Goal: Task Accomplishment & Management: Manage account settings

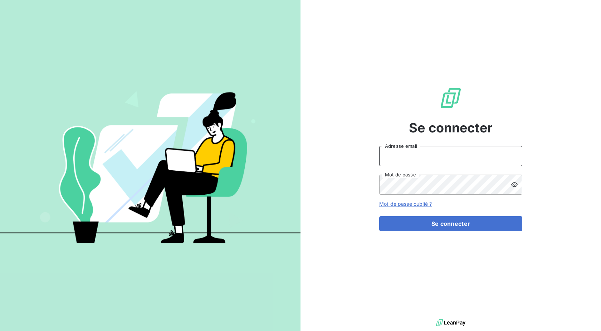
click at [420, 160] on input "Adresse email" at bounding box center [450, 156] width 143 height 20
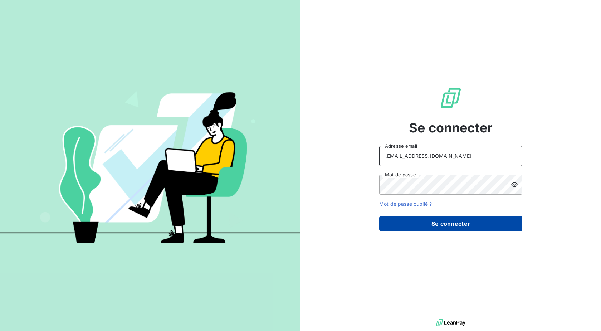
type input "[EMAIL_ADDRESS][DOMAIN_NAME]"
click at [421, 222] on button "Se connecter" at bounding box center [450, 223] width 143 height 15
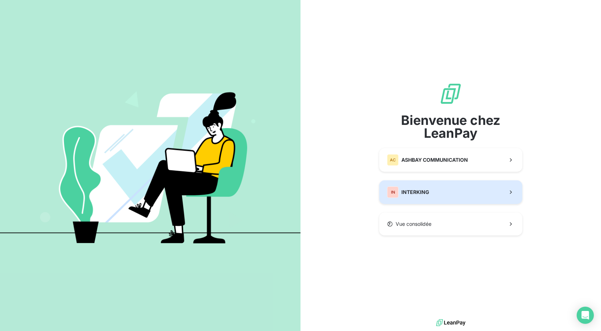
click at [410, 196] on div "IN INTERKING" at bounding box center [408, 191] width 42 height 11
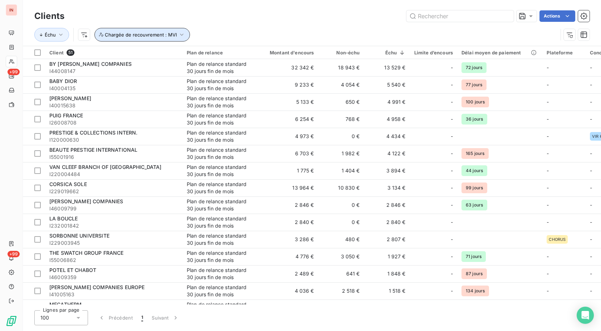
click at [160, 34] on span "Chargée de recouvrement : MVI" at bounding box center [141, 35] width 72 height 6
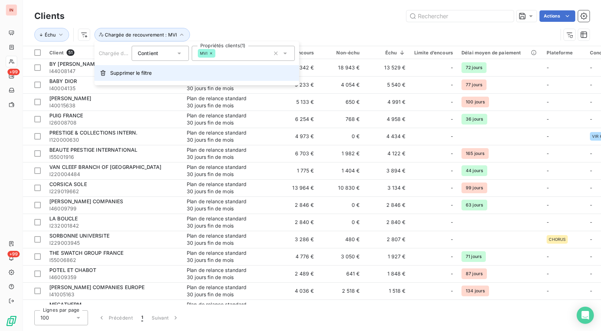
click at [139, 70] on span "Supprimer le filtre" at bounding box center [130, 72] width 41 height 7
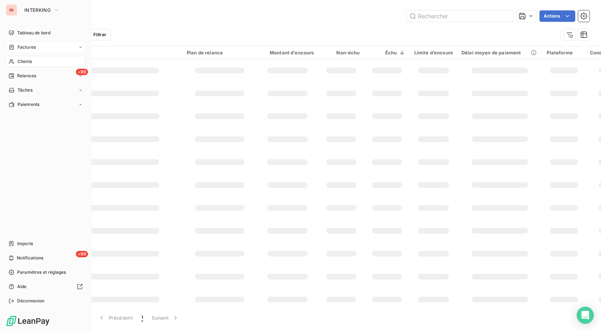
click at [13, 45] on icon at bounding box center [12, 47] width 6 height 6
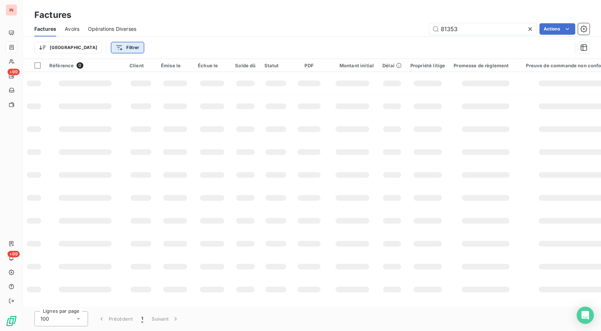
click at [78, 46] on html "IN +99 +99 Factures Factures Avoirs Opérations Diverses 81353 Actions Trier Fil…" at bounding box center [300, 165] width 601 height 331
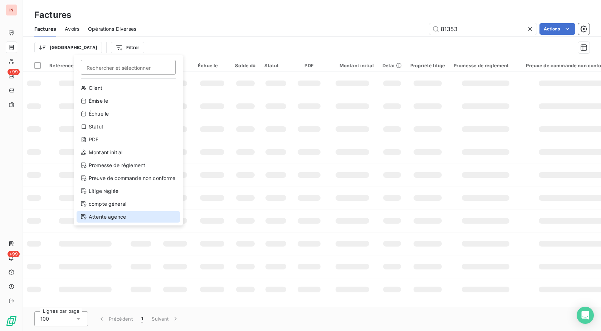
click at [141, 217] on div "Attente agence" at bounding box center [128, 216] width 103 height 11
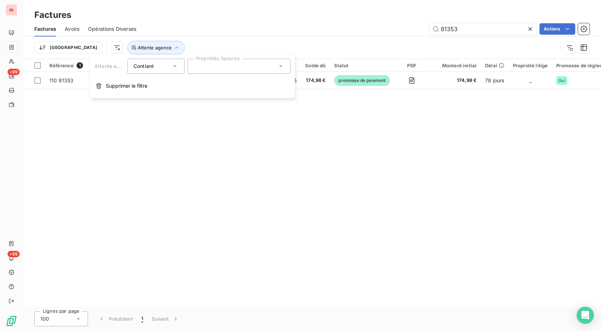
click at [215, 68] on div at bounding box center [238, 66] width 103 height 15
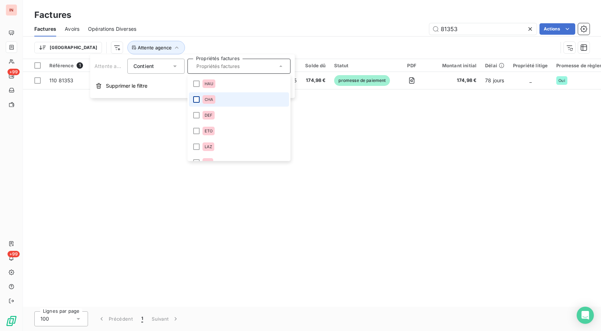
click at [194, 99] on div at bounding box center [196, 99] width 6 height 6
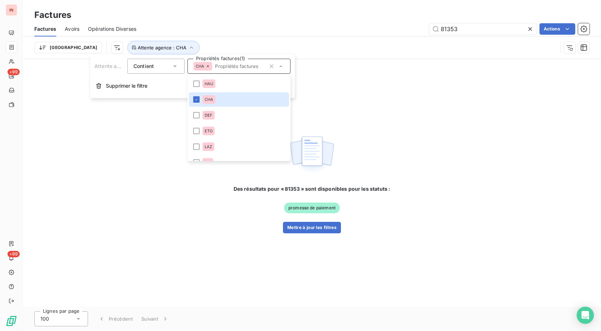
click at [284, 32] on div "81353 Actions" at bounding box center [367, 28] width 444 height 11
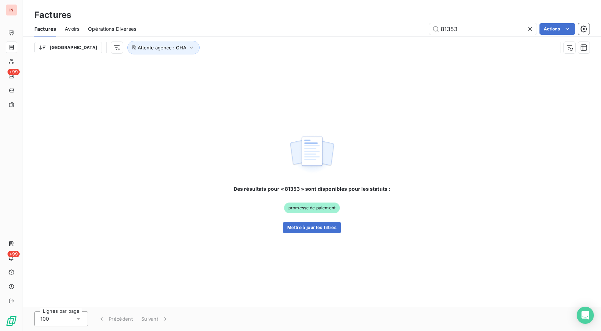
click at [529, 28] on icon at bounding box center [530, 29] width 4 height 4
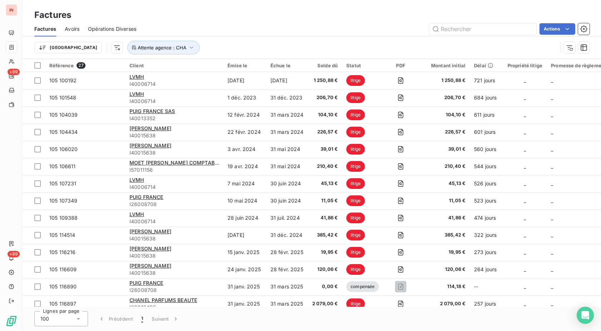
click at [229, 33] on div "Actions" at bounding box center [367, 28] width 444 height 11
click at [582, 29] on icon "button" at bounding box center [583, 28] width 7 height 7
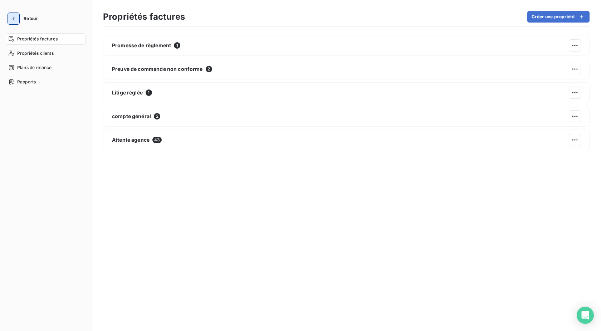
click at [13, 18] on icon "button" at bounding box center [14, 19] width 2 height 4
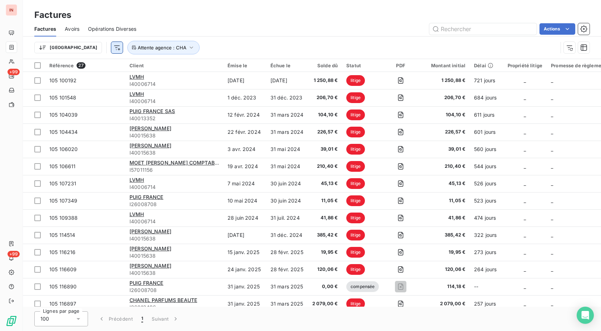
click at [76, 48] on html "IN +99 +99 Factures Factures Avoirs Opérations Diverses Actions Trier Attente a…" at bounding box center [300, 165] width 601 height 331
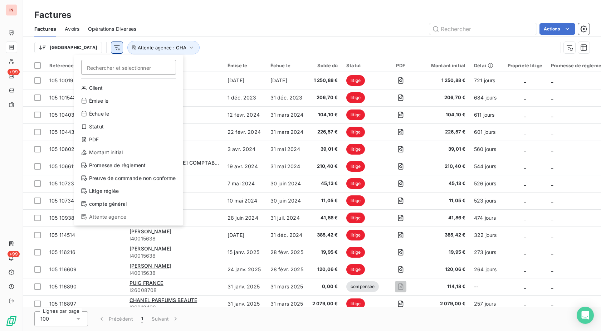
click at [76, 48] on html "IN +99 +99 Factures Factures Avoirs Opérations Diverses Actions Trier Recherche…" at bounding box center [300, 165] width 601 height 331
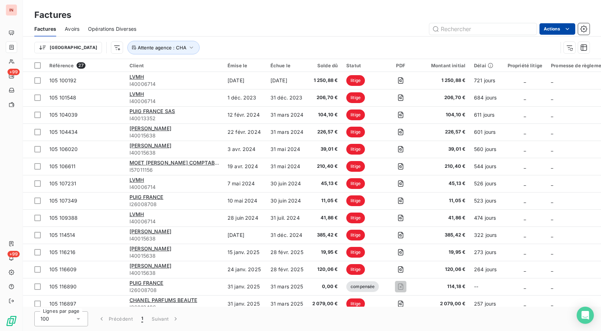
click at [561, 28] on html "IN +99 +99 Factures Factures Avoirs Opérations Diverses Actions Trier Attente a…" at bounding box center [300, 165] width 601 height 331
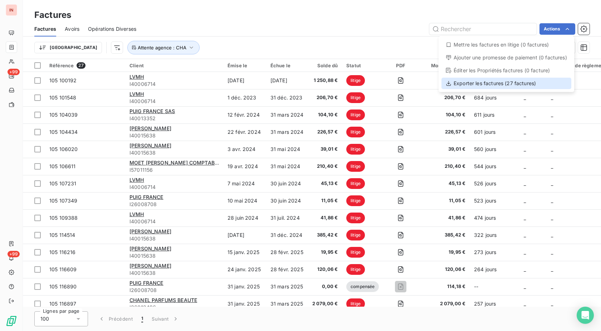
click at [457, 86] on div "Exporter les factures (27 factures)" at bounding box center [506, 83] width 130 height 11
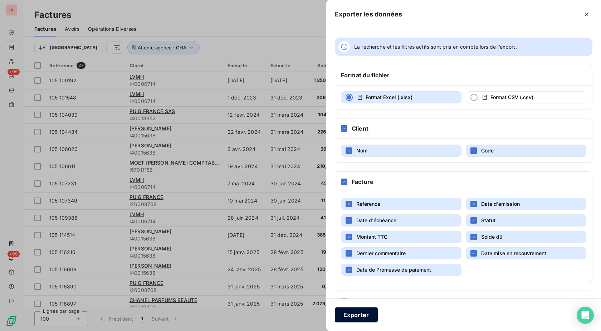
click at [362, 315] on button "Exporter" at bounding box center [356, 314] width 43 height 15
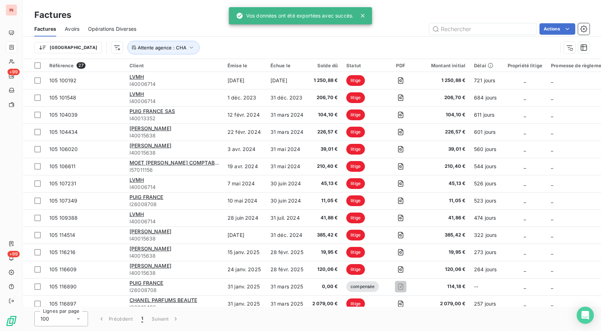
click at [244, 44] on div "Trier Attente agence : CHA" at bounding box center [295, 48] width 523 height 14
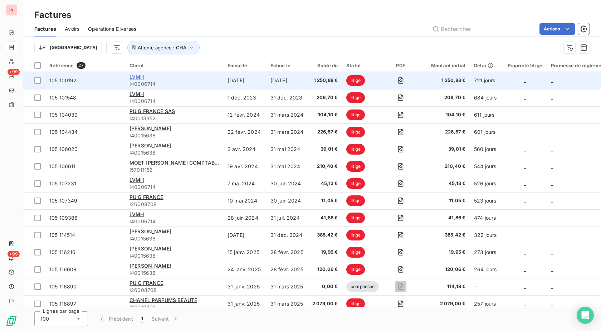
click at [142, 78] on span "LVMH" at bounding box center [136, 77] width 15 height 6
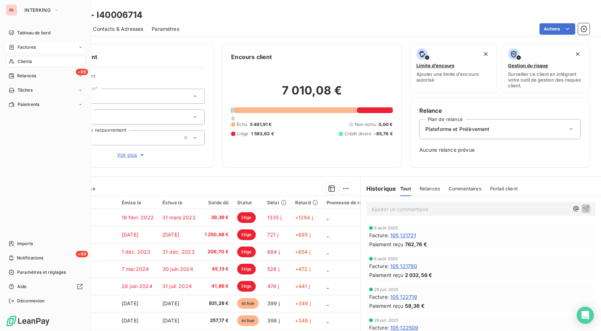
click at [11, 49] on icon at bounding box center [12, 47] width 6 height 6
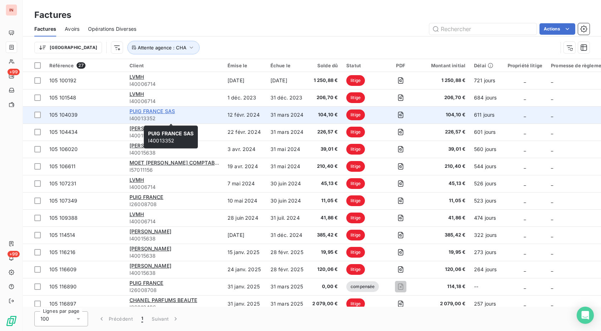
click at [145, 112] on span "PUIG FRANCE SAS" at bounding box center [151, 111] width 45 height 6
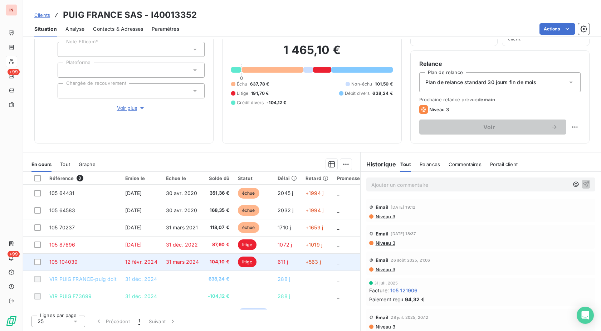
scroll to position [19, 0]
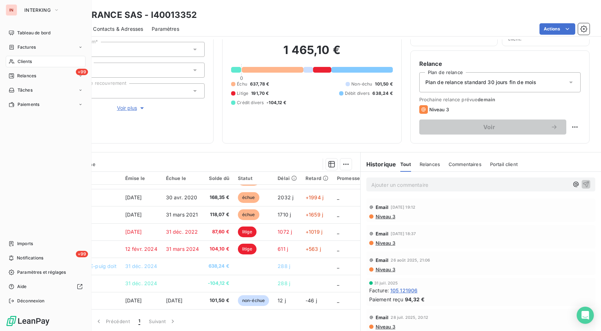
click at [19, 61] on span "Clients" at bounding box center [25, 61] width 14 height 6
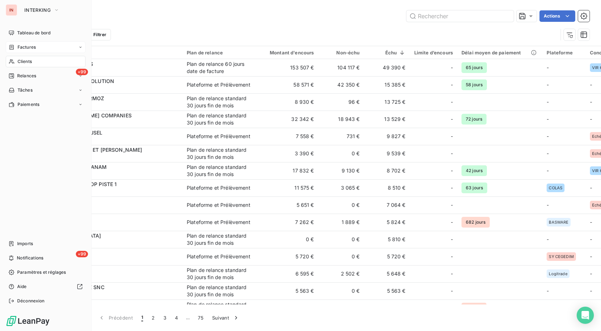
click at [17, 49] on div "Factures" at bounding box center [22, 47] width 27 height 6
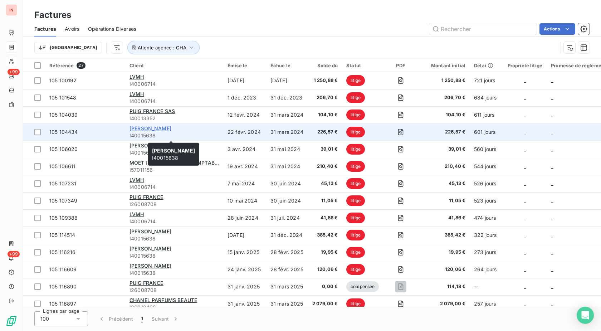
click at [139, 129] on span "[PERSON_NAME]" at bounding box center [150, 128] width 42 height 6
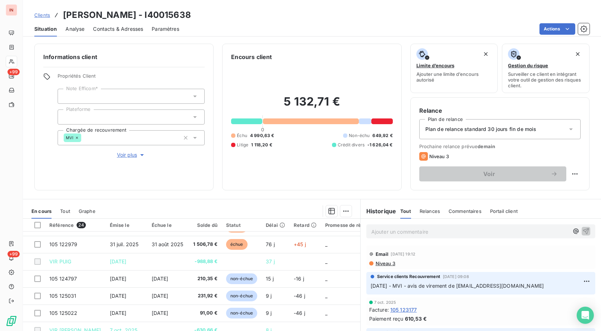
scroll to position [47, 0]
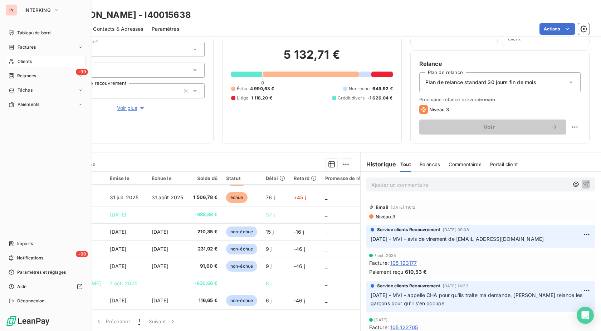
click at [15, 62] on div "Clients" at bounding box center [46, 61] width 80 height 11
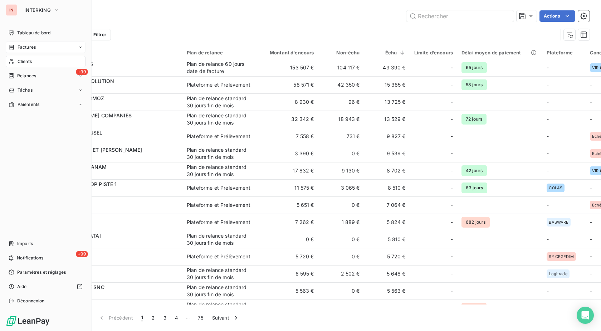
click at [12, 46] on icon at bounding box center [12, 47] width 4 height 5
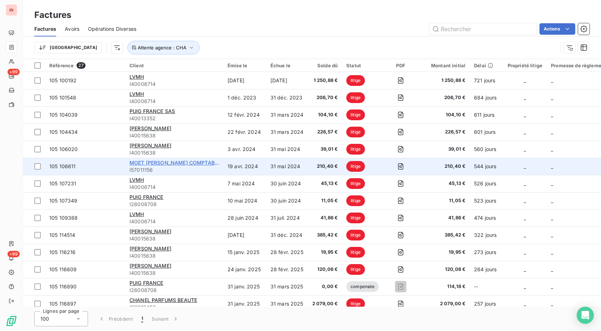
click at [139, 164] on span "MOET [PERSON_NAME] COMPTABILITE" at bounding box center [177, 162] width 97 height 6
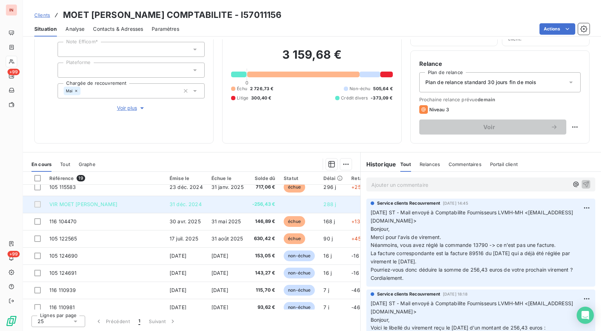
scroll to position [208, 0]
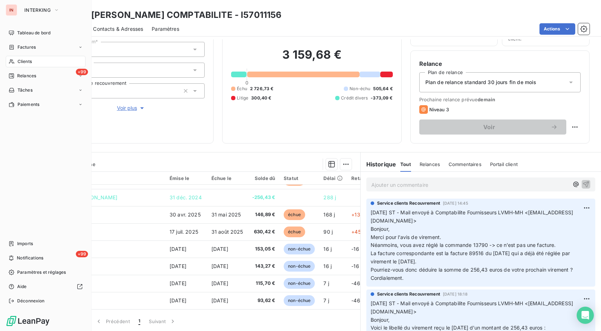
click at [16, 61] on div "Clients" at bounding box center [46, 61] width 80 height 11
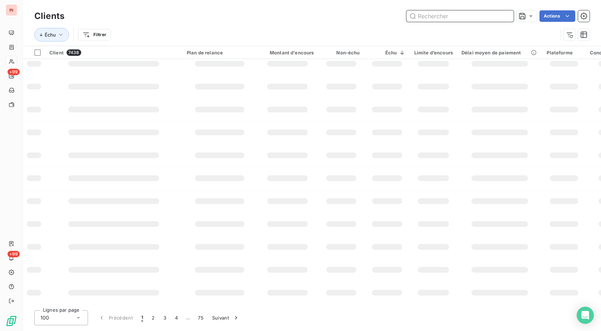
scroll to position [104, 0]
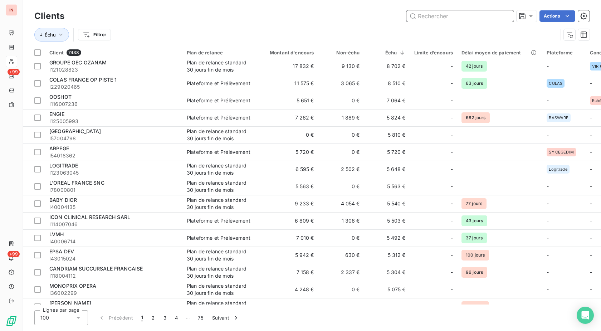
click at [449, 15] on input "text" at bounding box center [459, 15] width 107 height 11
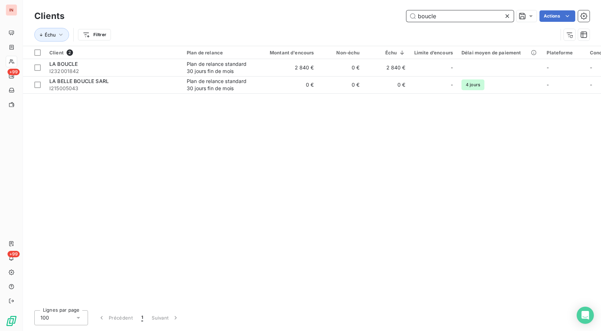
scroll to position [0, 0]
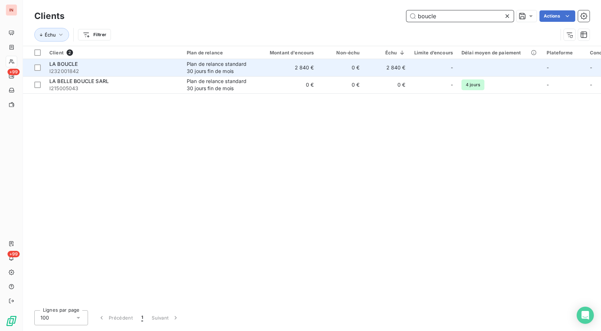
type input "boucle"
click at [298, 69] on td "2 840 €" at bounding box center [287, 67] width 61 height 17
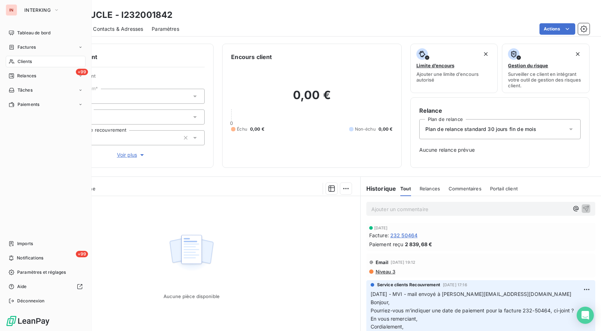
click at [20, 60] on span "Clients" at bounding box center [25, 61] width 14 height 6
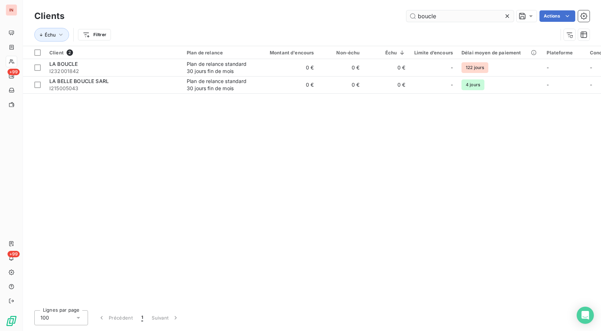
drag, startPoint x: 444, startPoint y: 19, endPoint x: 369, endPoint y: 17, distance: 75.1
click at [406, 17] on input "boucle" at bounding box center [459, 15] width 107 height 11
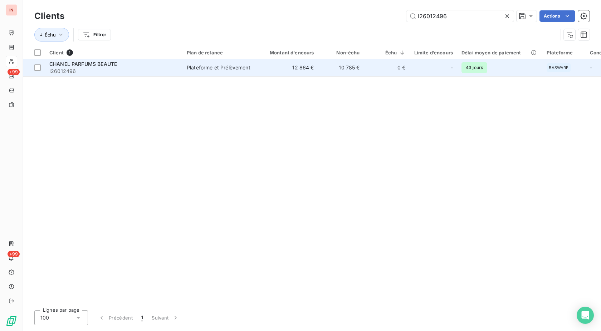
type input "I26012496"
click at [310, 68] on td "12 864 €" at bounding box center [287, 67] width 61 height 17
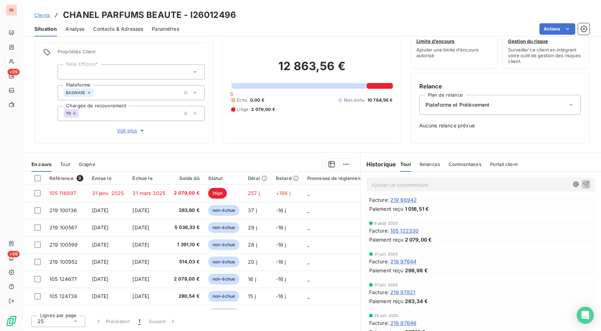
scroll to position [1276, 0]
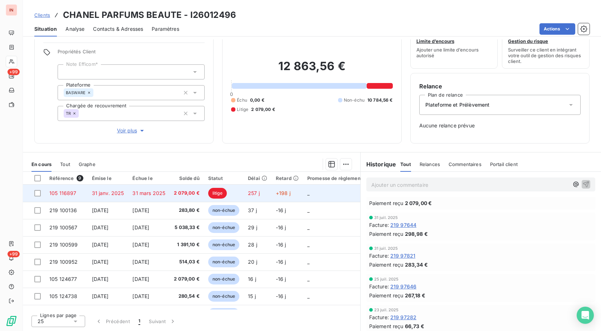
click at [237, 197] on td "litige" at bounding box center [224, 192] width 40 height 17
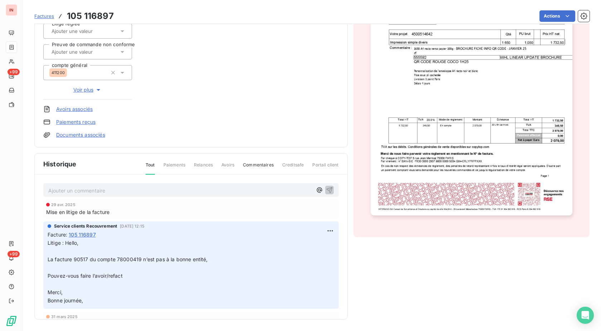
click at [51, 18] on span "Factures" at bounding box center [44, 16] width 20 height 6
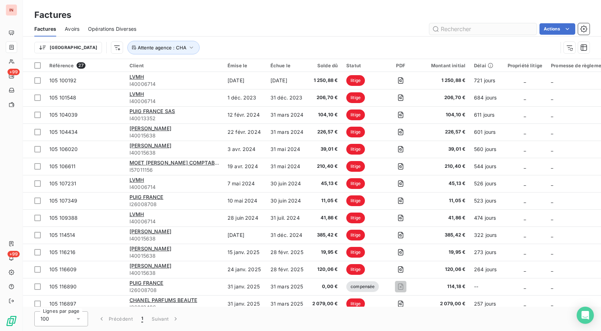
click at [458, 29] on input "text" at bounding box center [482, 28] width 107 height 11
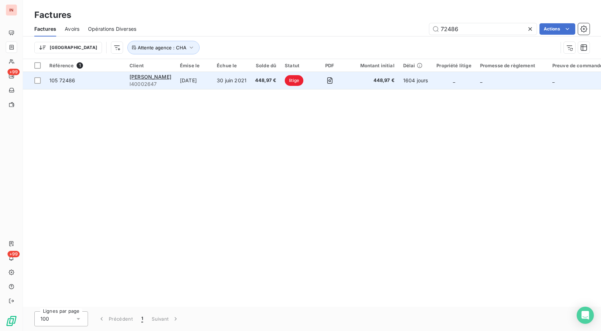
type input "72486"
click at [251, 80] on td "30 juin 2021" at bounding box center [231, 80] width 38 height 17
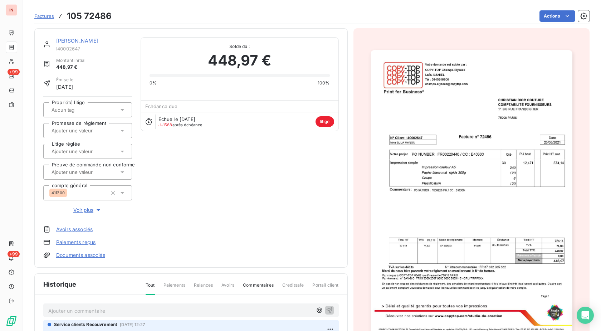
scroll to position [120, 0]
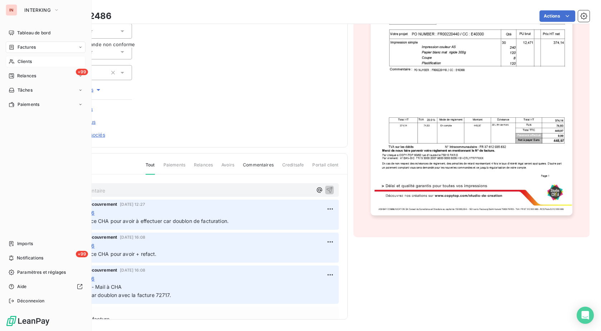
click at [13, 59] on icon at bounding box center [12, 62] width 6 height 6
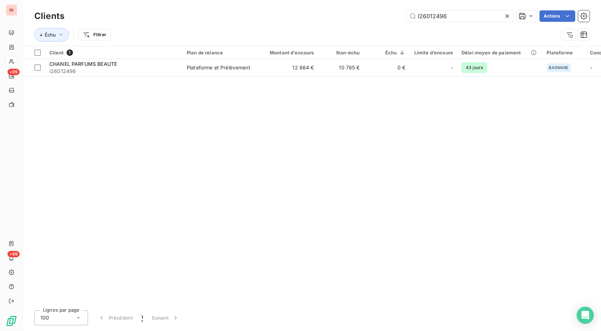
drag, startPoint x: 444, startPoint y: 15, endPoint x: 294, endPoint y: 13, distance: 149.5
click at [406, 13] on input "I26012496" at bounding box center [459, 15] width 107 height 11
type input "6"
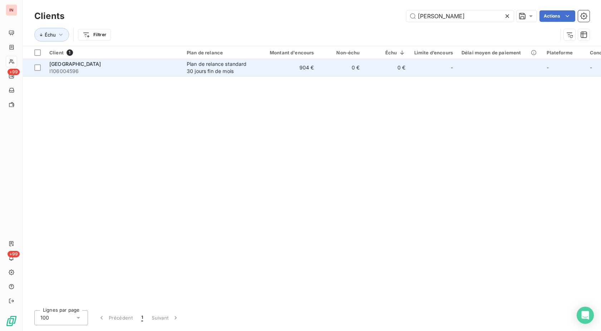
type input "[PERSON_NAME]"
click at [225, 65] on div "Plan de relance standard 30 jours fin de mois" at bounding box center [220, 67] width 66 height 14
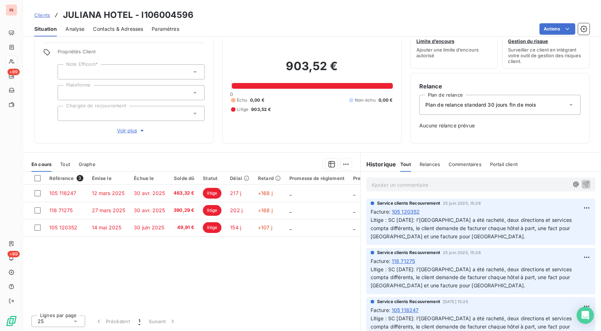
click at [460, 229] on span "Litige : SC [DATE]: l'[GEOGRAPHIC_DATA] a été racheté, deux directions et servi…" at bounding box center [471, 228] width 202 height 23
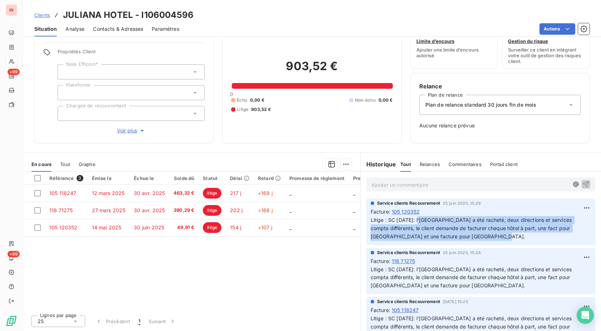
drag, startPoint x: 416, startPoint y: 220, endPoint x: 471, endPoint y: 236, distance: 57.5
click at [471, 236] on p "Litige : SC [DATE]: l'[GEOGRAPHIC_DATA] a été racheté, deux directions et servi…" at bounding box center [480, 228] width 220 height 25
copy span "l'[GEOGRAPHIC_DATA] a été racheté, deux directions et services compta différent…"
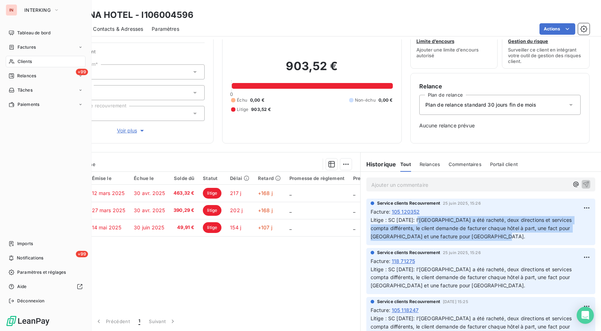
click at [15, 63] on div "Clients" at bounding box center [46, 61] width 80 height 11
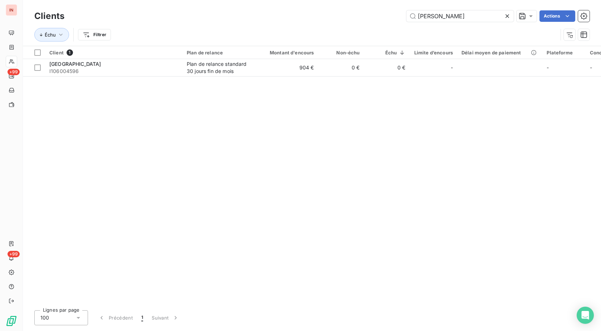
drag, startPoint x: 435, startPoint y: 17, endPoint x: 359, endPoint y: 16, distance: 75.8
click at [406, 16] on input "[PERSON_NAME]" at bounding box center [459, 15] width 107 height 11
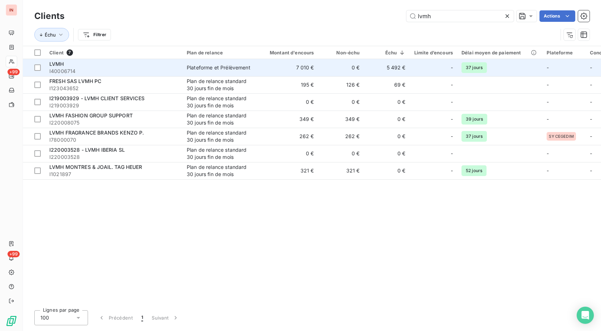
type input "lvmh"
click at [259, 63] on td "7 010 €" at bounding box center [287, 67] width 61 height 17
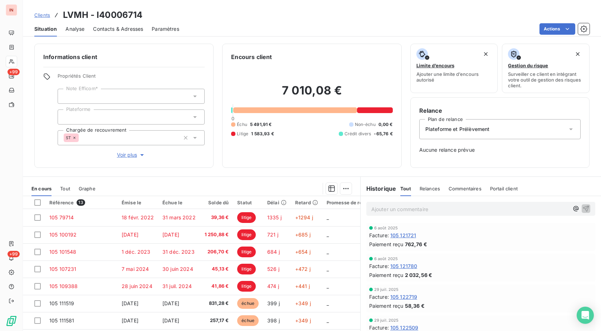
scroll to position [24, 0]
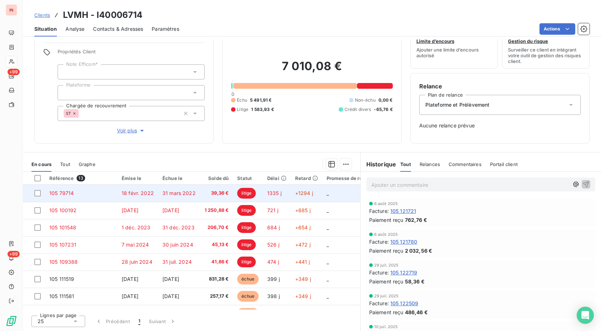
click at [269, 192] on span "1335 j" at bounding box center [274, 193] width 14 height 6
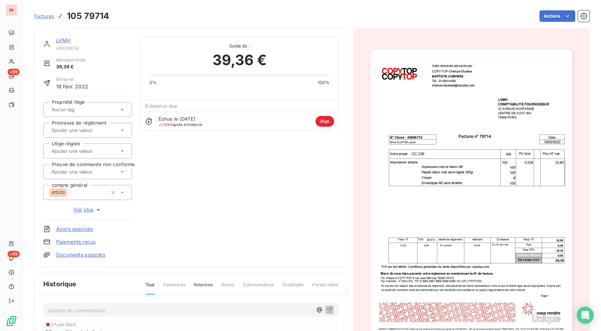
click at [64, 41] on link "LVMH" at bounding box center [63, 40] width 15 height 6
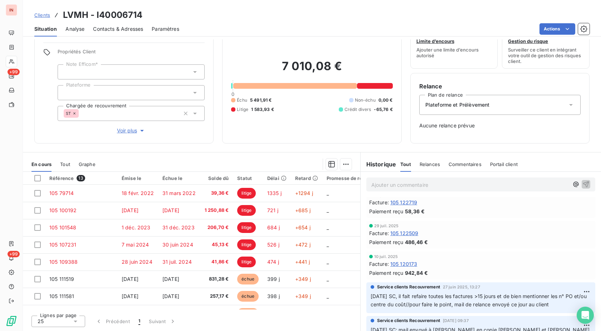
scroll to position [146, 0]
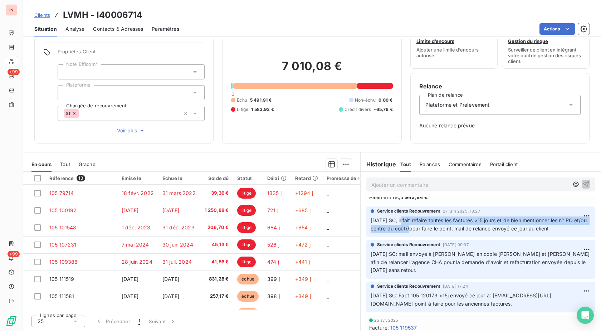
drag, startPoint x: 399, startPoint y: 219, endPoint x: 416, endPoint y: 227, distance: 18.9
click at [416, 227] on span "[DATE] SC, il fait refaire toutes les factures >15 jours et de bien mentionner …" at bounding box center [478, 224] width 217 height 14
copy span "il fait refaire toutes les factures >15 jours et de bien mentionner les n° PO e…"
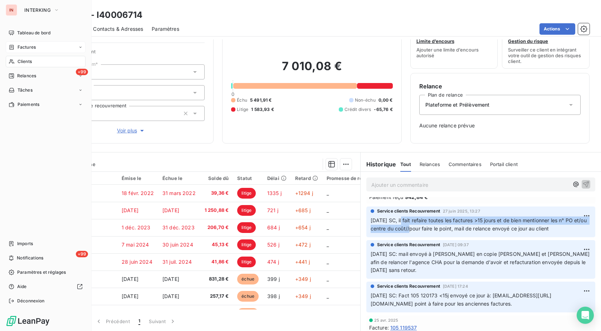
click at [11, 46] on icon at bounding box center [12, 47] width 4 height 5
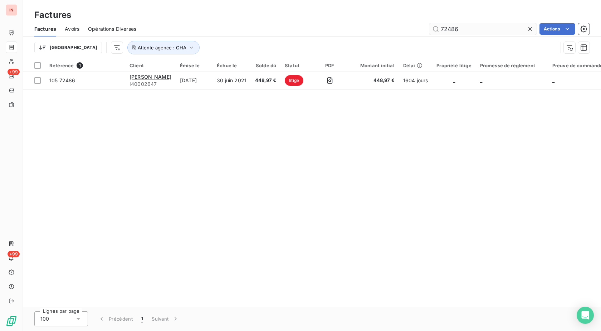
drag, startPoint x: 466, startPoint y: 30, endPoint x: 376, endPoint y: 27, distance: 89.8
click at [429, 27] on input "72486" at bounding box center [482, 28] width 107 height 11
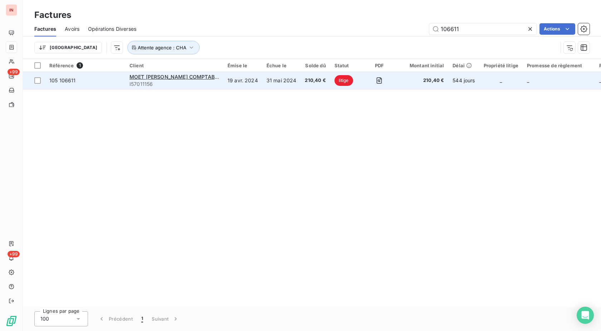
type input "106611"
click at [247, 79] on td "19 avr. 2024" at bounding box center [242, 80] width 39 height 17
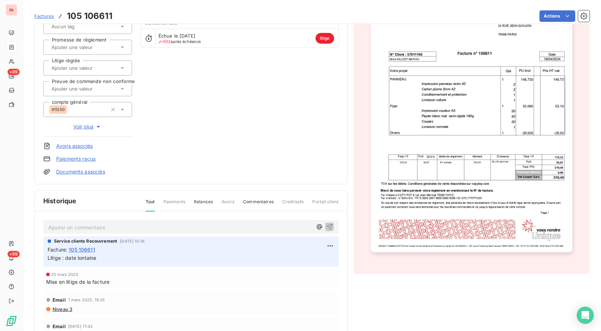
scroll to position [120, 0]
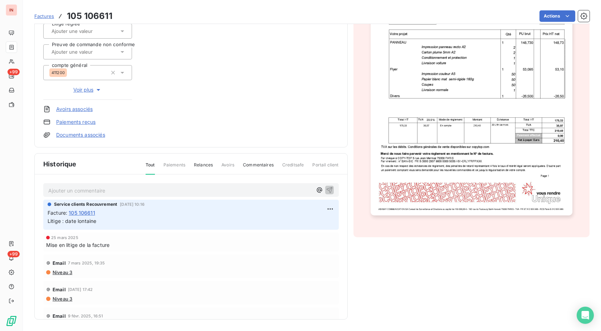
click at [39, 18] on span "Factures" at bounding box center [44, 16] width 20 height 6
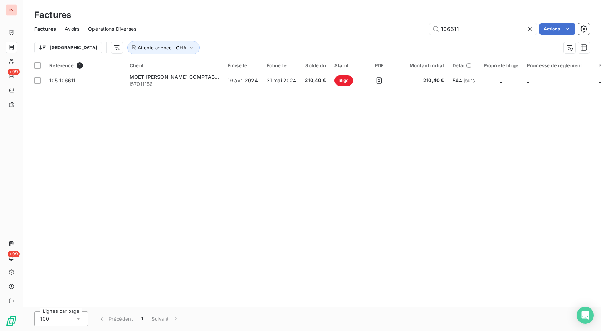
drag, startPoint x: 445, startPoint y: 27, endPoint x: 379, endPoint y: 28, distance: 66.1
click at [429, 27] on input "106611" at bounding box center [482, 28] width 107 height 11
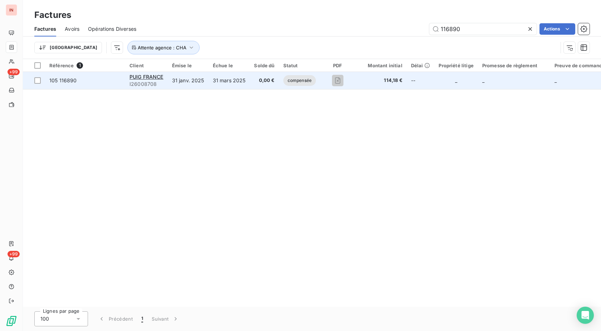
type input "116890"
click at [212, 85] on td "31 mars 2025" at bounding box center [228, 80] width 41 height 17
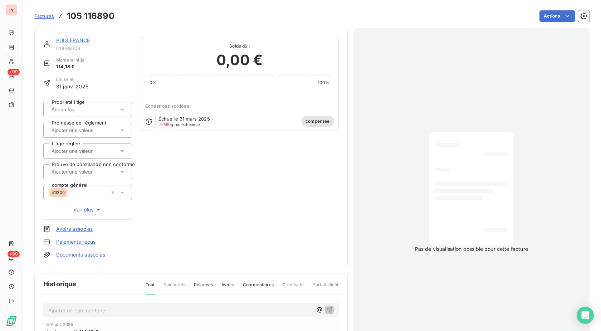
click at [50, 17] on span "Factures" at bounding box center [44, 16] width 20 height 6
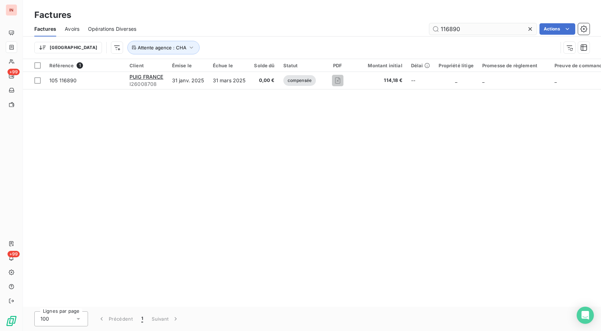
drag, startPoint x: 478, startPoint y: 27, endPoint x: 380, endPoint y: 31, distance: 98.0
click at [429, 31] on input "116890" at bounding box center [482, 28] width 107 height 11
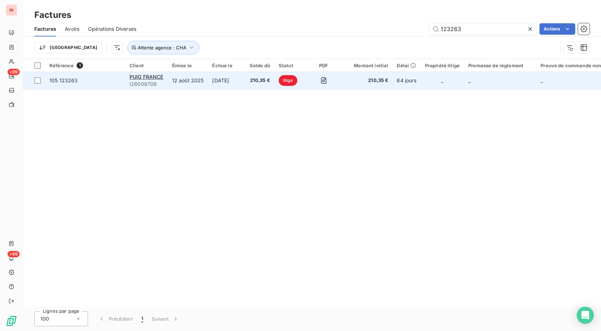
type input "123263"
click at [284, 76] on td "litige" at bounding box center [290, 80] width 32 height 17
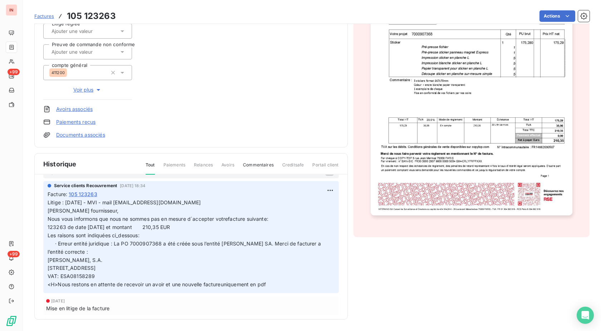
scroll to position [36, 0]
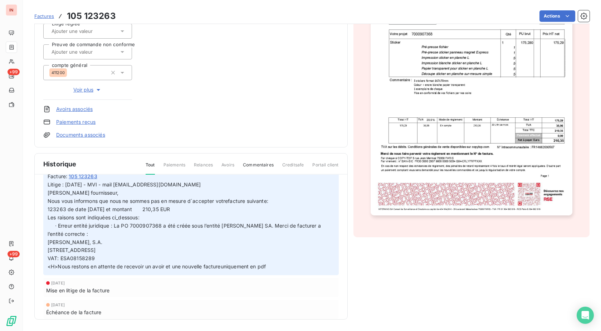
click at [150, 239] on p "Litige : [DATE] - MVI - mail [EMAIL_ADDRESS][DOMAIN_NAME] [PERSON_NAME] fournis…" at bounding box center [191, 226] width 287 height 90
drag, startPoint x: 114, startPoint y: 226, endPoint x: 261, endPoint y: 229, distance: 146.3
click at [261, 229] on span "Litige : [DATE] - MVI - mail [EMAIL_ADDRESS][DOMAIN_NAME] [PERSON_NAME] fournis…" at bounding box center [185, 225] width 275 height 88
copy span "La PO 7000907368 a été créée sous l’entité [PERSON_NAME] SA"
click at [43, 16] on span "Factures" at bounding box center [44, 16] width 20 height 6
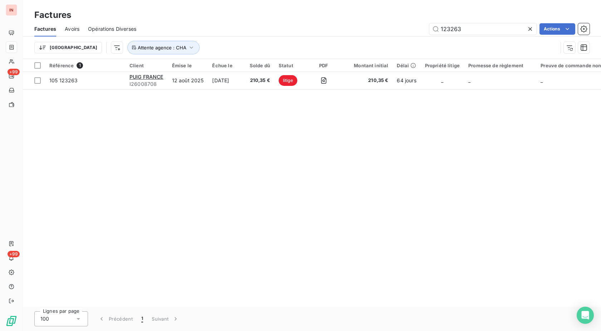
drag, startPoint x: 452, startPoint y: 29, endPoint x: 380, endPoint y: 30, distance: 71.2
click at [429, 30] on input "123263" at bounding box center [482, 28] width 107 height 11
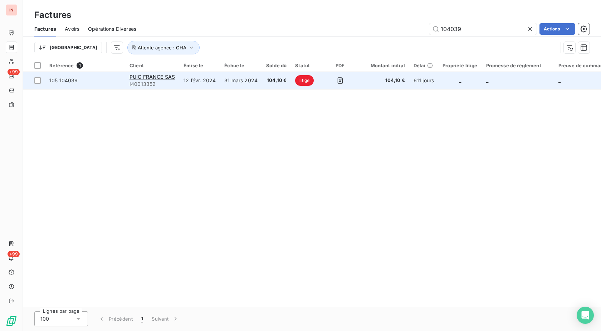
type input "104039"
click at [230, 78] on td "31 mars 2024" at bounding box center [241, 80] width 42 height 17
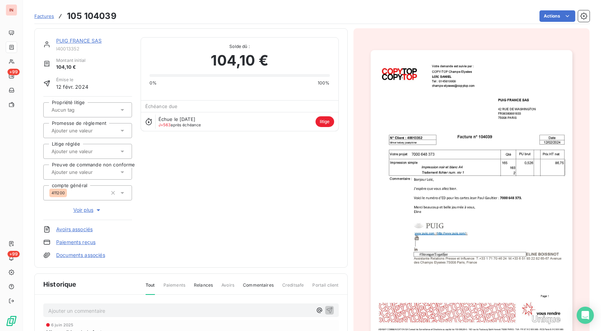
scroll to position [120, 0]
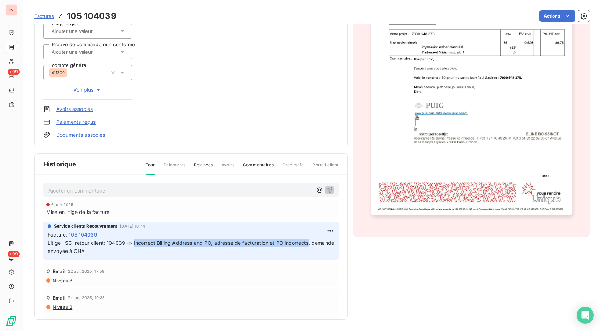
drag, startPoint x: 309, startPoint y: 244, endPoint x: 132, endPoint y: 243, distance: 177.0
click at [132, 243] on span "Litige : SC: retour client: 104039 -> Incorrect Billing Address and PO, adresse…" at bounding box center [192, 247] width 288 height 14
copy span "Incorrect Billing Address and PO, adresse de facturation et PO incorrects"
click at [107, 11] on h3 "105 104039" at bounding box center [92, 16] width 50 height 13
click at [39, 14] on span "Factures" at bounding box center [44, 16] width 20 height 6
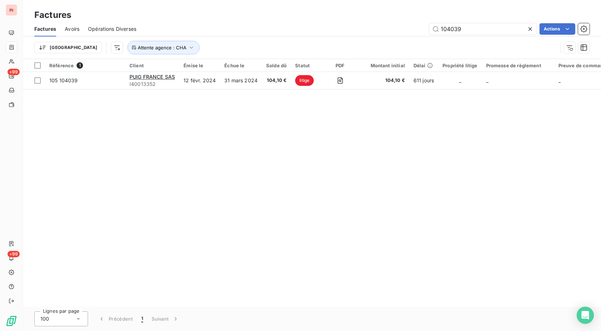
drag, startPoint x: 470, startPoint y: 31, endPoint x: 375, endPoint y: 33, distance: 95.5
click at [429, 32] on input "104039" at bounding box center [482, 28] width 107 height 11
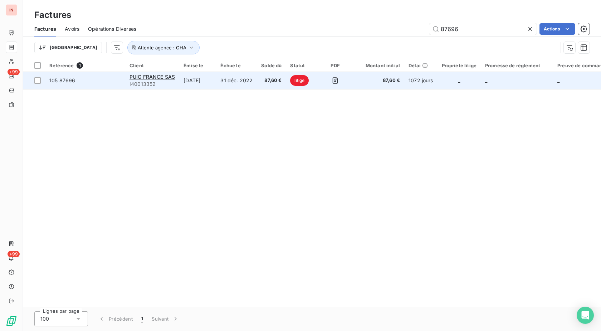
type input "87696"
click at [249, 79] on td "31 déc. 2022" at bounding box center [236, 80] width 41 height 17
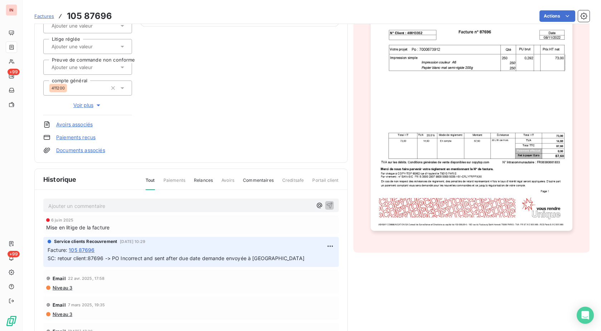
scroll to position [120, 0]
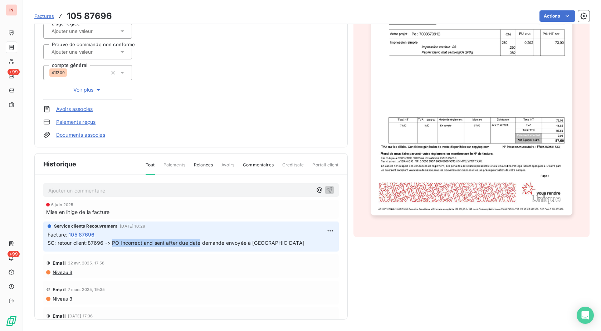
drag, startPoint x: 110, startPoint y: 242, endPoint x: 198, endPoint y: 243, distance: 88.0
click at [198, 243] on span "SC: retour client:87696 -> PO Incorrect and sent after due date demande envoyée…" at bounding box center [176, 243] width 257 height 6
copy span "PO Incorrect and sent after due date"
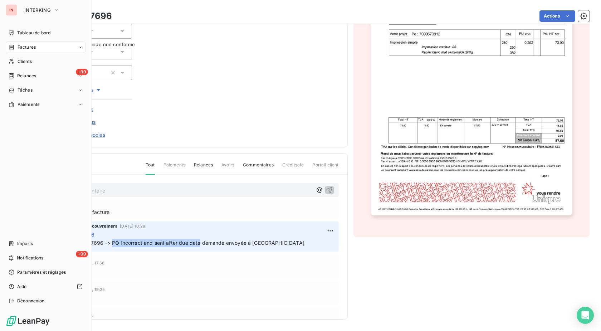
click at [15, 48] on div "Factures" at bounding box center [22, 47] width 27 height 6
click at [20, 48] on span "Factures" at bounding box center [27, 47] width 18 height 6
click at [26, 62] on span "Clients" at bounding box center [25, 61] width 14 height 6
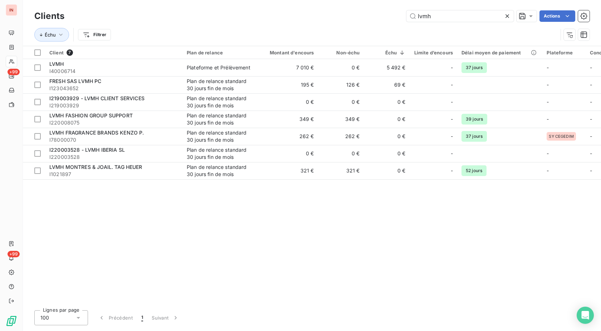
drag, startPoint x: 434, startPoint y: 18, endPoint x: 274, endPoint y: 30, distance: 159.9
click at [406, 22] on input "lvmh" at bounding box center [459, 15] width 107 height 11
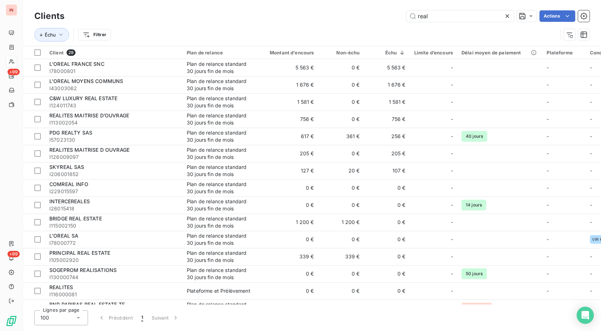
type input "real"
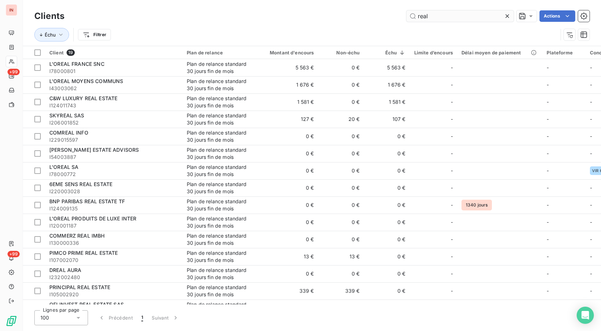
click at [435, 14] on input "real" at bounding box center [459, 15] width 107 height 11
drag, startPoint x: 458, startPoint y: 16, endPoint x: 293, endPoint y: 18, distance: 164.9
click at [406, 18] on input "real" at bounding box center [459, 15] width 107 height 11
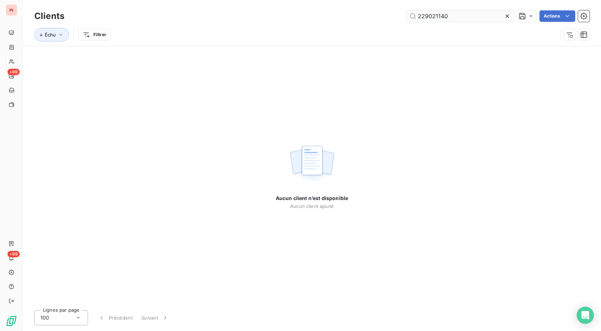
drag, startPoint x: 461, startPoint y: 16, endPoint x: 325, endPoint y: 22, distance: 136.4
click at [406, 21] on input "229021140" at bounding box center [459, 15] width 107 height 11
drag, startPoint x: 467, startPoint y: 16, endPoint x: 361, endPoint y: 17, distance: 105.1
click at [406, 17] on input "229021140" at bounding box center [459, 15] width 107 height 11
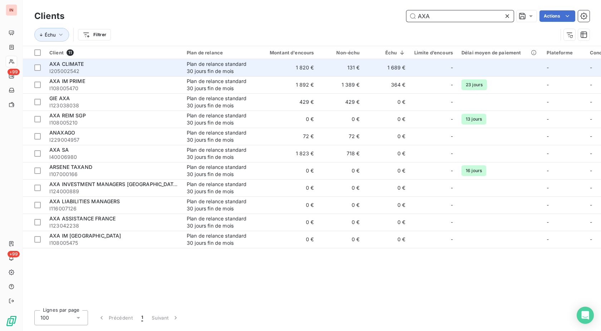
type input "AXA"
click at [283, 67] on td "1 820 €" at bounding box center [287, 67] width 61 height 17
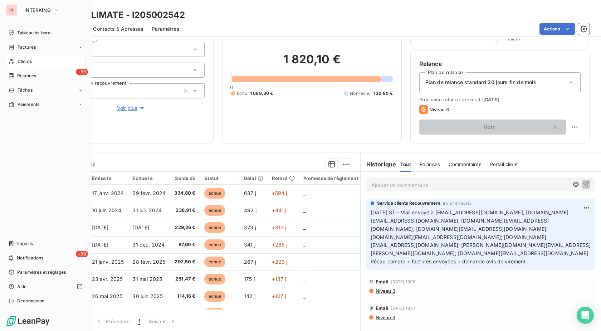
click at [17, 61] on div "Clients" at bounding box center [46, 61] width 80 height 11
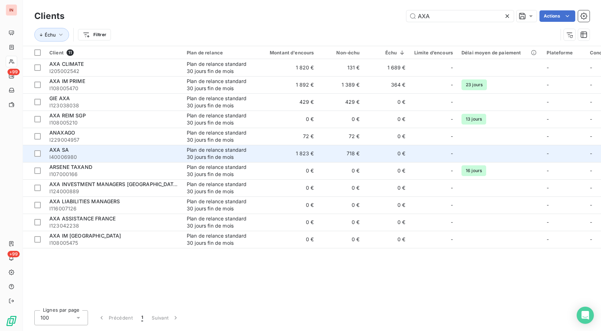
click at [165, 154] on span "I40006980" at bounding box center [113, 156] width 129 height 7
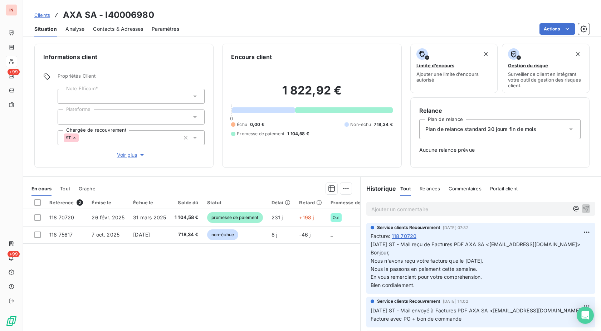
click at [146, 15] on h3 "AXA SA - I40006980" at bounding box center [108, 15] width 91 height 13
copy h3 "I40006980"
click at [336, 20] on div "Clients AXA SA - I40006980" at bounding box center [312, 15] width 578 height 13
drag, startPoint x: 156, startPoint y: 16, endPoint x: 60, endPoint y: 15, distance: 95.5
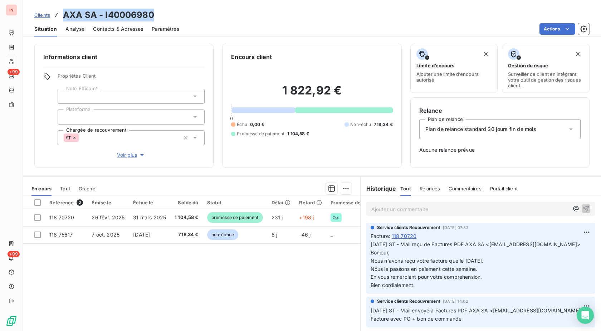
click at [60, 15] on div "Clients AXA SA - I40006980" at bounding box center [312, 15] width 578 height 13
copy div "AXA SA - I40006980"
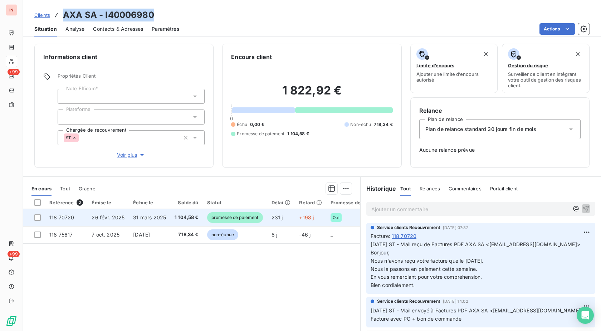
click at [212, 215] on span "promesse de paiement" at bounding box center [235, 217] width 56 height 11
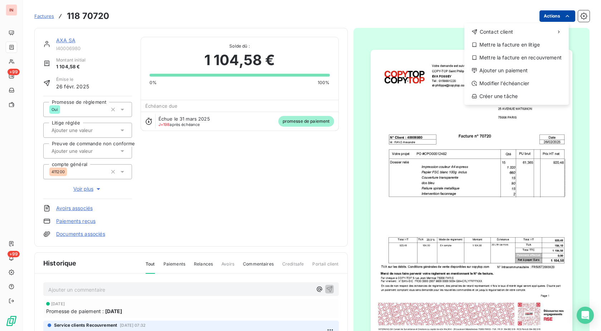
click at [545, 19] on html "IN +99 +99 Factures [PHONE_NUMBER] Actions Contact client Mettre la facture en …" at bounding box center [300, 165] width 601 height 331
click at [512, 68] on div "Ajouter un paiement" at bounding box center [516, 70] width 99 height 11
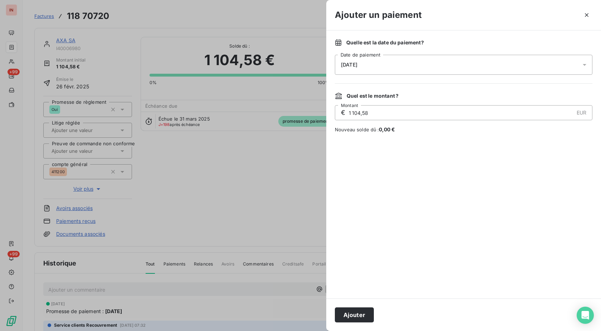
click at [459, 68] on div "[DATE]" at bounding box center [463, 65] width 257 height 20
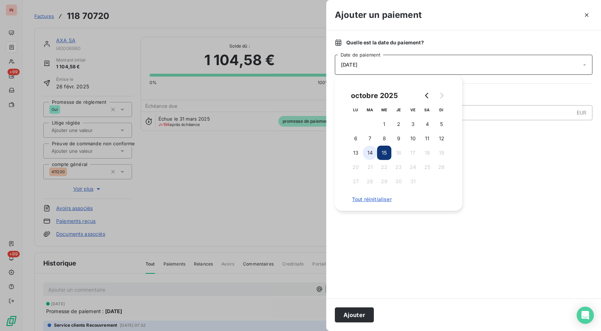
click at [365, 155] on button "14" at bounding box center [370, 153] width 14 height 14
click at [357, 311] on button "Ajouter" at bounding box center [354, 314] width 39 height 15
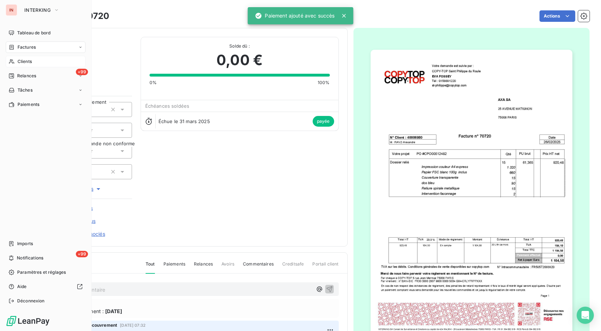
click at [29, 56] on div "Clients" at bounding box center [46, 61] width 80 height 11
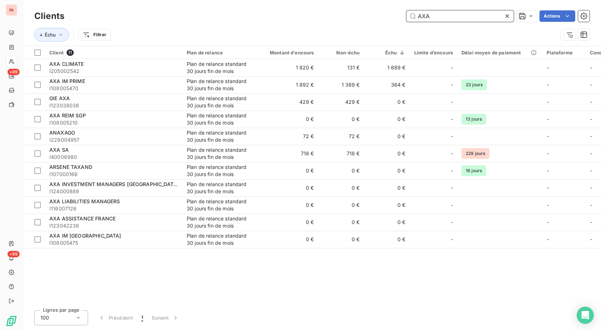
drag, startPoint x: 445, startPoint y: 15, endPoint x: 366, endPoint y: 16, distance: 79.0
click at [406, 14] on input "AXA" at bounding box center [459, 15] width 107 height 11
paste input "I46012399."
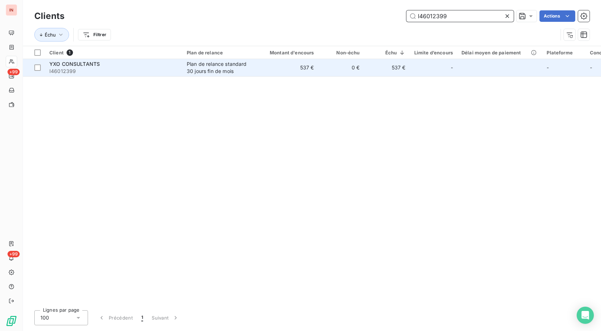
type input "I46012399"
click at [252, 71] on div "Plan de relance standard 30 jours fin de mois" at bounding box center [220, 67] width 66 height 14
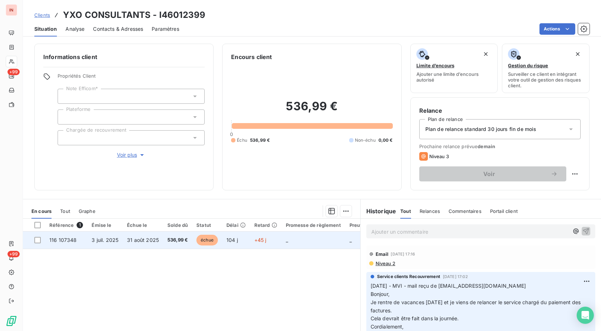
click at [251, 237] on td "+45 j" at bounding box center [265, 239] width 31 height 17
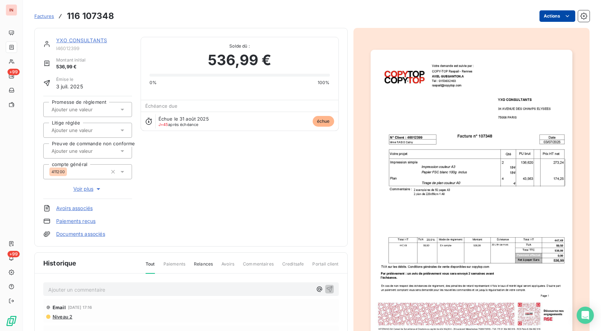
click at [540, 18] on html "IN +99 +99 Factures 116 107348 Actions YXO CONSULTANTS I46012399 Montant initia…" at bounding box center [300, 165] width 601 height 331
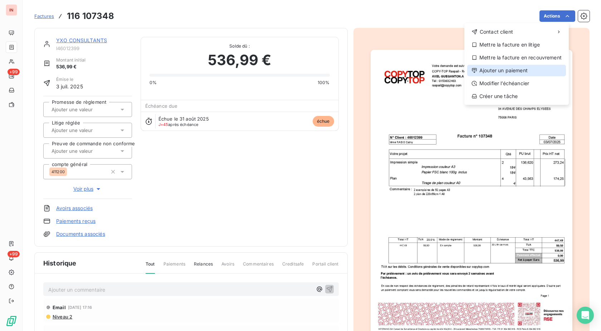
click at [509, 72] on div "Ajouter un paiement" at bounding box center [516, 70] width 99 height 11
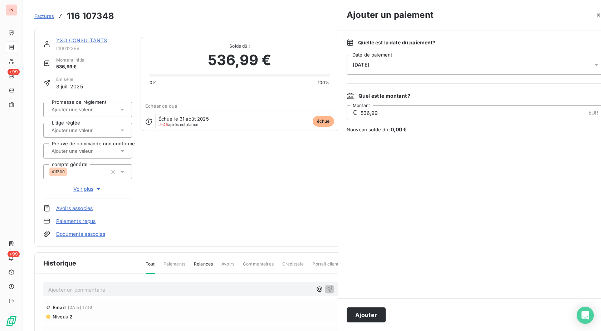
click at [450, 68] on div "[DATE]" at bounding box center [474, 65] width 257 height 20
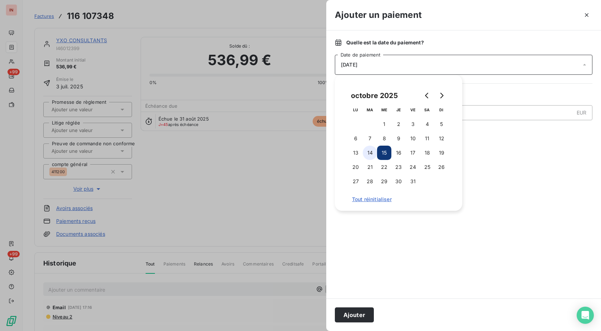
click at [365, 156] on button "14" at bounding box center [370, 153] width 14 height 14
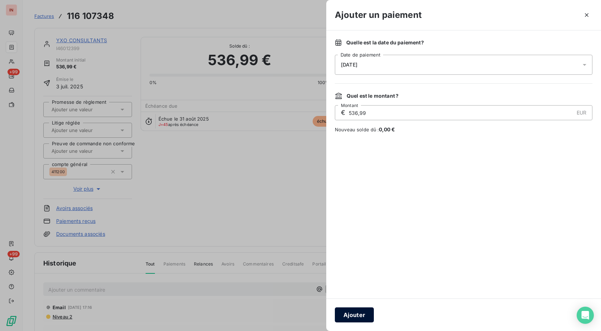
click at [363, 313] on button "Ajouter" at bounding box center [354, 314] width 39 height 15
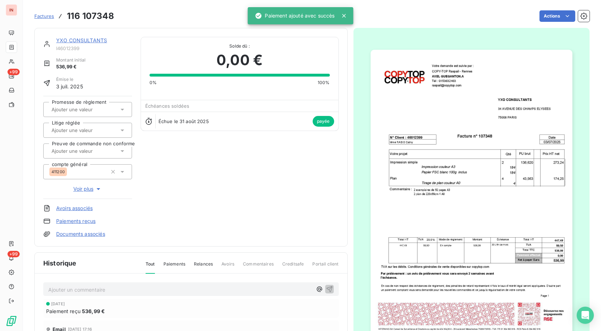
click at [90, 39] on link "YXO CONSULTANTS" at bounding box center [81, 40] width 51 height 6
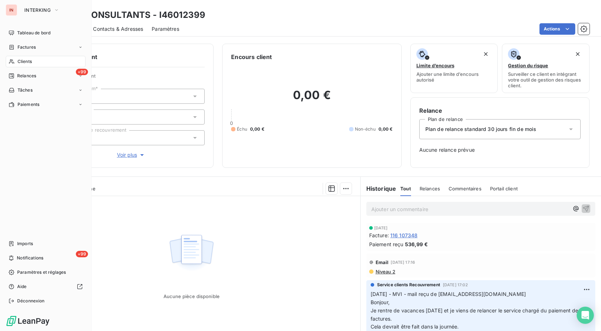
click at [23, 63] on span "Clients" at bounding box center [25, 61] width 14 height 6
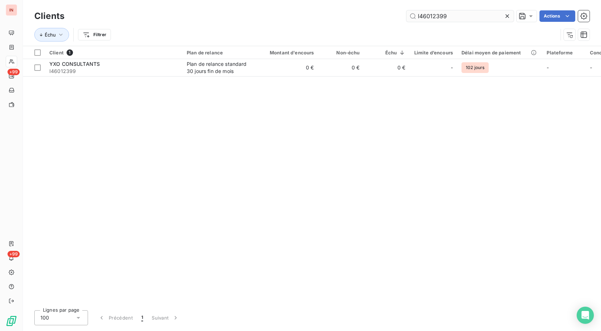
click at [406, 15] on input "I46012399" at bounding box center [459, 15] width 107 height 11
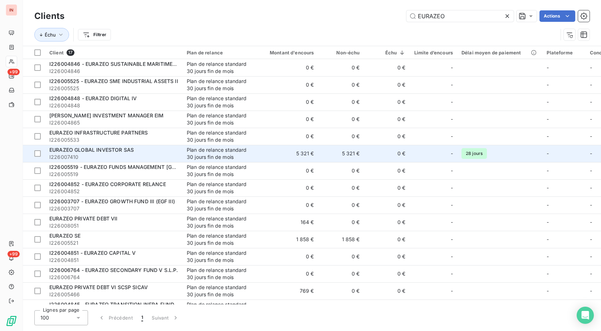
type input "EURAZEO"
click at [348, 154] on td "5 321 €" at bounding box center [341, 153] width 46 height 17
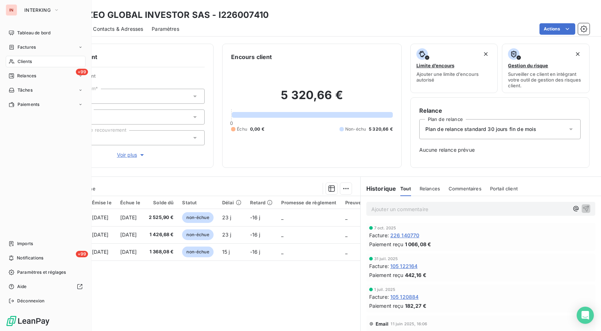
click at [18, 61] on span "Clients" at bounding box center [25, 61] width 14 height 6
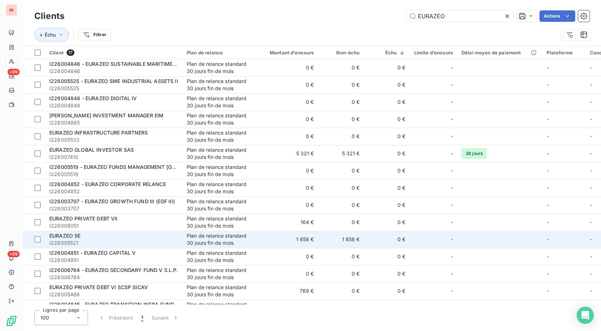
click at [337, 240] on td "1 858 €" at bounding box center [341, 239] width 46 height 17
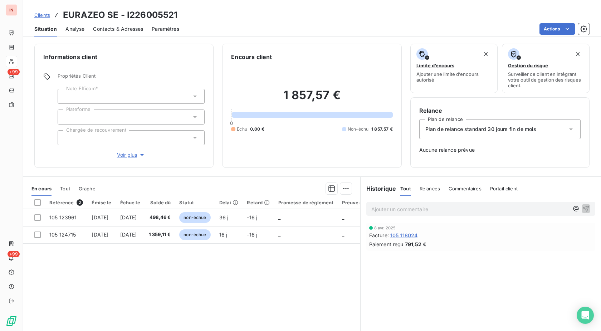
click at [157, 18] on h3 "EURAZEO SE - I226005521" at bounding box center [120, 15] width 114 height 13
click at [158, 18] on h3 "EURAZEO SE - I226005521" at bounding box center [120, 15] width 114 height 13
copy h3 "I226005521"
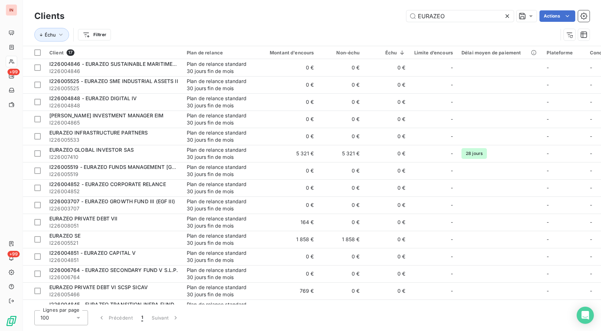
drag, startPoint x: 457, startPoint y: 13, endPoint x: 354, endPoint y: 18, distance: 103.1
click at [406, 16] on input "EURAZEO" at bounding box center [459, 15] width 107 height 11
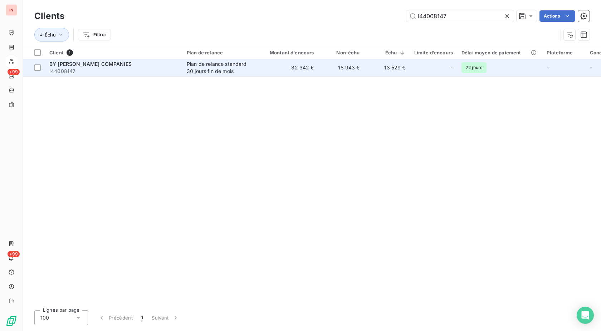
type input "I44008147"
click at [271, 65] on td "32 342 €" at bounding box center [287, 67] width 61 height 17
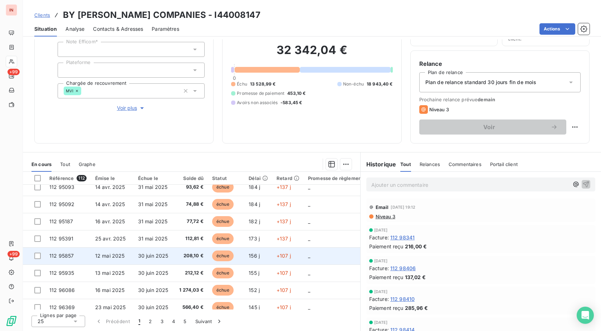
scroll to position [311, 0]
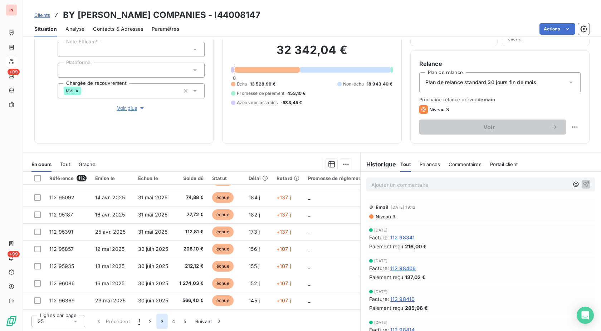
click at [156, 321] on button "3" at bounding box center [161, 321] width 11 height 15
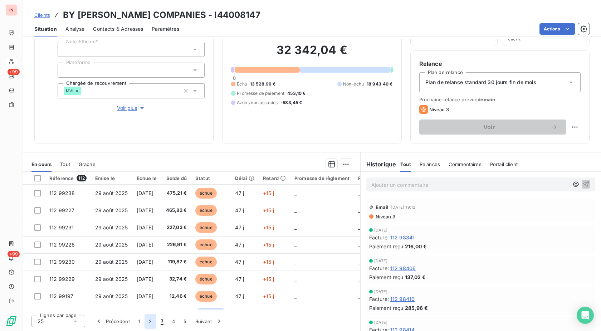
click at [151, 321] on button "2" at bounding box center [149, 321] width 11 height 15
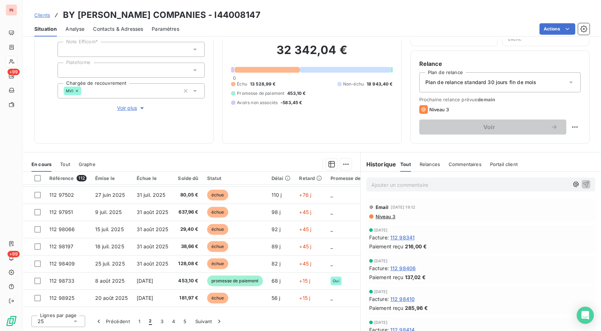
scroll to position [219, 0]
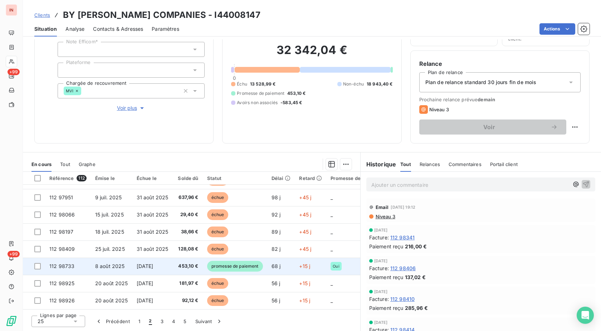
click at [207, 262] on td "promesse de paiement" at bounding box center [235, 265] width 64 height 17
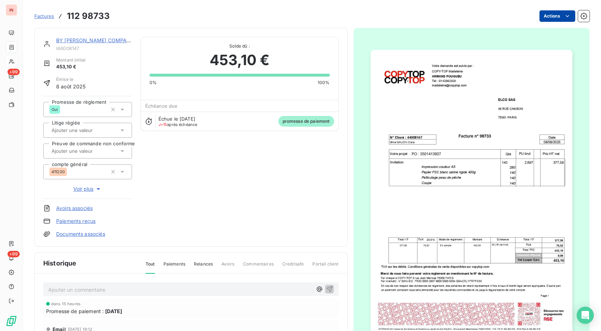
click at [547, 11] on html "IN +99 +99 Factures 112 98733 Actions BY [PERSON_NAME] COMPANIES I44008147 Mont…" at bounding box center [300, 165] width 601 height 331
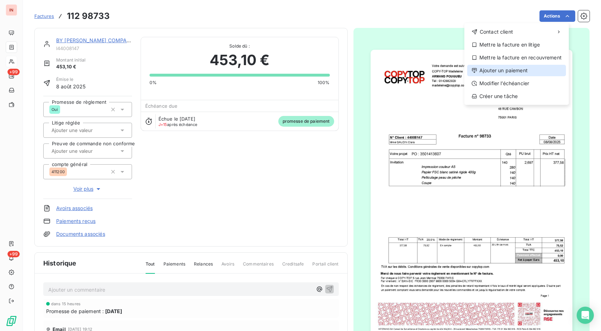
click at [521, 71] on div "Ajouter un paiement" at bounding box center [516, 70] width 99 height 11
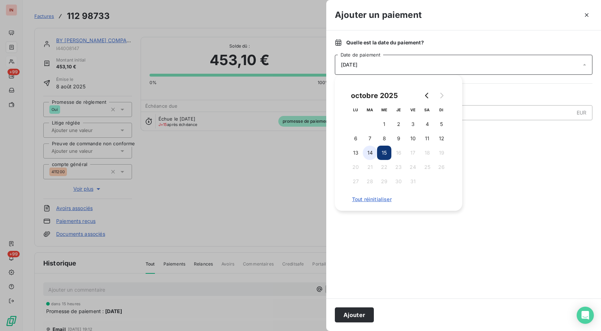
click at [365, 154] on button "14" at bounding box center [370, 153] width 14 height 14
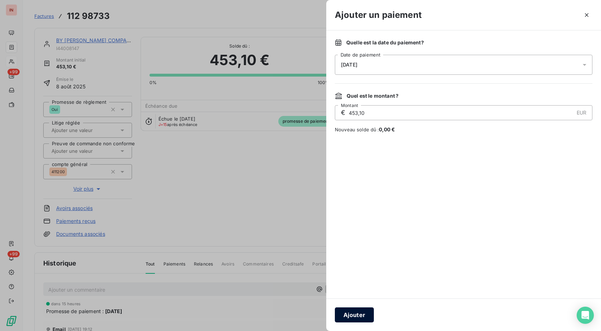
click at [361, 317] on button "Ajouter" at bounding box center [354, 314] width 39 height 15
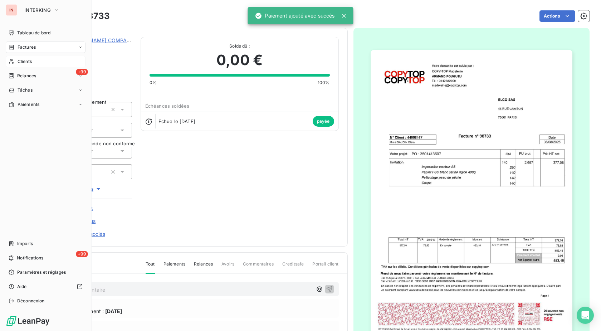
click at [12, 64] on icon at bounding box center [12, 62] width 6 height 6
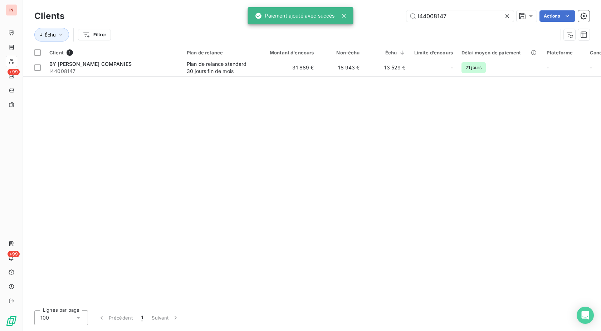
drag, startPoint x: 469, startPoint y: 17, endPoint x: 349, endPoint y: 17, distance: 120.9
click at [406, 17] on input "I44008147" at bounding box center [459, 15] width 107 height 11
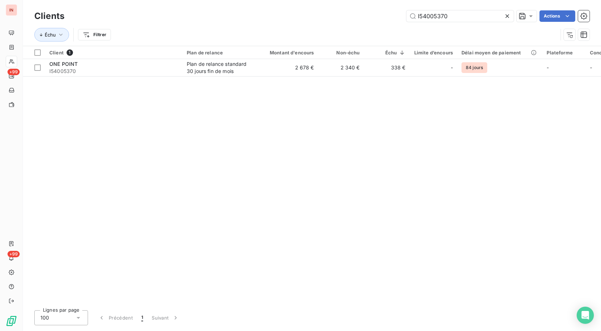
type input "I54005370"
click at [267, 66] on td "2 678 €" at bounding box center [287, 67] width 61 height 17
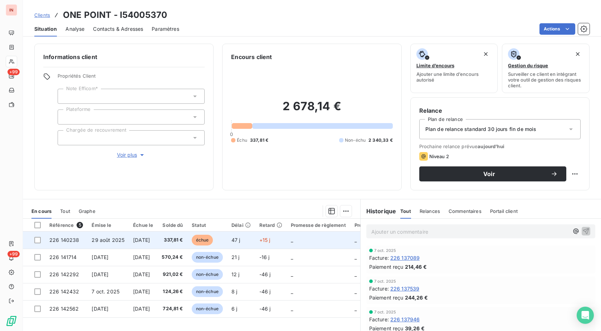
click at [213, 242] on span "échue" at bounding box center [202, 240] width 21 height 11
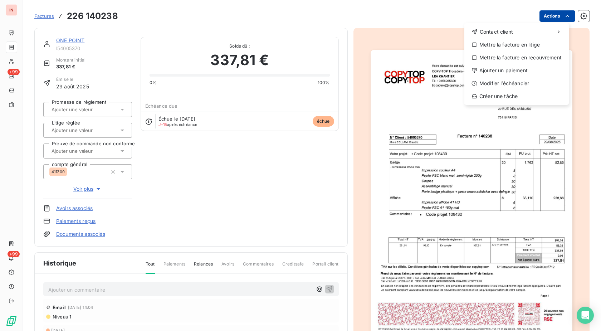
click at [546, 17] on html "IN +99 +99 Factures [PHONE_NUMBER] Actions Contact client Mettre la facture en …" at bounding box center [300, 165] width 601 height 331
click at [512, 72] on div "Ajouter un paiement" at bounding box center [516, 70] width 99 height 11
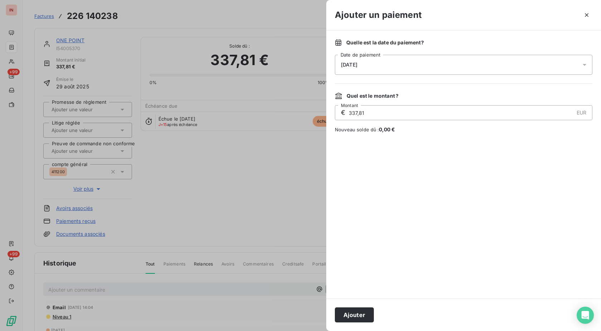
click at [463, 67] on div "[DATE]" at bounding box center [463, 65] width 257 height 20
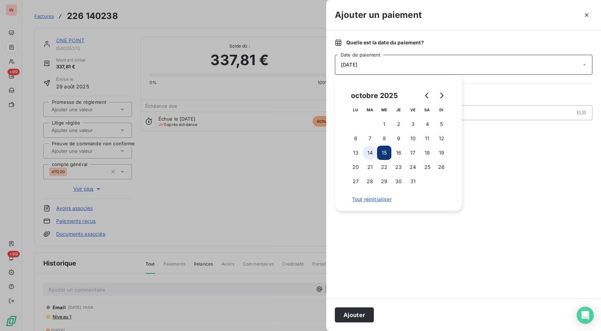
click at [370, 151] on button "14" at bounding box center [370, 153] width 14 height 14
click at [358, 309] on button "Ajouter" at bounding box center [354, 314] width 39 height 15
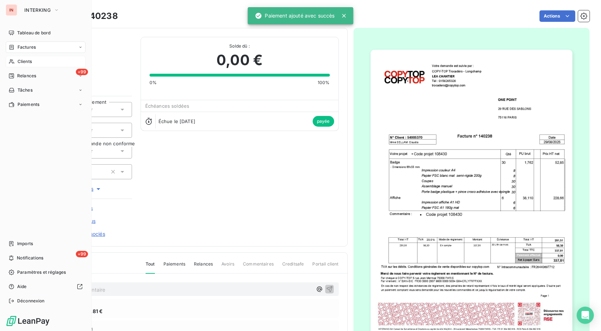
click at [13, 63] on icon at bounding box center [12, 62] width 6 height 6
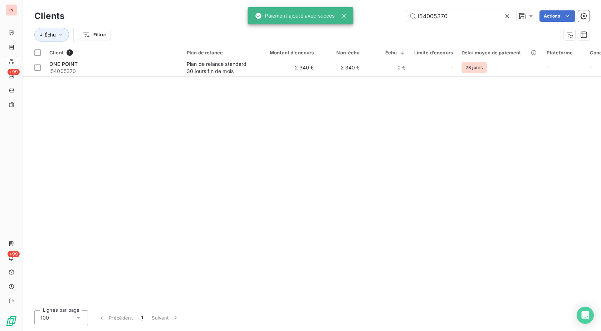
drag, startPoint x: 469, startPoint y: 15, endPoint x: 336, endPoint y: 18, distance: 133.4
click at [406, 17] on input "I54005370" at bounding box center [459, 15] width 107 height 11
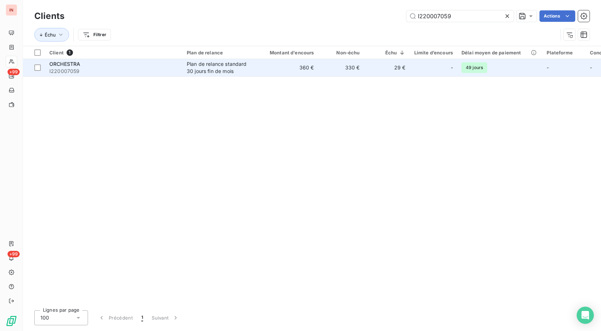
type input "I220007059"
click at [282, 72] on td "360 €" at bounding box center [287, 67] width 61 height 17
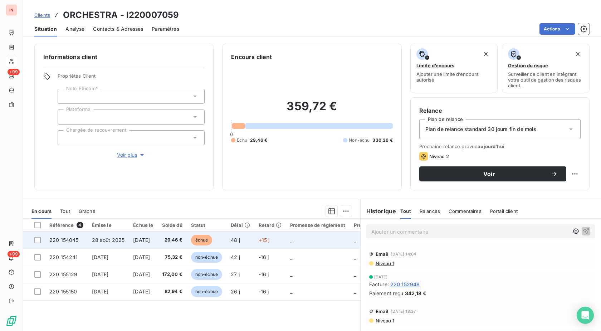
click at [254, 240] on td "48 j" at bounding box center [240, 239] width 28 height 17
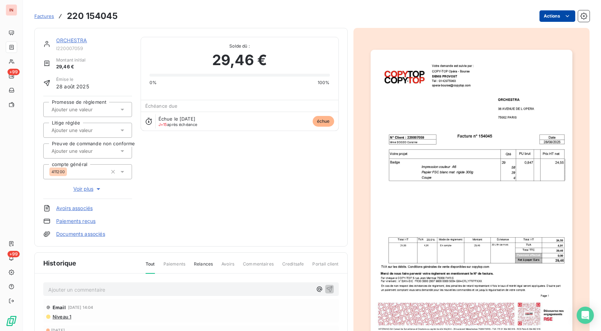
click at [538, 20] on html "IN +99 +99 Factures 220 154045 Actions ORCHESTRA I220007059 Montant initial 29,…" at bounding box center [300, 165] width 601 height 331
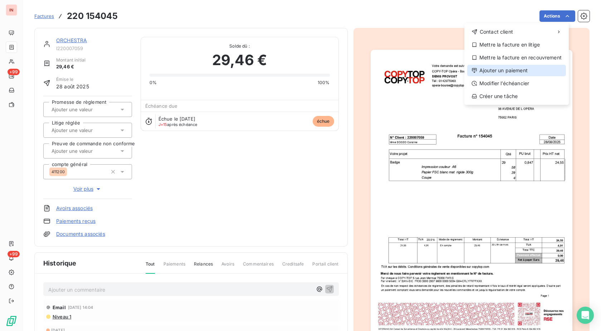
click at [495, 71] on div "Ajouter un paiement" at bounding box center [516, 70] width 99 height 11
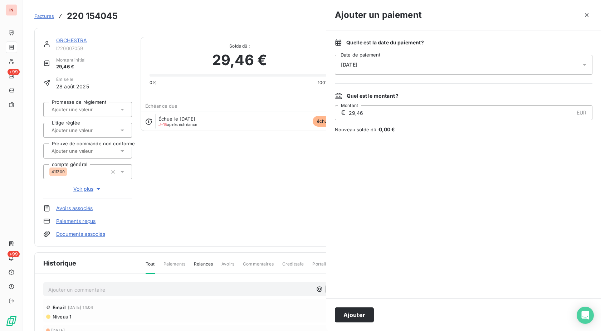
click at [398, 69] on div "[DATE]" at bounding box center [463, 65] width 257 height 20
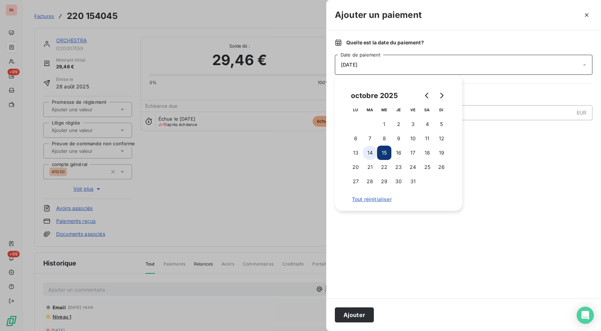
click at [371, 155] on button "14" at bounding box center [370, 153] width 14 height 14
click at [346, 314] on button "Ajouter" at bounding box center [354, 314] width 39 height 15
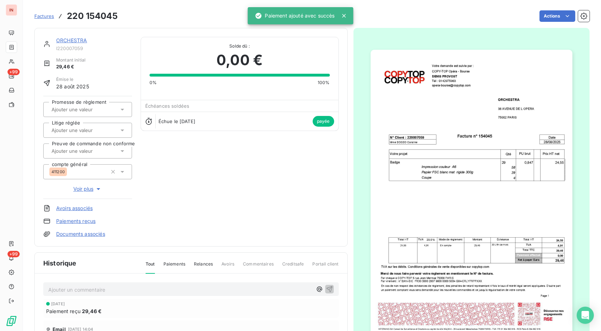
drag, startPoint x: 82, startPoint y: 42, endPoint x: 87, endPoint y: 43, distance: 5.1
click at [83, 42] on link "ORCHESTRA" at bounding box center [71, 40] width 31 height 6
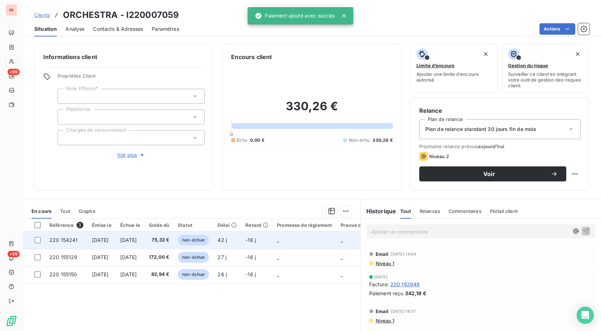
click at [209, 238] on span "non-échue" at bounding box center [193, 240] width 31 height 11
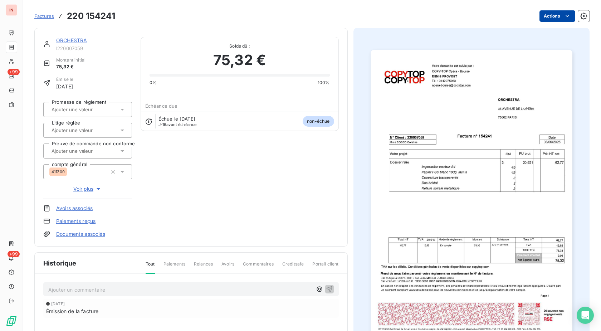
click at [553, 16] on html "IN +99 +99 Factures 220 154241 Actions ORCHESTRA I220007059 Montant initial 75,…" at bounding box center [300, 165] width 601 height 331
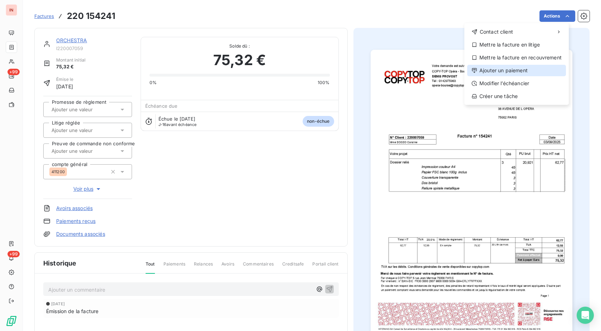
click at [500, 66] on div "Ajouter un paiement" at bounding box center [516, 70] width 99 height 11
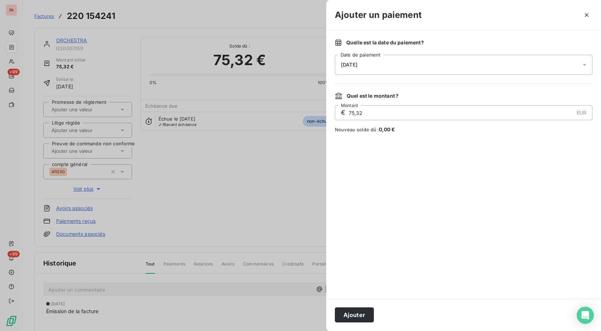
click at [432, 66] on div "[DATE]" at bounding box center [463, 65] width 257 height 20
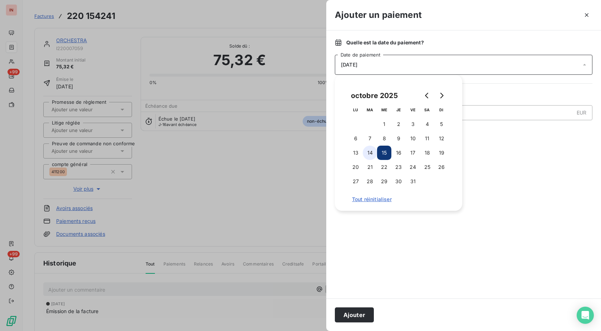
click at [376, 156] on button "14" at bounding box center [370, 153] width 14 height 14
click at [357, 312] on button "Ajouter" at bounding box center [354, 314] width 39 height 15
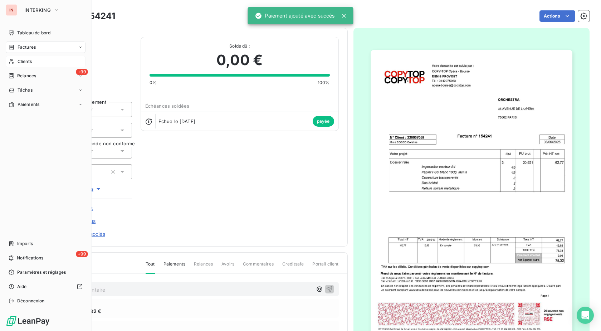
click at [15, 63] on div "Clients" at bounding box center [46, 61] width 80 height 11
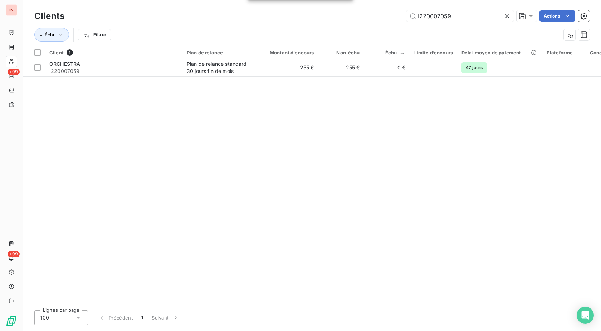
drag, startPoint x: 457, startPoint y: 16, endPoint x: 297, endPoint y: 18, distance: 160.6
click at [406, 18] on input "I220007059" at bounding box center [459, 15] width 107 height 11
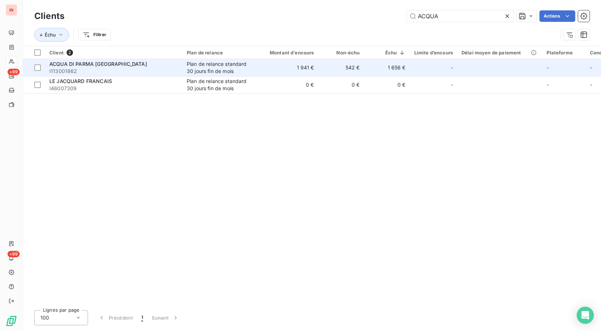
type input "ACQUA"
click at [306, 72] on td "1 941 €" at bounding box center [287, 67] width 61 height 17
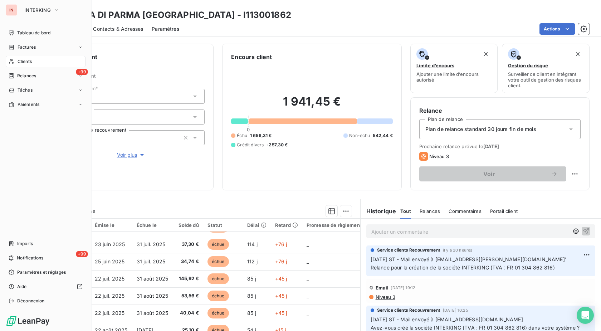
click at [11, 64] on icon at bounding box center [12, 62] width 6 height 6
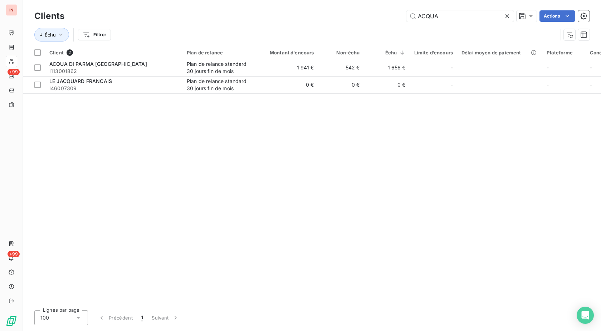
drag, startPoint x: 455, startPoint y: 18, endPoint x: 323, endPoint y: 20, distance: 132.3
click at [406, 19] on input "ACQUA" at bounding box center [459, 15] width 107 height 11
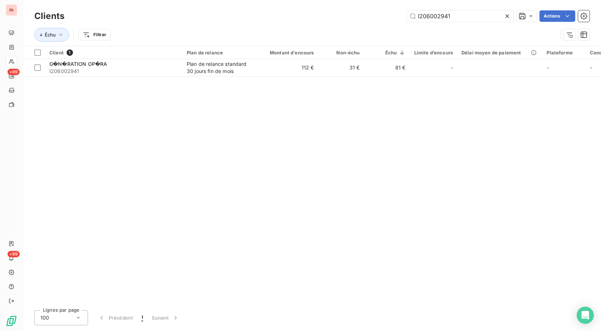
type input "I206002941"
click at [258, 67] on td "112 €" at bounding box center [287, 67] width 61 height 17
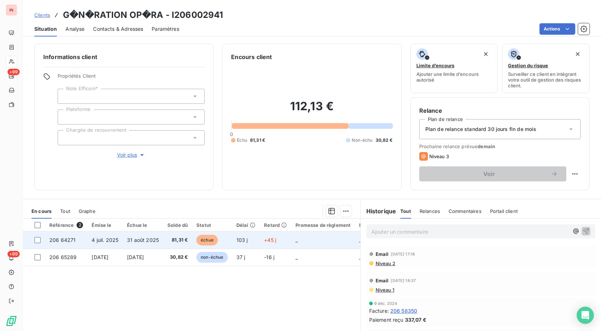
click at [275, 239] on span "+45 j" at bounding box center [270, 240] width 12 height 6
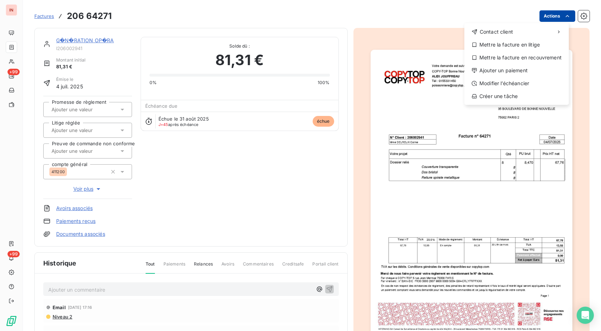
click at [549, 16] on html "IN +99 +99 Factures [PHONE_NUMBER] Actions Contact client Mettre la facture en …" at bounding box center [300, 165] width 601 height 331
click at [525, 69] on div "Ajouter un paiement" at bounding box center [516, 70] width 99 height 11
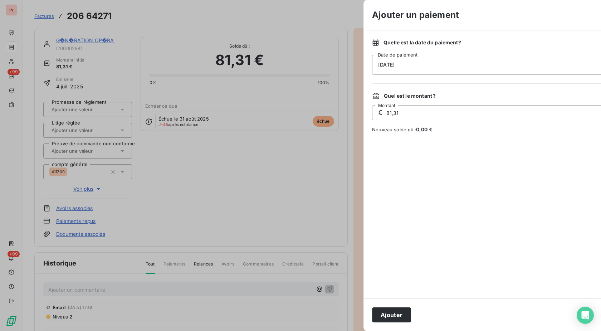
drag, startPoint x: 525, startPoint y: 69, endPoint x: 449, endPoint y: 63, distance: 76.0
click at [454, 63] on div "[DATE]" at bounding box center [500, 65] width 257 height 20
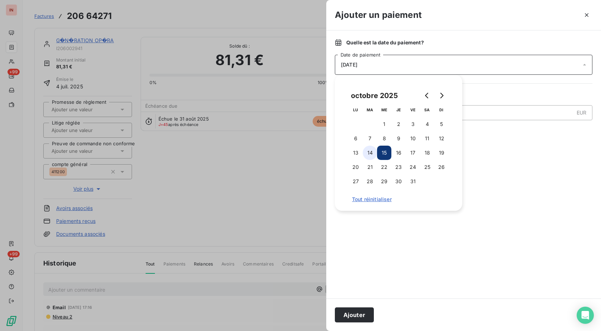
click at [371, 152] on button "14" at bounding box center [370, 153] width 14 height 14
click at [351, 316] on button "Ajouter" at bounding box center [354, 314] width 39 height 15
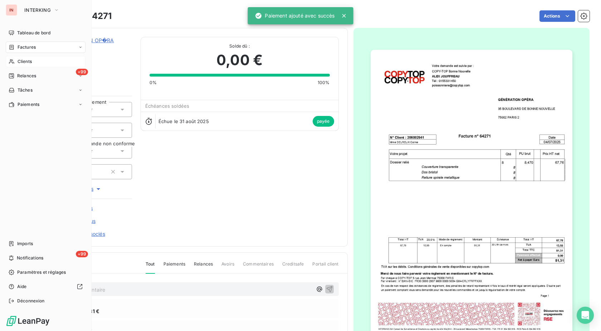
click at [17, 63] on div "Clients" at bounding box center [46, 61] width 80 height 11
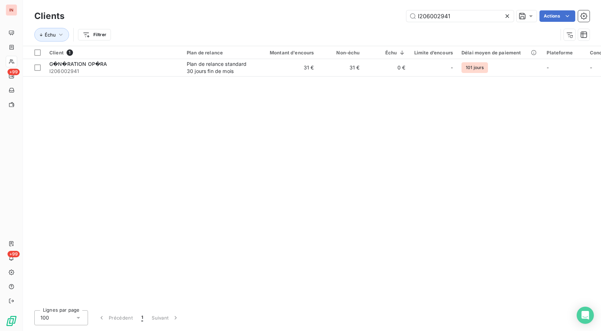
drag, startPoint x: 465, startPoint y: 16, endPoint x: 396, endPoint y: 14, distance: 69.1
click at [406, 14] on input "I206002941" at bounding box center [459, 15] width 107 height 11
click at [468, 16] on input "I206002941" at bounding box center [459, 15] width 107 height 11
drag, startPoint x: 481, startPoint y: 16, endPoint x: 365, endPoint y: 19, distance: 116.6
click at [406, 17] on input "I206002941" at bounding box center [459, 15] width 107 height 11
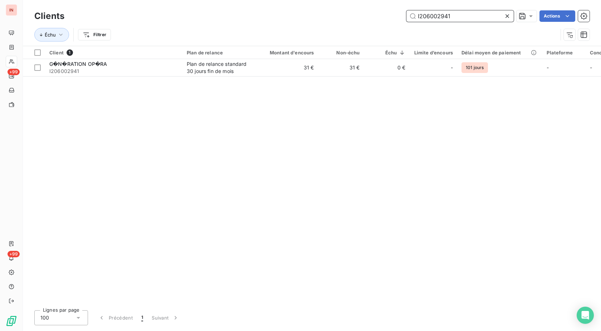
drag, startPoint x: 456, startPoint y: 16, endPoint x: 332, endPoint y: 21, distance: 123.8
click at [406, 21] on input "I206002941" at bounding box center [459, 15] width 107 height 11
type input "FAVORI"
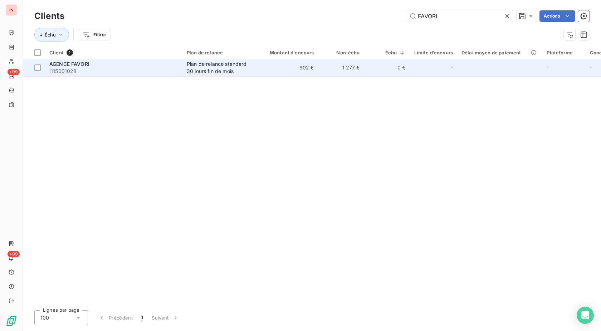
click at [131, 64] on div "AGENCE FAVORI" at bounding box center [113, 63] width 129 height 7
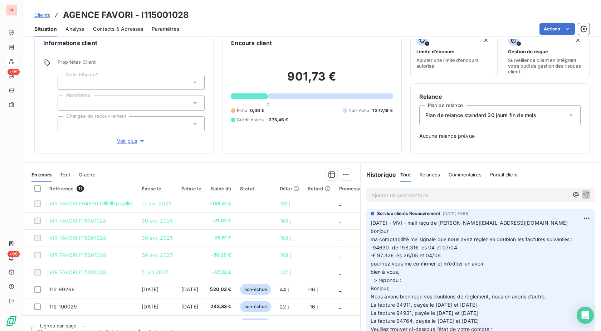
scroll to position [24, 0]
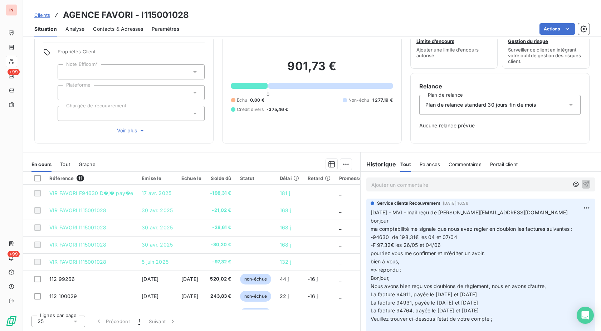
click at [405, 185] on p "Ajouter un commentaire ﻿" at bounding box center [469, 184] width 197 height 9
click at [426, 186] on span "[DATE] - MVI - appele du" at bounding box center [401, 184] width 61 height 6
drag, startPoint x: 427, startPoint y: 184, endPoint x: 477, endPoint y: 183, distance: 49.7
click at [476, 183] on p "[DATE] - MVI - appelle du" at bounding box center [469, 184] width 197 height 8
click at [487, 187] on p "[DATE] - MVI - appel du" at bounding box center [469, 184] width 197 height 8
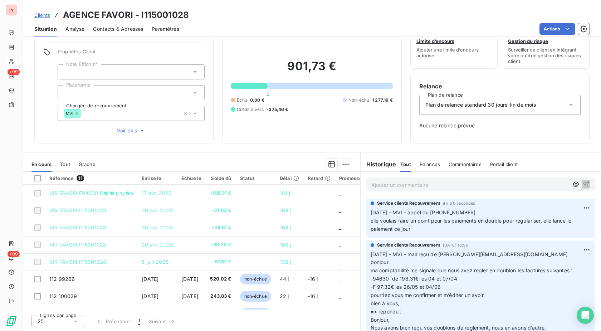
scroll to position [0, 0]
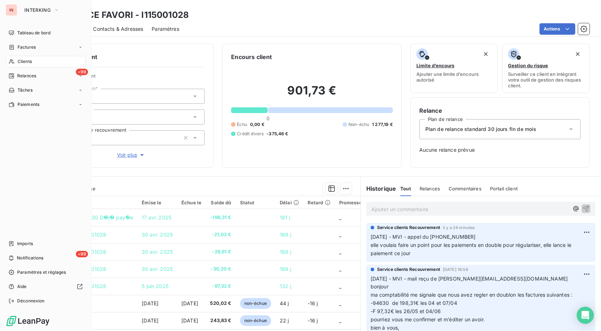
click at [10, 64] on icon at bounding box center [12, 62] width 6 height 6
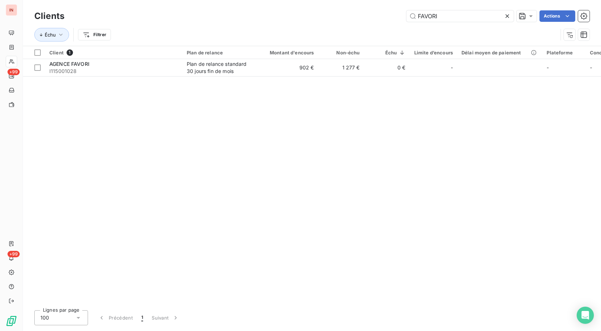
drag, startPoint x: 448, startPoint y: 18, endPoint x: 369, endPoint y: 17, distance: 78.7
click at [406, 17] on input "FAVORI" at bounding box center [459, 15] width 107 height 11
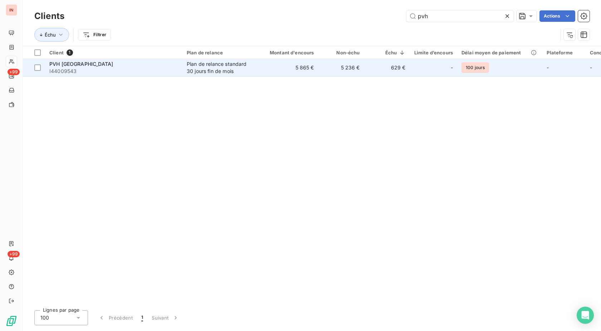
type input "pvh"
click at [297, 64] on td "5 865 €" at bounding box center [287, 67] width 61 height 17
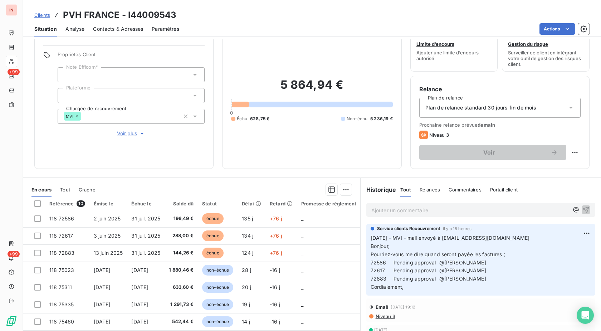
scroll to position [36, 0]
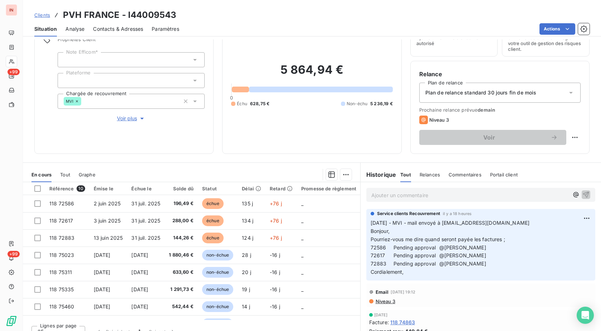
click at [393, 194] on p "Ajouter un commentaire ﻿" at bounding box center [469, 195] width 197 height 9
click at [442, 193] on p "[DATE] - MVI -" at bounding box center [469, 195] width 197 height 8
click at [480, 199] on p "[DATE] - MVI - mail reçu de [EMAIL_ADDRESS][DOMAIN_NAME]" at bounding box center [469, 195] width 197 height 8
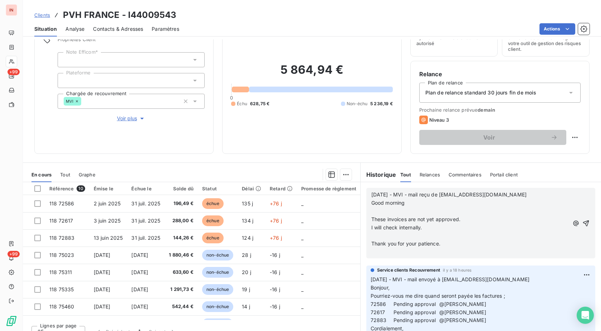
click at [388, 211] on p "﻿" at bounding box center [469, 211] width 197 height 8
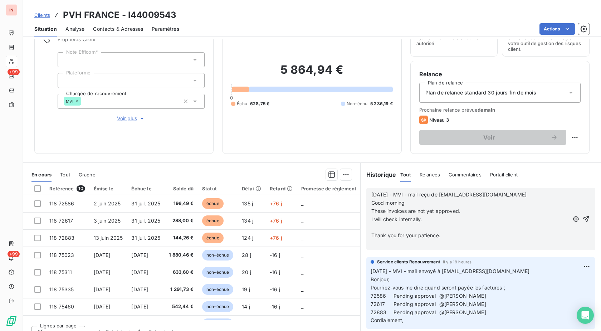
click at [377, 225] on p "﻿" at bounding box center [469, 227] width 197 height 8
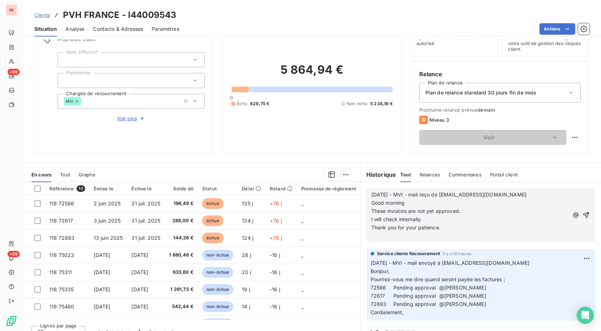
click at [375, 236] on p "﻿" at bounding box center [469, 235] width 197 height 8
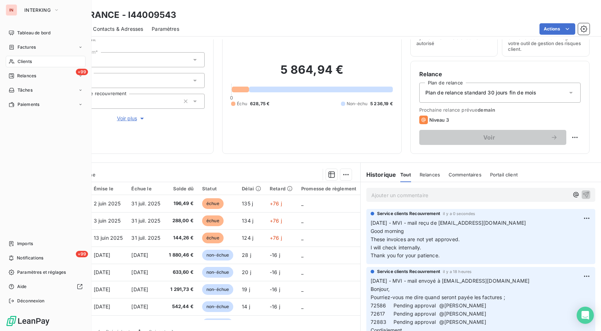
click at [15, 60] on div "Clients" at bounding box center [46, 61] width 80 height 11
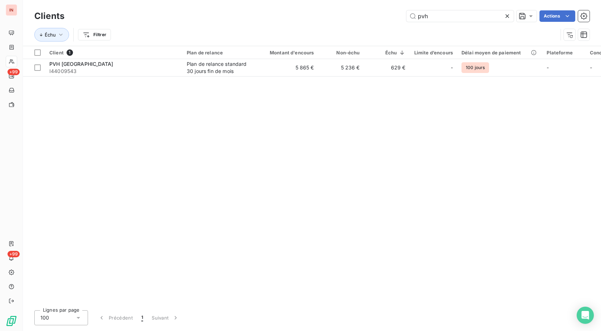
drag, startPoint x: 446, startPoint y: 19, endPoint x: 319, endPoint y: 18, distance: 126.9
click at [406, 17] on input "pvh" at bounding box center [459, 15] width 107 height 11
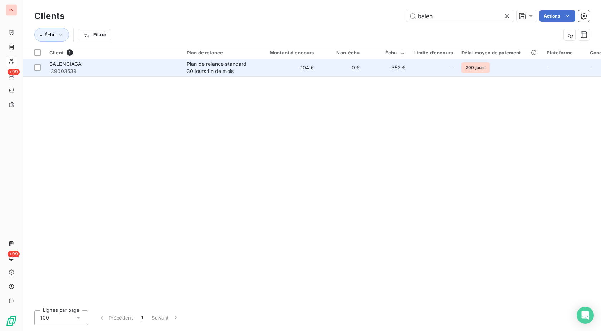
type input "balen"
click at [132, 67] on div "BALENCIAGA" at bounding box center [113, 63] width 129 height 7
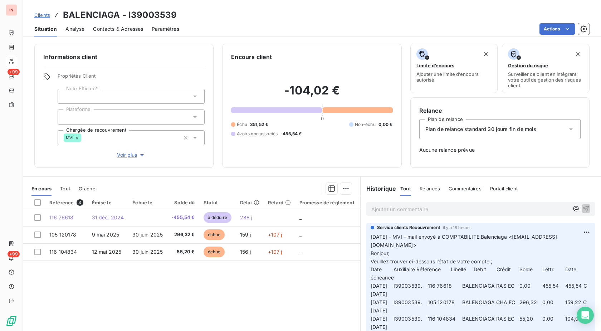
click at [409, 212] on p "Ajouter un commentaire ﻿" at bounding box center [469, 209] width 197 height 9
click at [463, 207] on p "[DATE] - MVI - mail reçu de" at bounding box center [469, 209] width 197 height 8
click at [410, 213] on p "[DATE] - MVI - mail reçu de [PERSON_NAME][EMAIL_ADDRESS][DOMAIN_NAME]" at bounding box center [469, 209] width 197 height 8
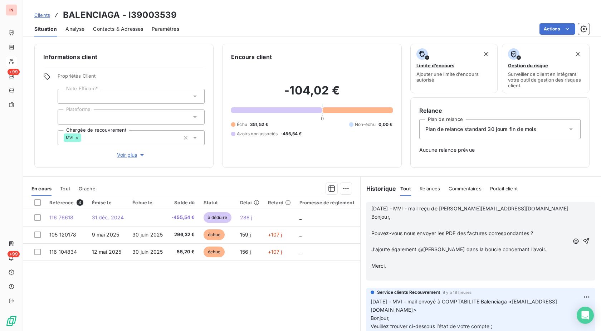
click at [373, 225] on p "﻿" at bounding box center [469, 225] width 197 height 8
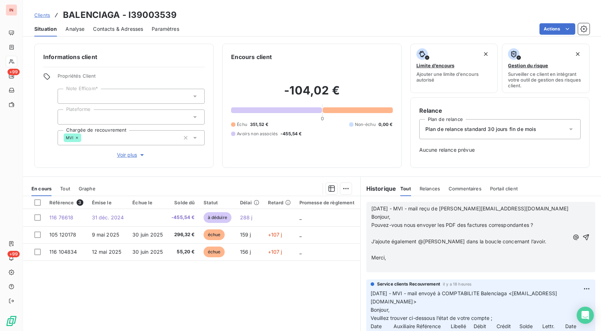
click at [373, 232] on p "﻿" at bounding box center [469, 233] width 197 height 8
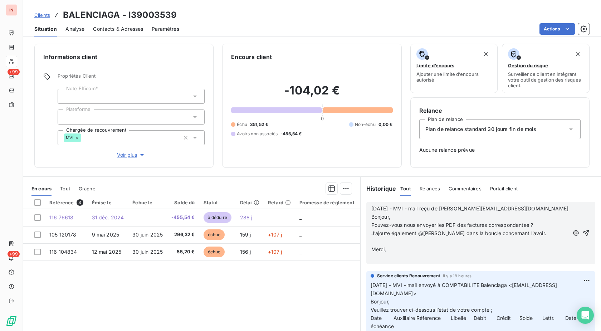
click at [374, 241] on p "﻿" at bounding box center [469, 241] width 197 height 8
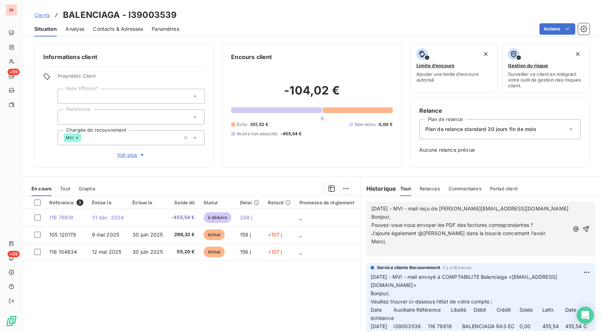
click at [375, 251] on p "﻿" at bounding box center [469, 249] width 197 height 8
click at [378, 251] on p "=>" at bounding box center [469, 249] width 197 height 8
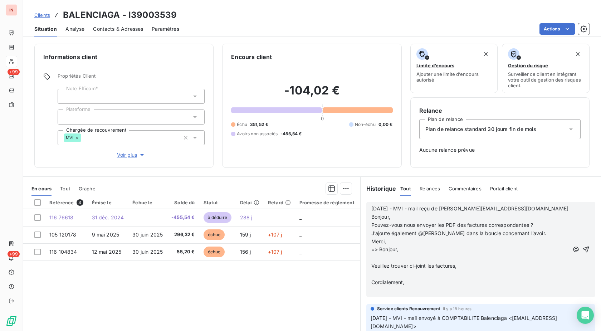
click at [389, 259] on p "﻿" at bounding box center [469, 258] width 197 height 8
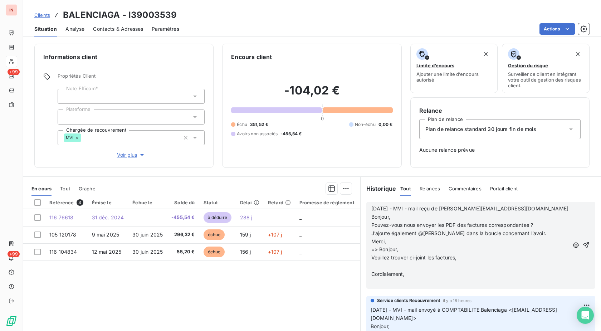
click at [384, 265] on p "﻿" at bounding box center [469, 266] width 197 height 8
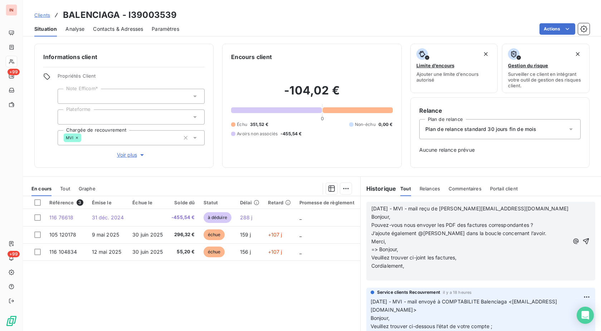
click at [376, 277] on p "﻿" at bounding box center [469, 274] width 197 height 8
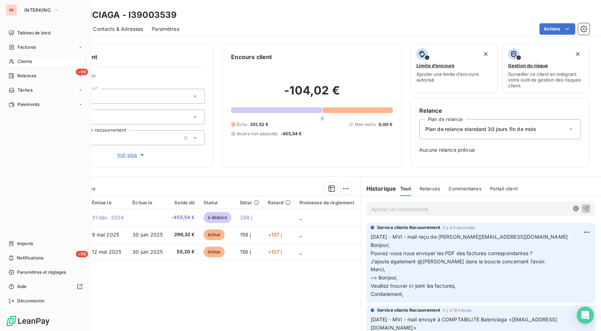
click at [10, 60] on icon at bounding box center [11, 61] width 5 height 5
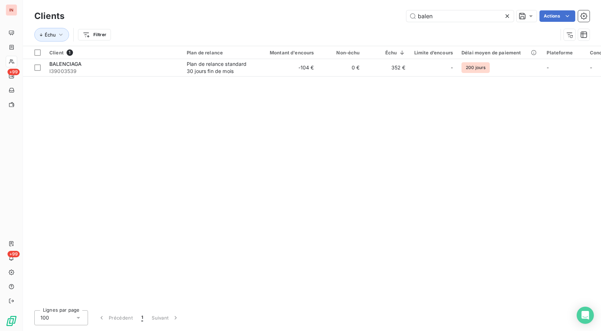
drag, startPoint x: 460, startPoint y: 17, endPoint x: 341, endPoint y: 11, distance: 118.8
click at [406, 11] on input "balen" at bounding box center [459, 15] width 107 height 11
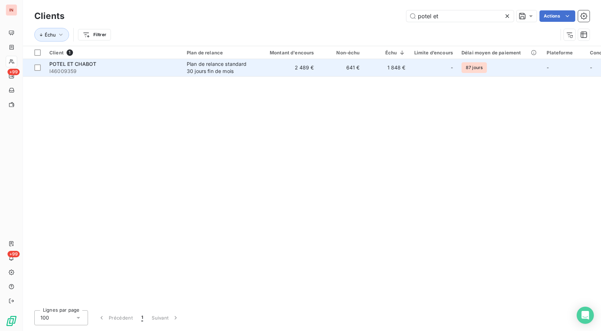
type input "potel et"
click at [235, 68] on div "Plan de relance standard 30 jours fin de mois" at bounding box center [220, 67] width 66 height 14
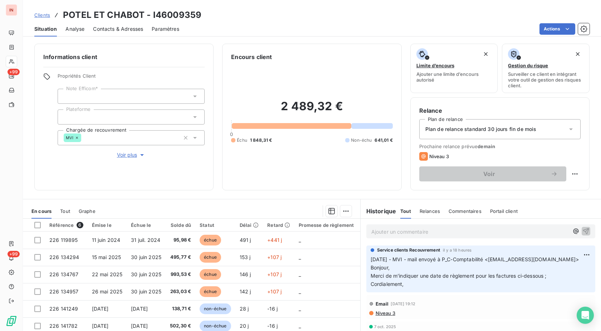
click at [390, 233] on p "Ajouter un commentaire ﻿" at bounding box center [469, 231] width 197 height 9
click at [464, 236] on div "[DATE] - MVI - mail reçu de" at bounding box center [480, 230] width 229 height 13
click at [387, 235] on p "[DATE] - MVI - mail reçu de [EMAIL_ADDRESS][DOMAIN_NAME]" at bounding box center [469, 231] width 197 height 8
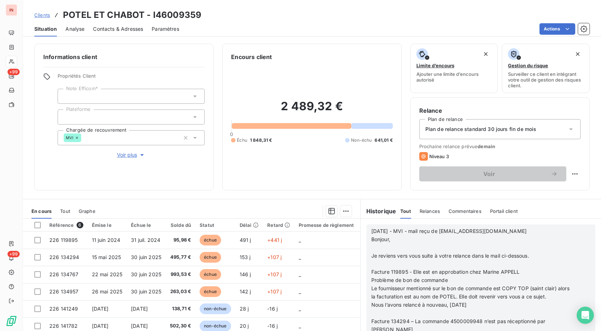
click at [382, 250] on p "﻿" at bounding box center [471, 247] width 200 height 8
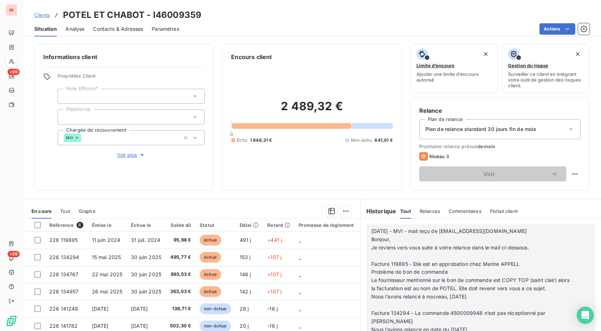
click at [382, 254] on p "﻿" at bounding box center [471, 256] width 200 height 8
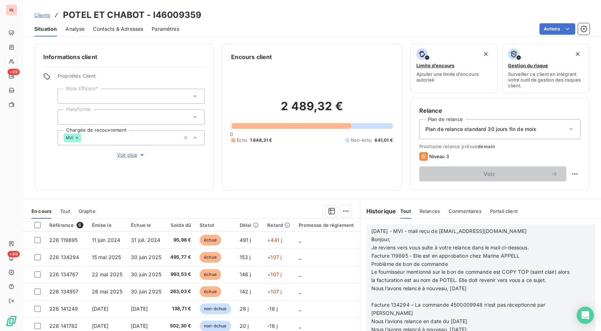
click at [377, 295] on p "﻿" at bounding box center [471, 296] width 200 height 8
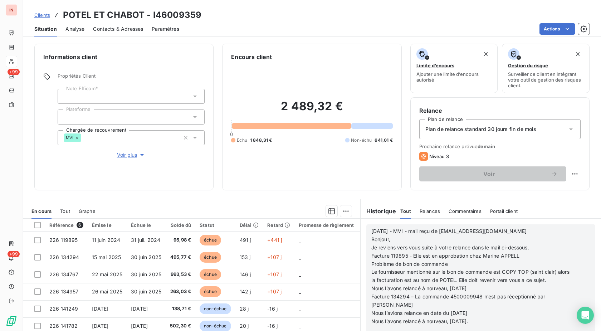
scroll to position [47, 0]
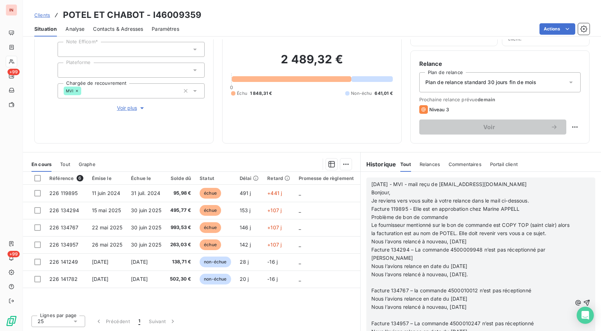
click at [377, 283] on p "﻿" at bounding box center [471, 283] width 200 height 8
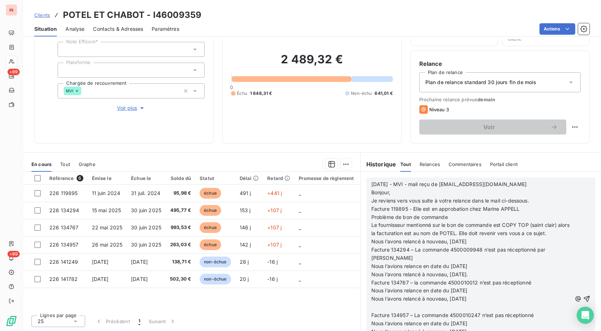
click at [373, 307] on p "﻿" at bounding box center [471, 307] width 200 height 8
click at [327, 319] on div "Lignes par page 25 Précédent 1 Suivant" at bounding box center [191, 319] width 337 height 21
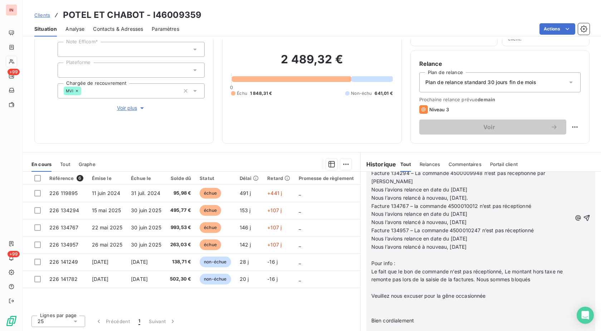
scroll to position [4684, 0]
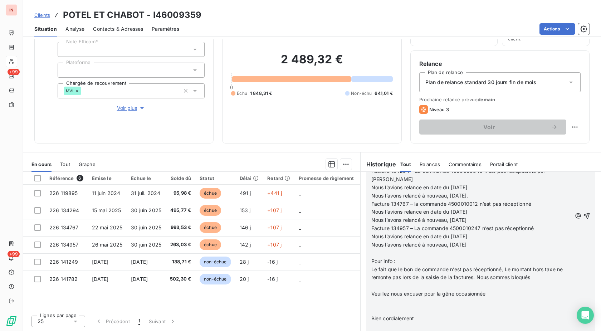
click at [371, 249] on p "﻿" at bounding box center [471, 253] width 200 height 8
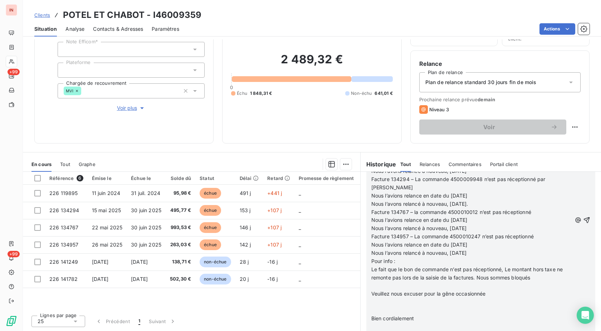
click at [374, 281] on p "﻿" at bounding box center [471, 285] width 200 height 8
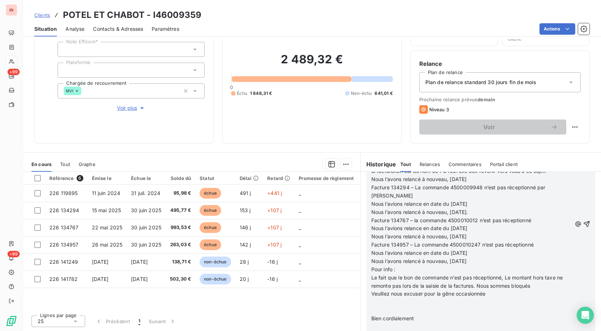
click at [372, 306] on p "﻿" at bounding box center [471, 310] width 200 height 8
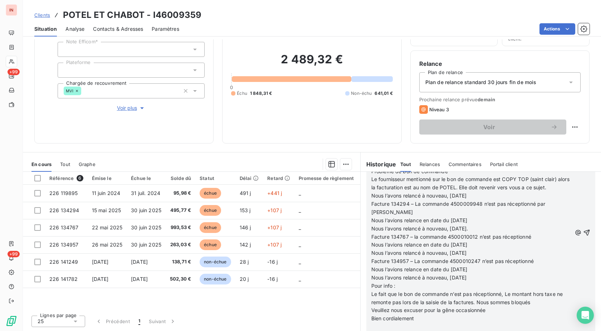
click at [371, 323] on p "﻿" at bounding box center [471, 327] width 200 height 8
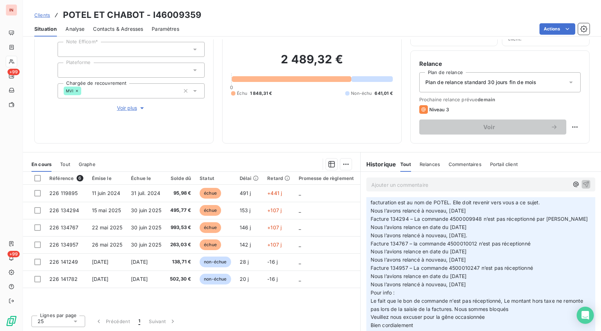
scroll to position [0, 0]
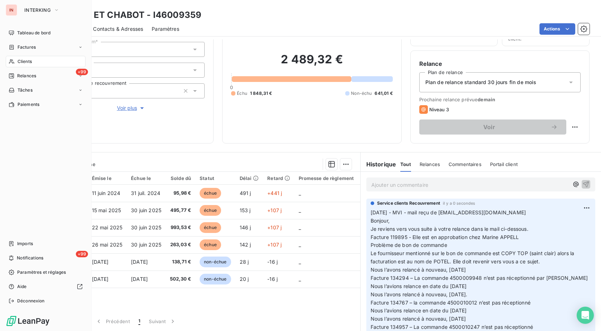
click at [26, 63] on span "Clients" at bounding box center [25, 61] width 14 height 6
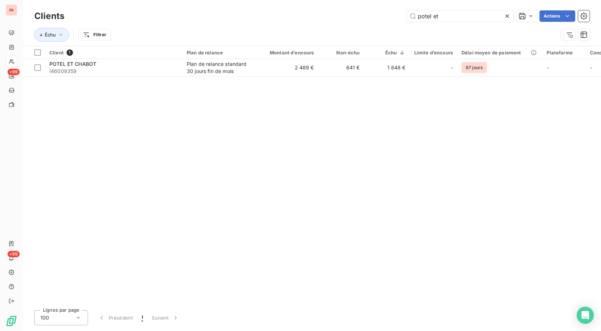
drag, startPoint x: 448, startPoint y: 17, endPoint x: 370, endPoint y: 21, distance: 78.4
click at [406, 20] on input "potel et" at bounding box center [459, 15] width 107 height 11
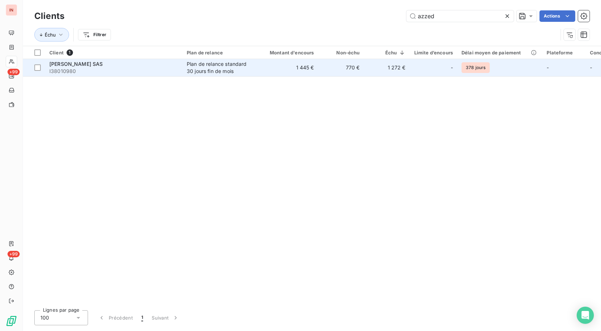
type input "azzed"
click at [161, 71] on span "I38010980" at bounding box center [113, 71] width 129 height 7
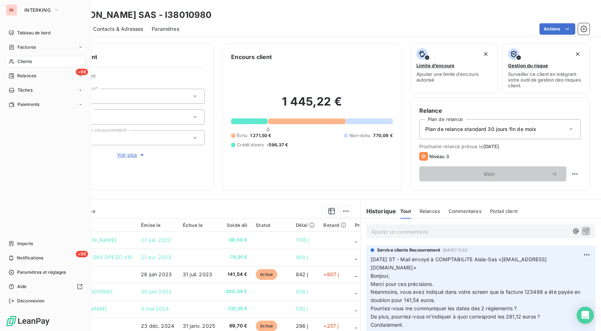
click at [18, 62] on span "Clients" at bounding box center [25, 61] width 14 height 6
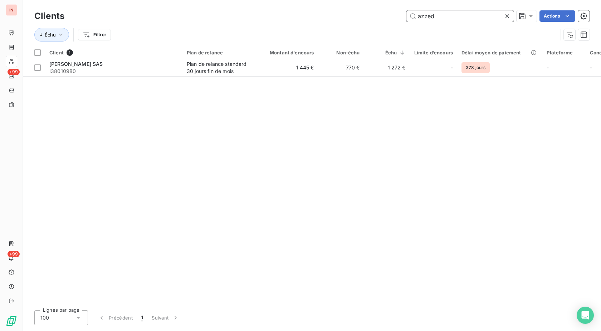
drag, startPoint x: 419, startPoint y: 20, endPoint x: 391, endPoint y: 20, distance: 28.2
click at [406, 20] on input "azzed" at bounding box center [459, 15] width 107 height 11
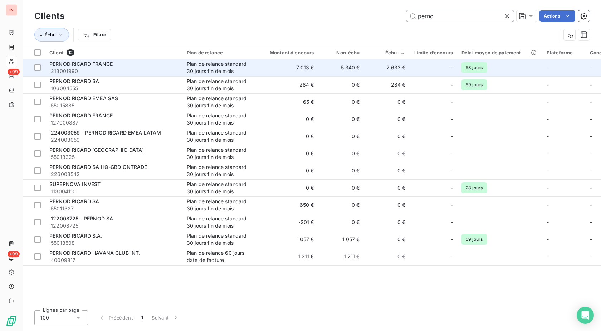
type input "perno"
click at [186, 69] on td "Plan de relance standard 30 jours fin de mois" at bounding box center [219, 67] width 74 height 17
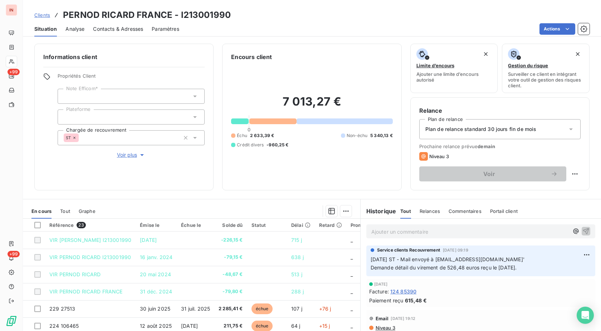
scroll to position [47, 0]
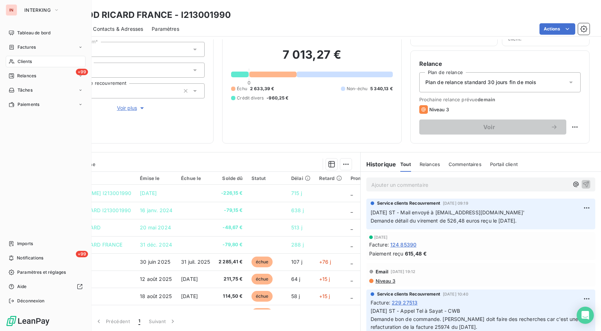
click at [13, 61] on icon at bounding box center [12, 62] width 6 height 6
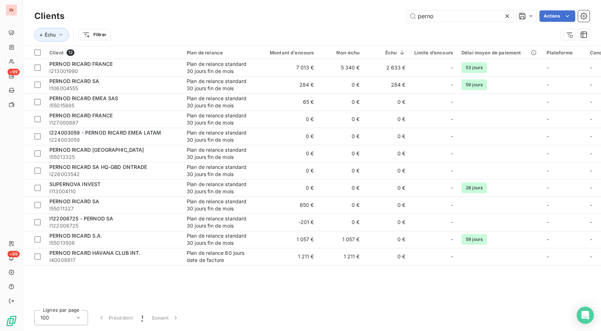
click at [506, 16] on icon at bounding box center [507, 16] width 4 height 4
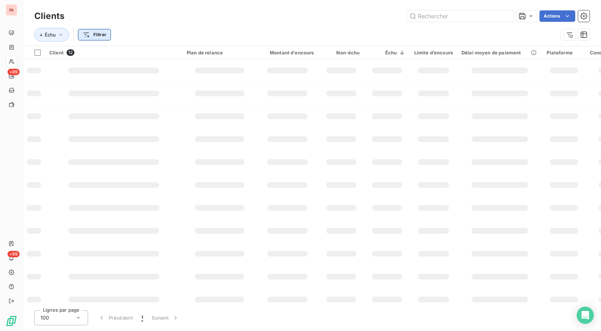
click at [93, 34] on html "IN +99 +99 Clients Actions Échu Filtrer Client 12 Plan de relance Montant d'enc…" at bounding box center [300, 165] width 601 height 331
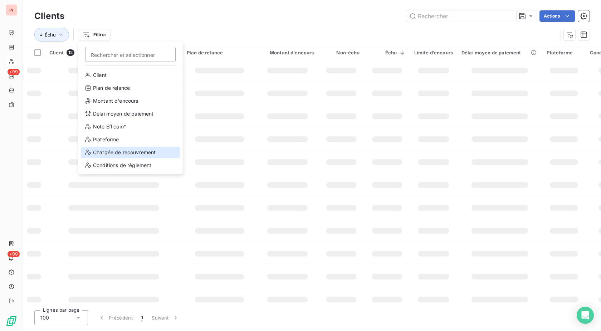
click at [114, 151] on div "Chargée de recouvrement" at bounding box center [130, 152] width 99 height 11
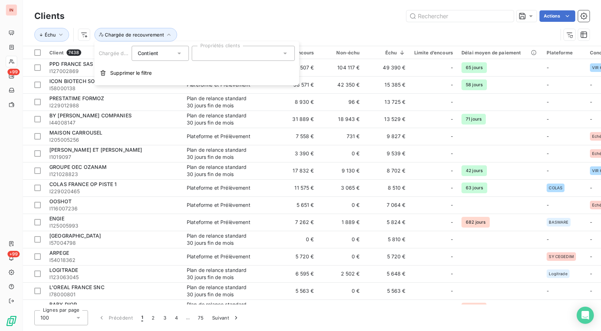
click at [230, 54] on div at bounding box center [243, 53] width 103 height 15
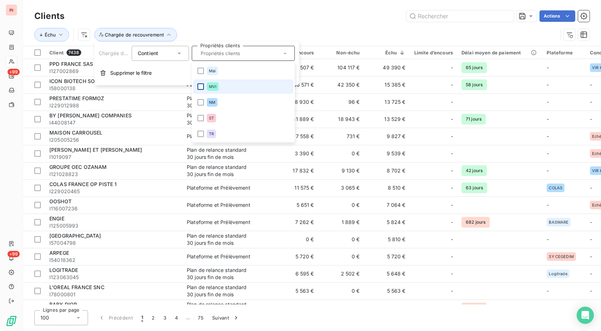
click at [200, 88] on div at bounding box center [200, 86] width 6 height 6
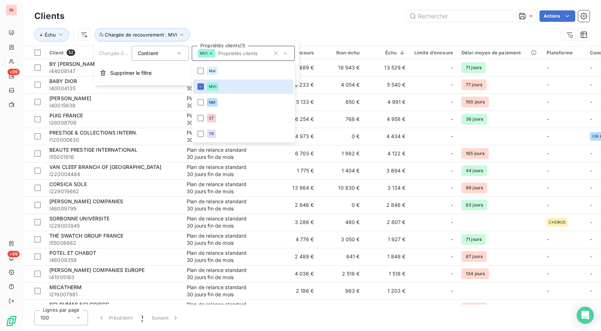
click at [276, 31] on div "Échu Chargée de recouvrement : MVI" at bounding box center [295, 35] width 523 height 14
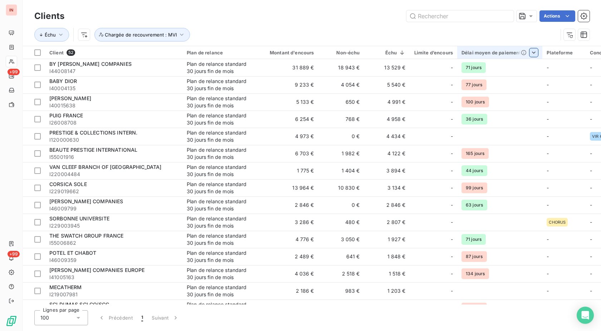
click at [530, 52] on html "IN +99 +99 Clients Actions Échu Chargée de recouvrement : MVI Client 52 Plan de…" at bounding box center [300, 165] width 601 height 331
click at [482, 84] on span "Trier par ordre décroissant" at bounding box center [498, 83] width 64 height 7
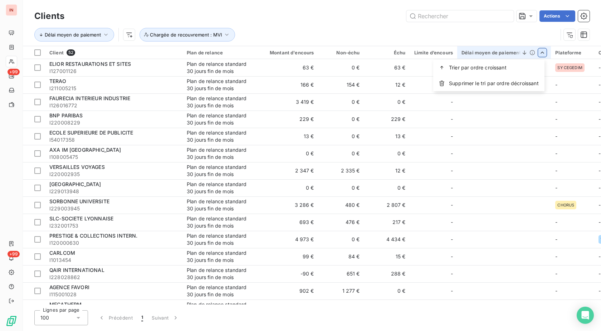
click at [538, 53] on html "IN +99 +99 Clients Actions Délai moyen de paiement Chargée de recouvrement : MV…" at bounding box center [300, 165] width 601 height 331
click at [481, 72] on div "Trier par ordre croissant" at bounding box center [488, 68] width 111 height 16
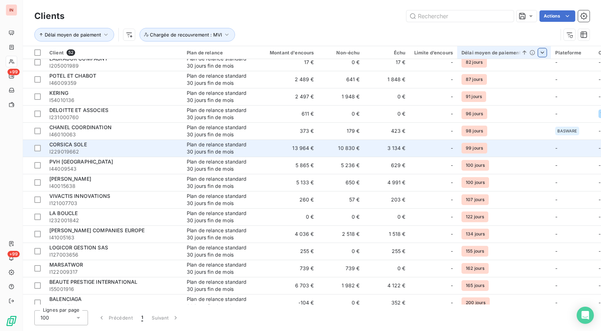
scroll to position [362, 0]
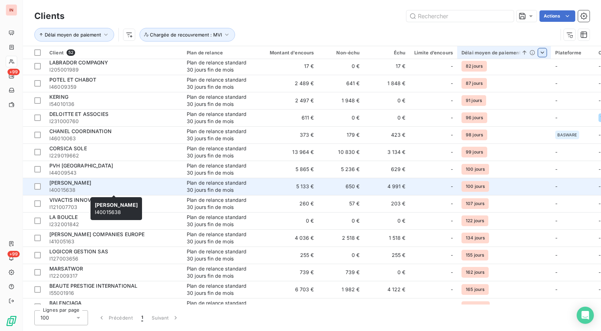
click at [104, 187] on span "I40015638" at bounding box center [113, 189] width 129 height 7
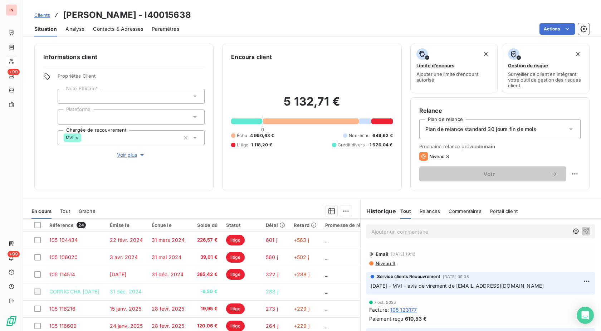
click at [384, 233] on p "Ajouter un commentaire ﻿" at bounding box center [469, 231] width 197 height 9
drag, startPoint x: 504, startPoint y: 229, endPoint x: 358, endPoint y: 239, distance: 145.8
click at [360, 239] on div "[DATE] - MVI - prise de RDV avec CHA pour litige" at bounding box center [480, 230] width 240 height 25
copy span "[DATE] - MVI - prise de RDV avec CHA pour litige"
click at [505, 232] on p "[DATE] - MVI - prise de RDV avec CHA pour litige" at bounding box center [469, 231] width 197 height 8
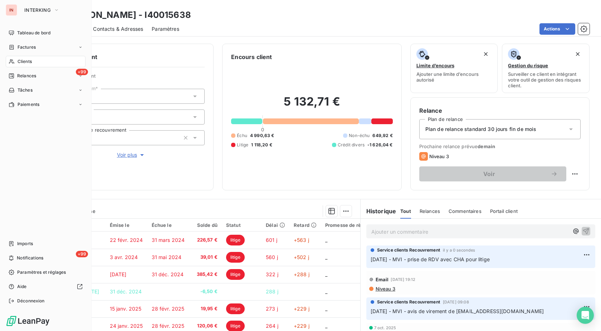
click at [13, 62] on icon at bounding box center [11, 61] width 5 height 5
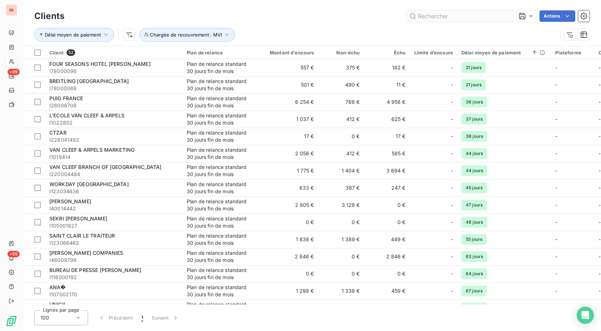
click at [437, 17] on input "text" at bounding box center [459, 15] width 107 height 11
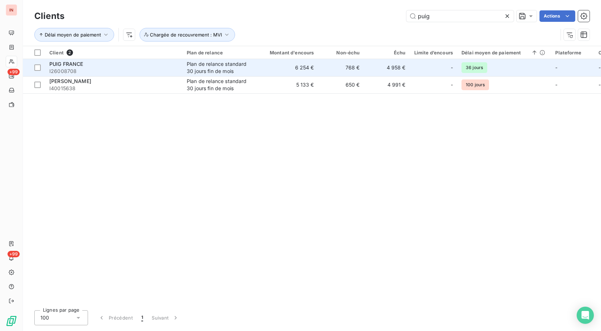
type input "puig"
click at [255, 67] on td "Plan de relance standard 30 jours fin de mois" at bounding box center [219, 67] width 74 height 17
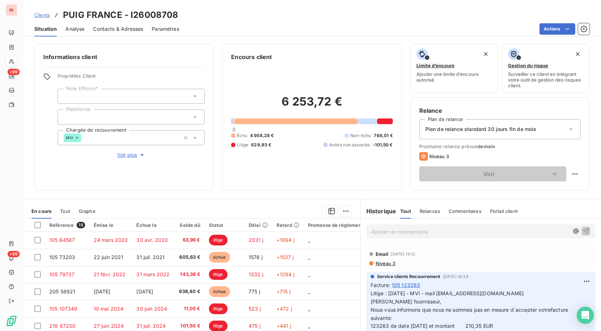
click at [391, 231] on p "Ajouter un commentaire ﻿" at bounding box center [469, 231] width 197 height 9
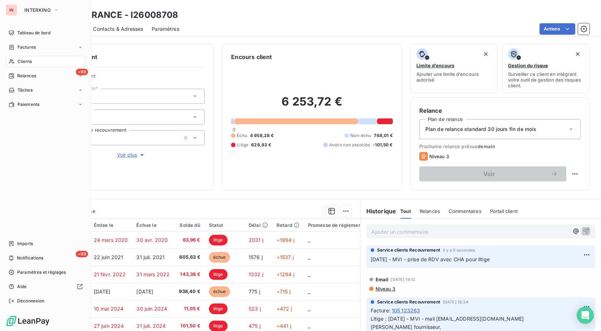
click at [18, 62] on span "Clients" at bounding box center [25, 61] width 14 height 6
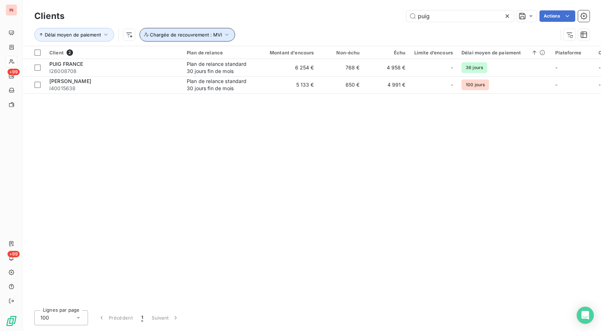
click at [226, 34] on icon "button" at bounding box center [226, 34] width 7 height 7
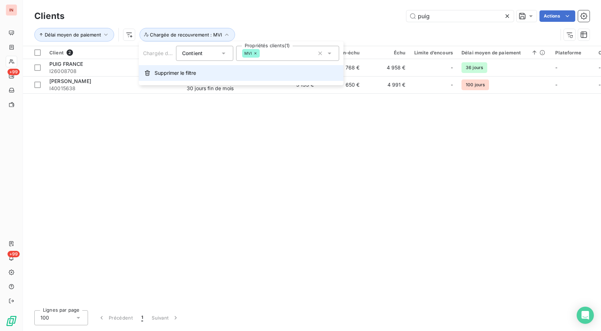
click at [183, 72] on span "Supprimer le filtre" at bounding box center [174, 72] width 41 height 7
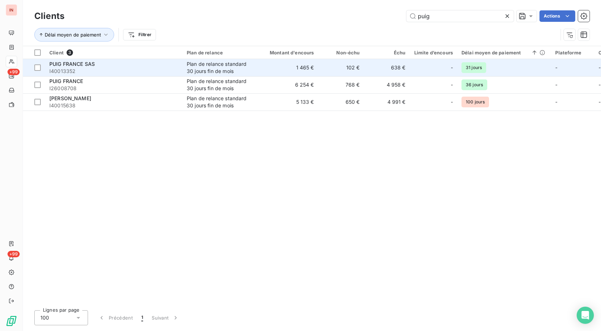
click at [221, 70] on div "Plan de relance standard 30 jours fin de mois" at bounding box center [220, 67] width 66 height 14
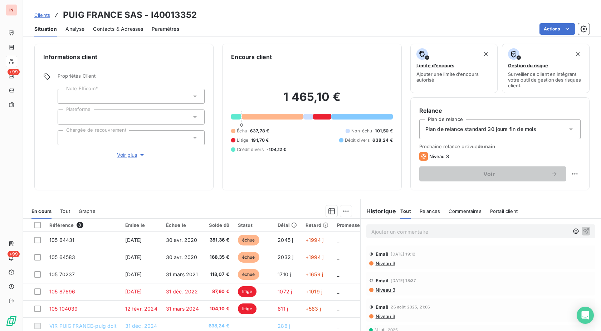
click at [124, 137] on div at bounding box center [131, 137] width 147 height 15
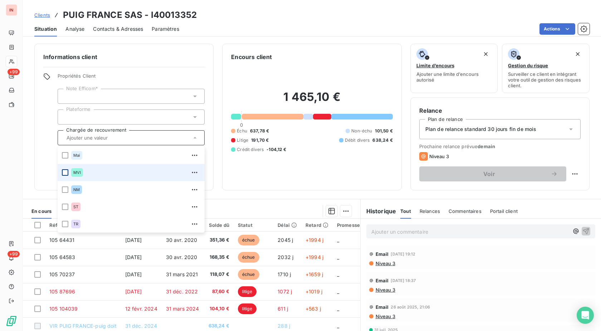
click at [63, 172] on div at bounding box center [65, 172] width 6 height 6
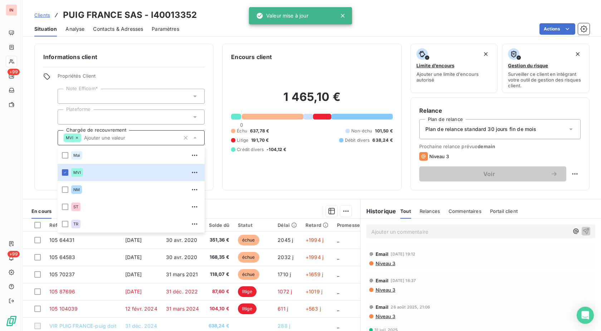
click at [300, 175] on div "1 465,10 € 0 Échu 637,78 € Non-échu 101,50 € Litige 191,70 € Débit divers 638,2…" at bounding box center [311, 121] width 161 height 120
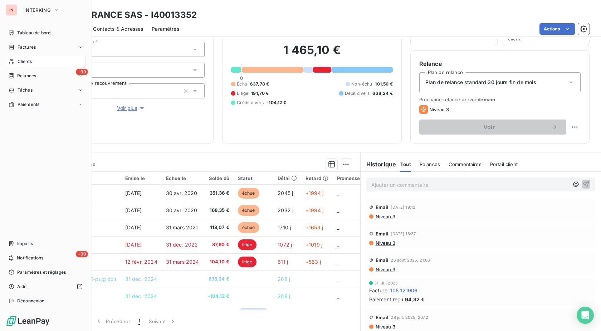
click at [31, 61] on span "Clients" at bounding box center [25, 61] width 14 height 6
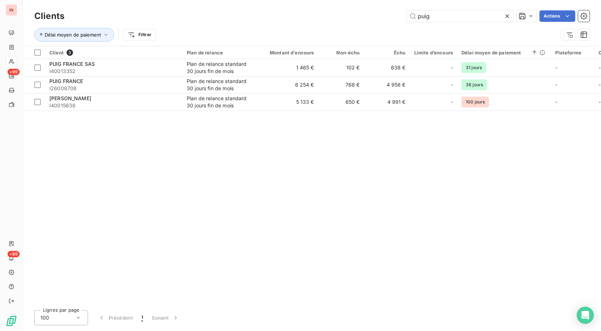
click at [508, 17] on icon at bounding box center [507, 16] width 4 height 4
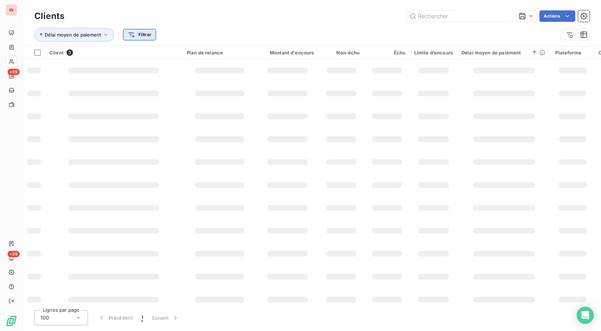
click at [139, 34] on html "IN +99 +99 Clients Actions Délai moyen de paiement Filtrer Client 3 Plan de rel…" at bounding box center [300, 165] width 601 height 331
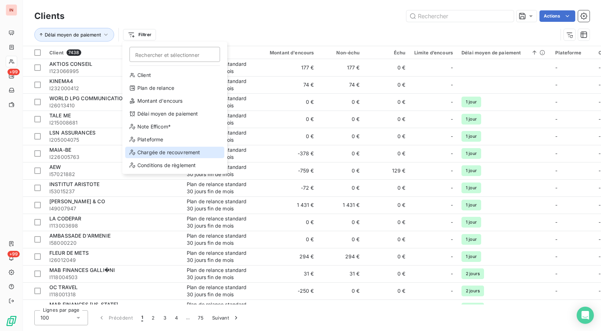
click at [169, 149] on div "Chargée de recouvrement" at bounding box center [174, 152] width 99 height 11
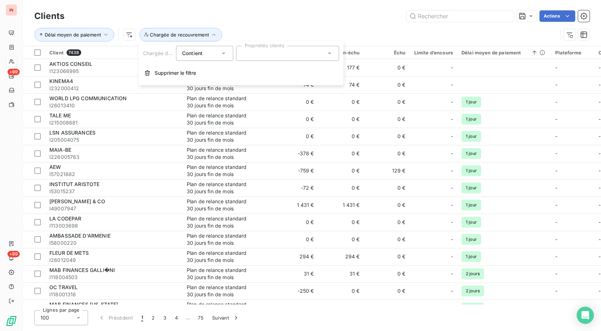
click at [250, 53] on div at bounding box center [287, 53] width 103 height 15
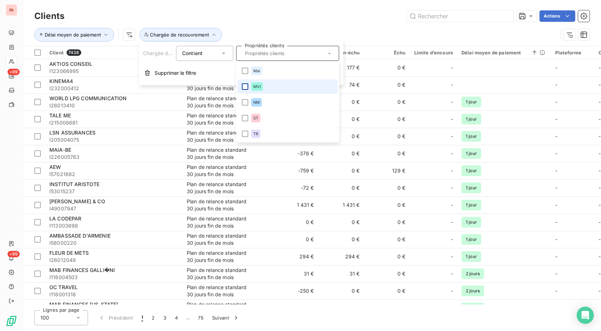
click at [245, 84] on div at bounding box center [245, 86] width 6 height 6
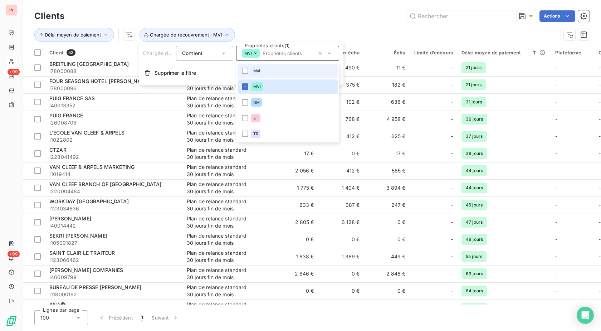
click at [285, 24] on div "Délai moyen de paiement Chargée de recouvrement : MVI" at bounding box center [311, 35] width 555 height 22
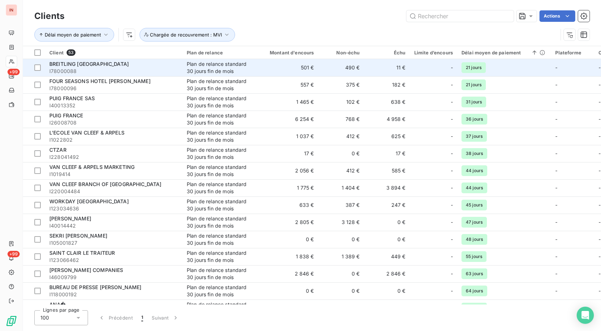
click at [128, 68] on span "I78000088" at bounding box center [113, 71] width 129 height 7
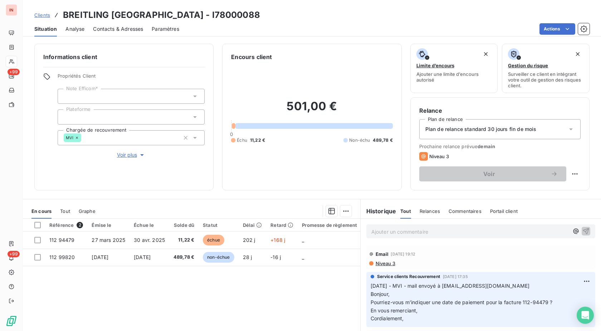
click at [514, 284] on span "[DATE] - MVI - mail envoyé à [EMAIL_ADDRESS][DOMAIN_NAME] Bonjour," at bounding box center [449, 289] width 159 height 14
drag, startPoint x: 486, startPoint y: 286, endPoint x: 395, endPoint y: 286, distance: 90.8
click at [395, 286] on p "[DATE] - MVI - mail envoyé à [EMAIL_ADDRESS][DOMAIN_NAME] [PERSON_NAME], Pourri…" at bounding box center [480, 302] width 220 height 41
copy span "- MVI - mail envoyé à [EMAIL_ADDRESS][DOMAIN_NAME]"
click at [402, 235] on p "Ajouter un commentaire ﻿" at bounding box center [469, 231] width 197 height 9
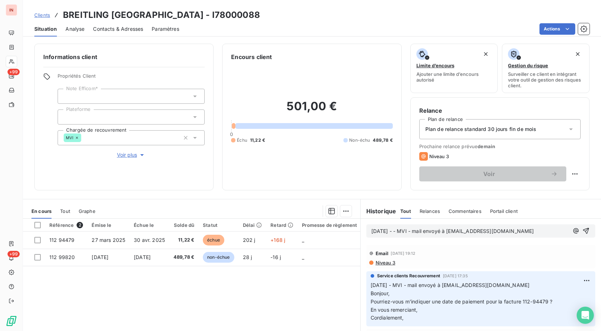
click at [401, 229] on span "[DATE] - - MVI - mail envoyé à [EMAIL_ADDRESS][DOMAIN_NAME]" at bounding box center [452, 231] width 163 height 6
click at [523, 232] on p "[DATE] - MVI - mail envoyé à [EMAIL_ADDRESS][DOMAIN_NAME]" at bounding box center [469, 231] width 197 height 8
click at [389, 235] on p "[DATE] - MVI - mail envoyé à [EMAIL_ADDRESS][DOMAIN_NAME]" at bounding box center [469, 231] width 197 height 8
click at [435, 235] on p "[DATE] - MVI - mail envoyé à [EMAIL_ADDRESS][DOMAIN_NAME]" at bounding box center [469, 231] width 197 height 8
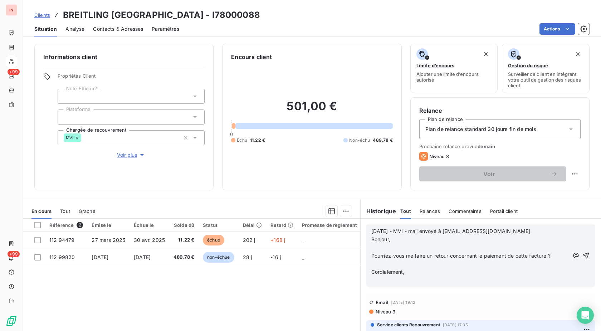
click at [391, 245] on p "﻿" at bounding box center [469, 247] width 197 height 8
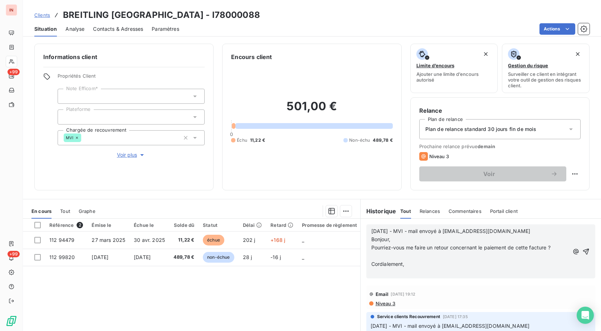
click at [385, 257] on p "﻿" at bounding box center [469, 256] width 197 height 8
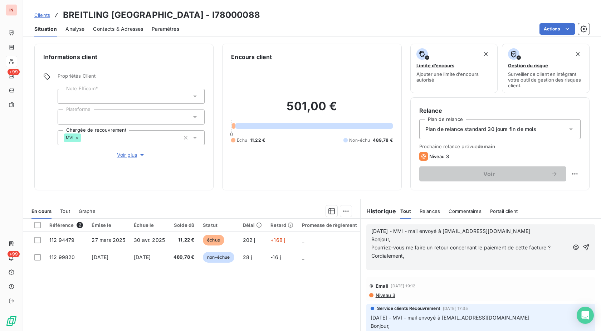
click at [384, 266] on p "﻿" at bounding box center [469, 264] width 197 height 8
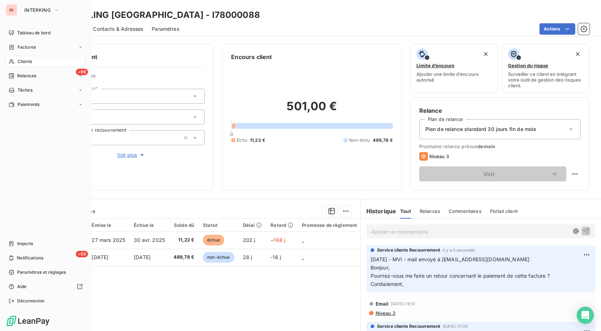
click at [20, 60] on span "Clients" at bounding box center [25, 61] width 14 height 6
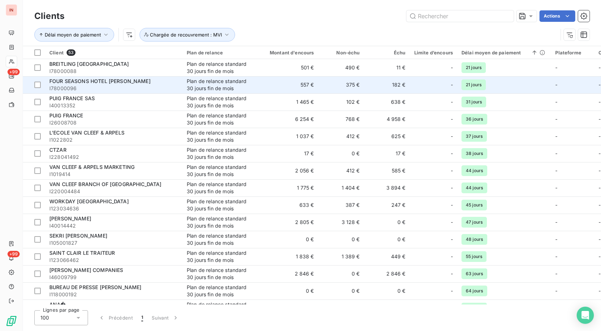
click at [333, 84] on td "375 €" at bounding box center [341, 84] width 46 height 17
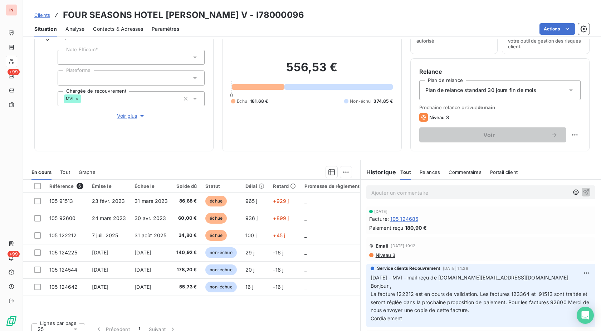
scroll to position [47, 0]
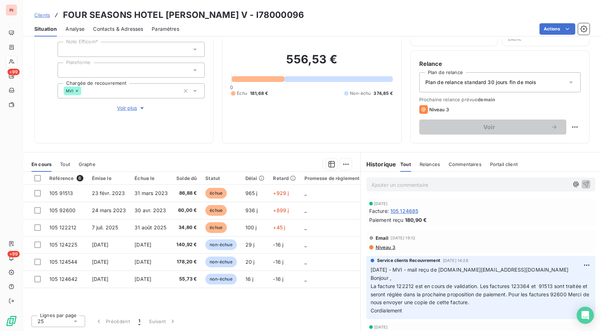
click at [252, 17] on h3 "FOUR SEASONS HOTEL [PERSON_NAME] V - I78000096" at bounding box center [183, 15] width 241 height 13
click at [500, 280] on p "[DATE] - MVI - mail reçu de [DOMAIN_NAME][EMAIL_ADDRESS][DOMAIN_NAME] Bonjour ,…" at bounding box center [480, 290] width 220 height 49
drag, startPoint x: 397, startPoint y: 270, endPoint x: 559, endPoint y: 270, distance: 162.7
click at [559, 270] on p "[DATE] - MVI - mail reçu de [DOMAIN_NAME][EMAIL_ADDRESS][DOMAIN_NAME] Bonjour ,…" at bounding box center [480, 290] width 220 height 49
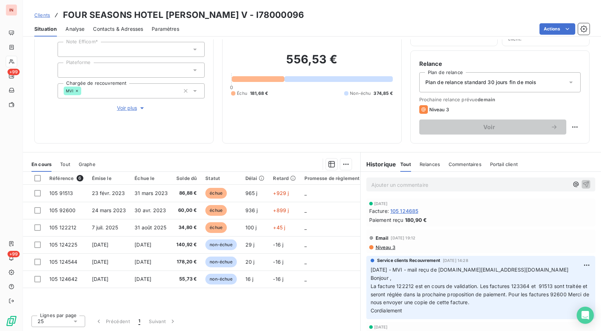
click at [434, 184] on p "Ajouter un commentaire ﻿" at bounding box center [469, 184] width 197 height 9
click at [404, 185] on span "- MVI - mail reçu de [DOMAIN_NAME][EMAIL_ADDRESS][DOMAIN_NAME]" at bounding box center [460, 184] width 179 height 6
drag, startPoint x: 413, startPoint y: 184, endPoint x: 398, endPoint y: 183, distance: 15.1
click at [398, 183] on span "- MVI - mail reçu de [DOMAIN_NAME][EMAIL_ADDRESS][DOMAIN_NAME]" at bounding box center [460, 184] width 179 height 6
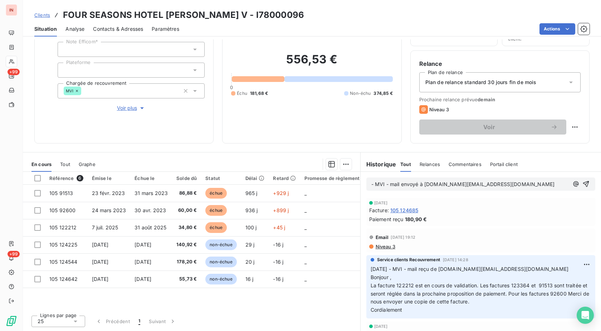
click at [371, 184] on span "- MVI - mail envoyé à [DOMAIN_NAME][EMAIL_ADDRESS][DOMAIN_NAME]" at bounding box center [462, 184] width 183 height 6
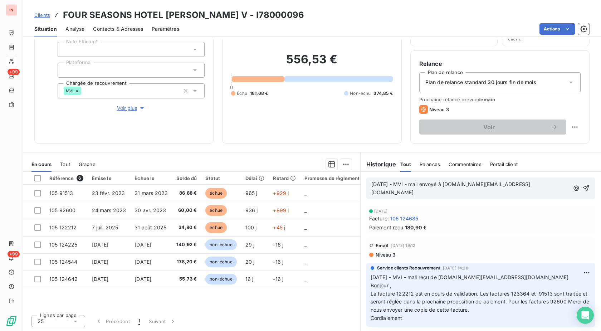
click at [548, 185] on p "[DATE] - MVI - mail envoyé à [DOMAIN_NAME][EMAIL_ADDRESS][DOMAIN_NAME]" at bounding box center [470, 188] width 198 height 16
click at [420, 192] on p "[DATE] - MVI - mail envoyé à [DOMAIN_NAME][EMAIL_ADDRESS][DOMAIN_NAME]" at bounding box center [470, 188] width 198 height 16
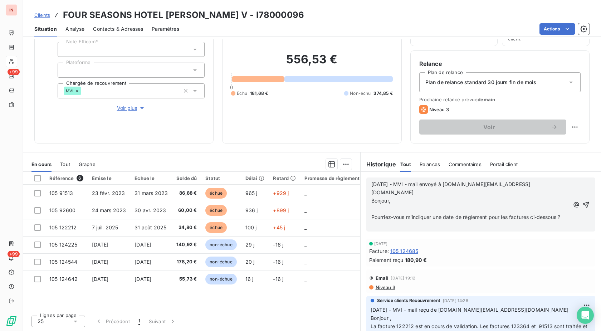
click at [390, 205] on p "﻿" at bounding box center [470, 209] width 198 height 8
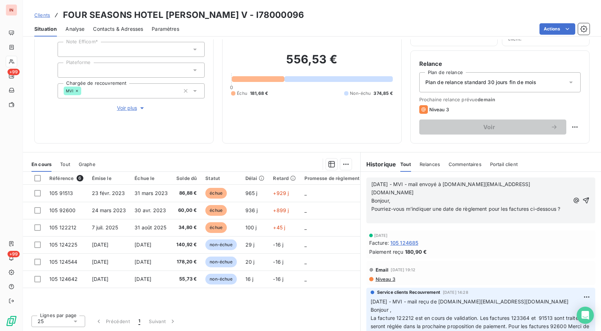
click at [374, 216] on p "﻿" at bounding box center [470, 217] width 198 height 8
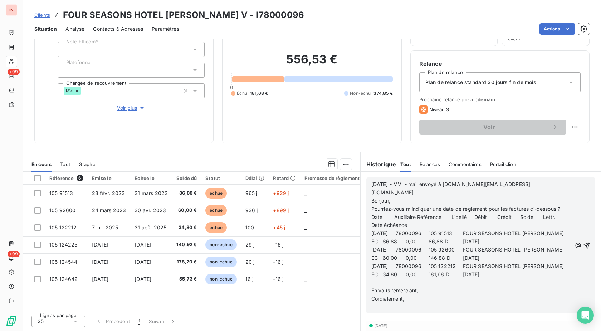
click at [381, 279] on p "﻿" at bounding box center [471, 283] width 200 height 8
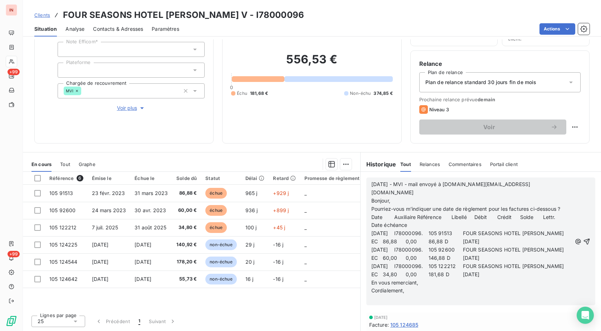
click at [381, 295] on p "﻿" at bounding box center [471, 299] width 200 height 8
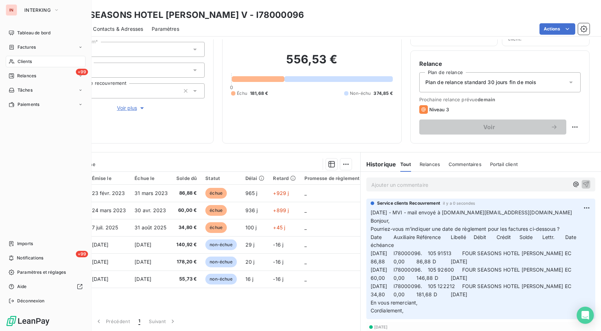
click at [30, 63] on span "Clients" at bounding box center [25, 61] width 14 height 6
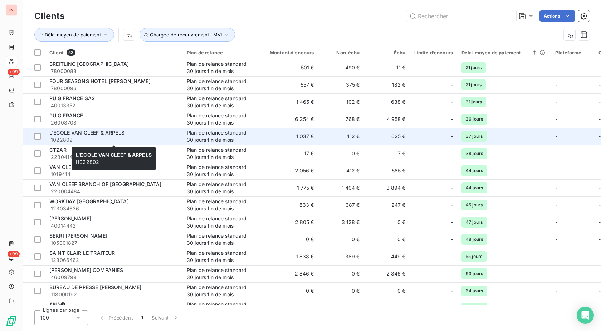
click at [167, 134] on div "L'ECOLE VAN CLEEF & ARPELS" at bounding box center [113, 132] width 129 height 7
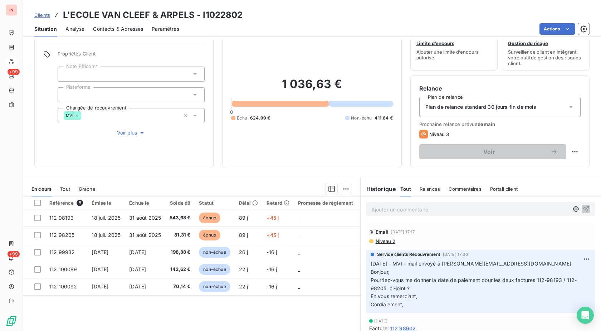
scroll to position [36, 0]
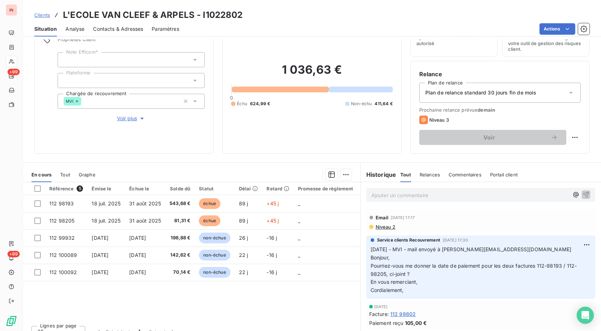
click at [115, 28] on span "Contacts & Adresses" at bounding box center [118, 28] width 50 height 7
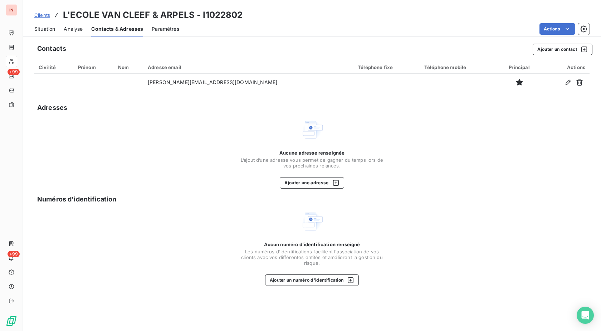
click at [43, 28] on span "Situation" at bounding box center [44, 28] width 21 height 7
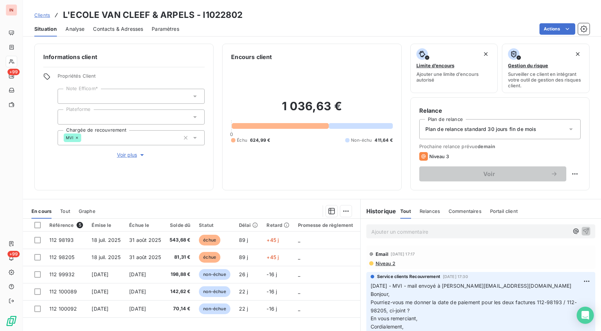
click at [458, 293] on p "[DATE] - MVI - mail envoyé à [PERSON_NAME][EMAIL_ADDRESS][DOMAIN_NAME] Bonjour,…" at bounding box center [480, 306] width 220 height 49
drag, startPoint x: 397, startPoint y: 287, endPoint x: 536, endPoint y: 283, distance: 139.1
click at [536, 283] on p "[DATE] - MVI - mail envoyé à [PERSON_NAME][EMAIL_ADDRESS][DOMAIN_NAME] Bonjour,…" at bounding box center [480, 306] width 220 height 49
click at [455, 229] on p "Ajouter un commentaire ﻿" at bounding box center [469, 231] width 197 height 9
click at [366, 231] on div "- MVI - mail envoyé à [PERSON_NAME][EMAIL_ADDRESS][DOMAIN_NAME]" at bounding box center [480, 230] width 229 height 13
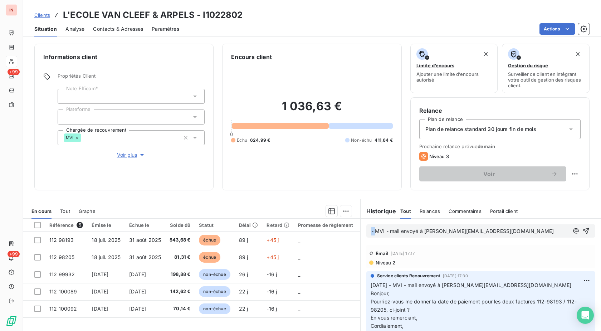
click at [371, 231] on span "- MVI - mail envoyé à [PERSON_NAME][EMAIL_ADDRESS][DOMAIN_NAME]" at bounding box center [462, 231] width 182 height 6
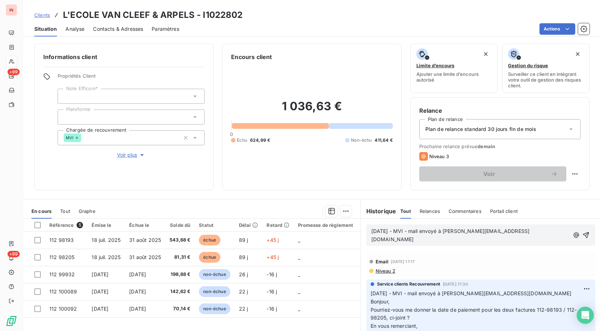
click at [536, 231] on p "[DATE] - MVI - mail envoyé à [PERSON_NAME][EMAIL_ADDRESS][DOMAIN_NAME]" at bounding box center [470, 235] width 198 height 16
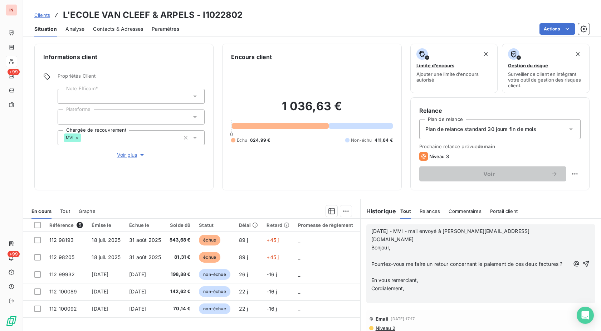
click at [384, 252] on p "﻿" at bounding box center [470, 256] width 198 height 8
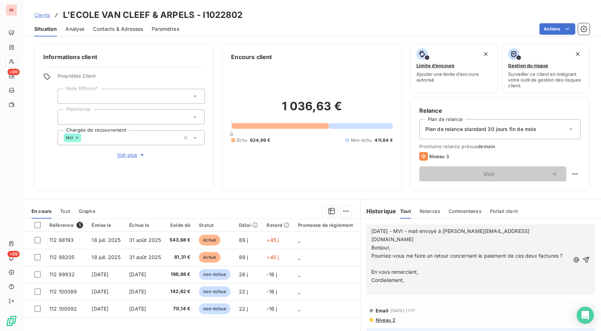
click at [387, 264] on p "﻿" at bounding box center [470, 264] width 198 height 8
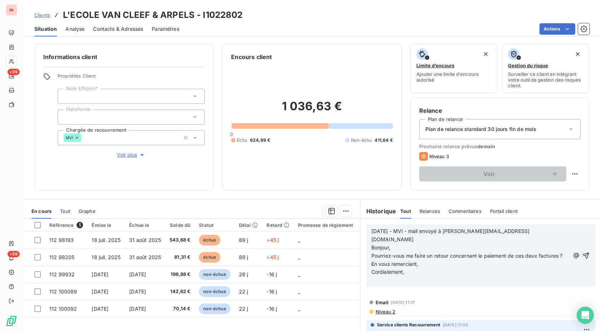
click at [380, 281] on p "﻿" at bounding box center [470, 280] width 198 height 8
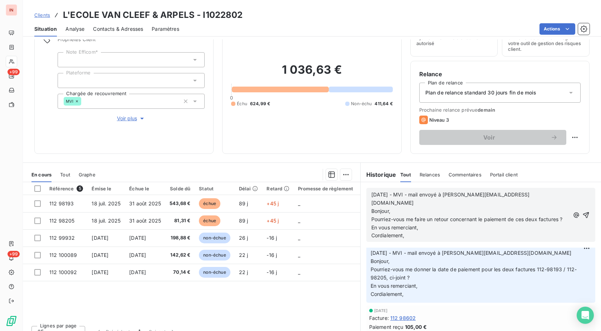
scroll to position [0, 0]
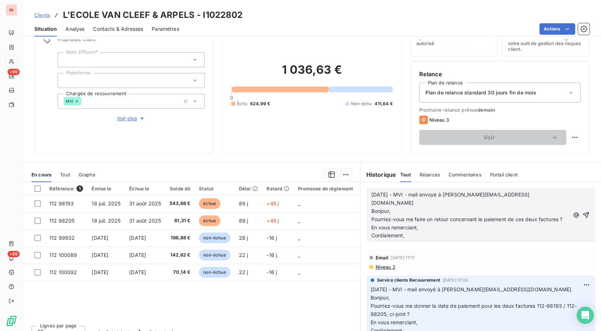
click at [419, 235] on p "Cordialement," at bounding box center [470, 235] width 198 height 8
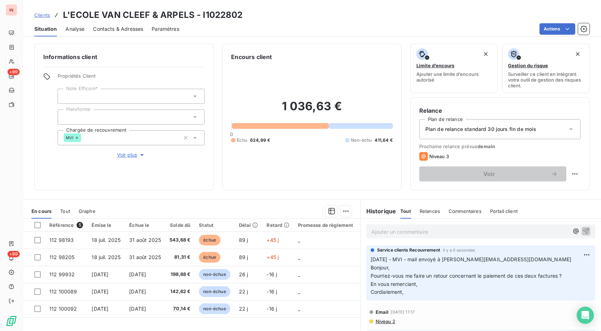
scroll to position [36, 0]
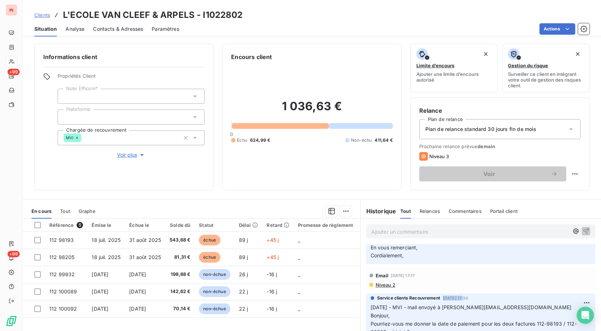
drag, startPoint x: 441, startPoint y: 299, endPoint x: 461, endPoint y: 299, distance: 19.3
click at [461, 299] on span "[DATE] 17:30" at bounding box center [455, 298] width 25 height 4
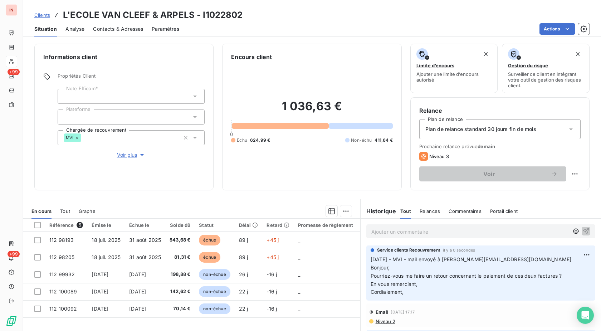
click at [170, 179] on div "Informations client Propriétés Client Note Efficom* Plateforme Chargée de recou…" at bounding box center [123, 117] width 179 height 147
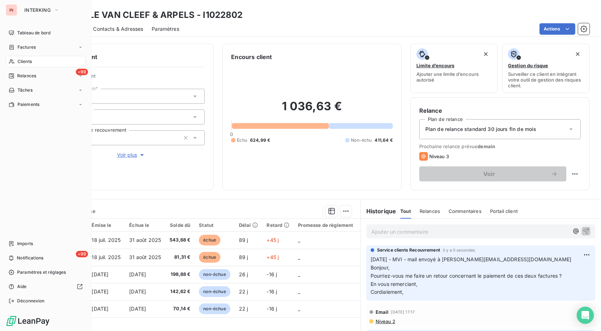
click at [13, 60] on icon at bounding box center [12, 62] width 6 height 6
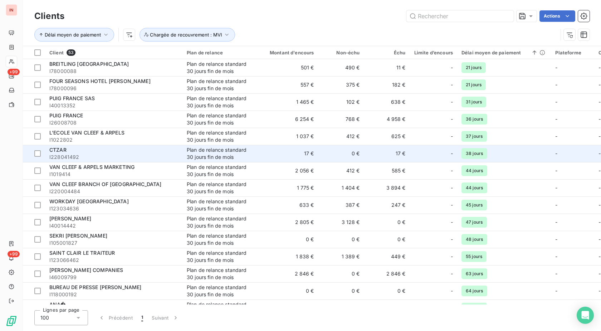
click at [192, 151] on div "Plan de relance standard 30 jours fin de mois" at bounding box center [220, 153] width 66 height 14
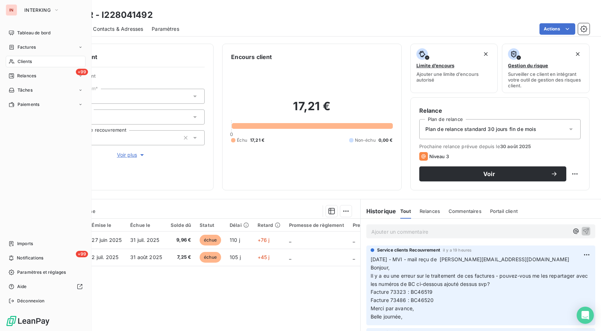
click at [23, 62] on span "Clients" at bounding box center [25, 61] width 14 height 6
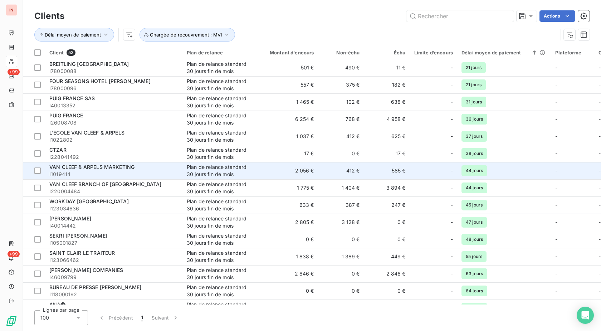
click at [89, 172] on span "I1019414" at bounding box center [113, 174] width 129 height 7
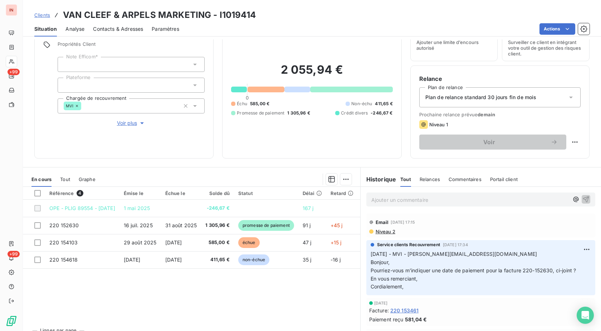
scroll to position [47, 0]
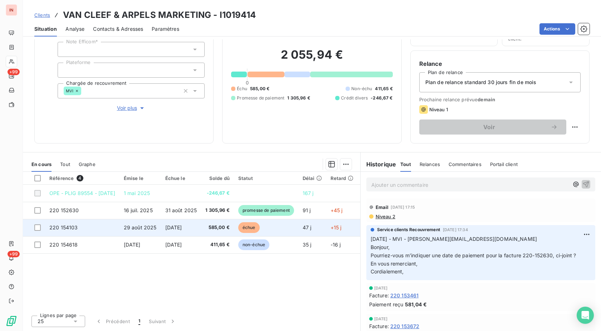
click at [182, 226] on span "[DATE]" at bounding box center [173, 227] width 17 height 6
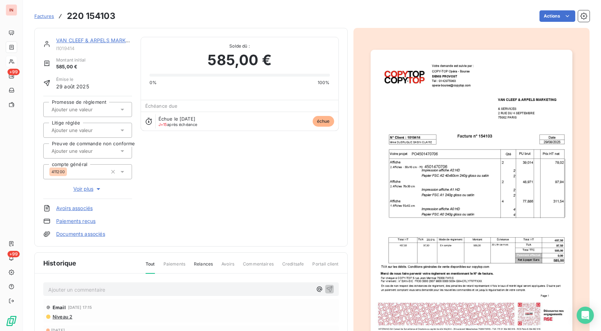
click at [96, 234] on link "Documents associés" at bounding box center [80, 233] width 49 height 7
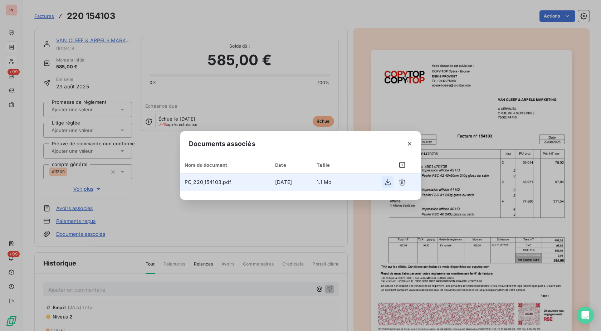
click at [388, 183] on icon "button" at bounding box center [387, 181] width 7 height 7
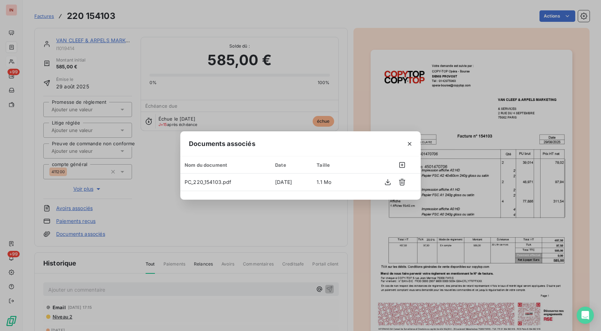
drag, startPoint x: 110, startPoint y: 35, endPoint x: 85, endPoint y: 28, distance: 25.8
click at [110, 35] on div "Documents associés Nom du document Date Taille PC_220_154103.pdf [DATE] 1.1 Mo" at bounding box center [300, 165] width 601 height 331
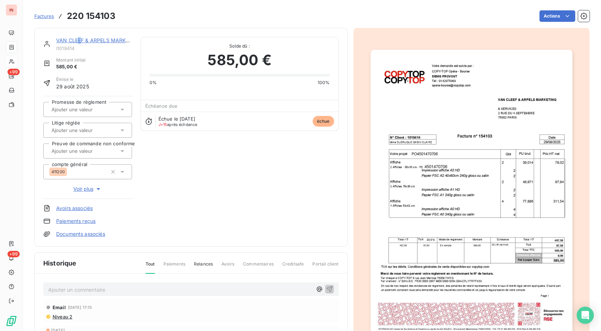
click at [79, 42] on link "VAN CLEEF & ARPELS MARKETING" at bounding box center [98, 40] width 85 height 6
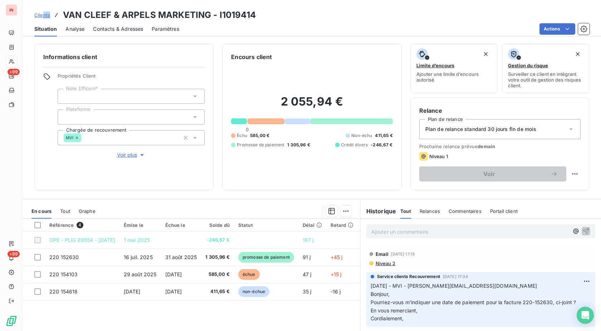
drag, startPoint x: 252, startPoint y: 15, endPoint x: 43, endPoint y: 14, distance: 209.9
click at [43, 14] on div "Clients VAN CLEEF & ARPELS MARKETING - I1019414" at bounding box center [312, 15] width 578 height 13
click at [64, 14] on h3 "VAN CLEEF & ARPELS MARKETING - I1019414" at bounding box center [159, 15] width 193 height 13
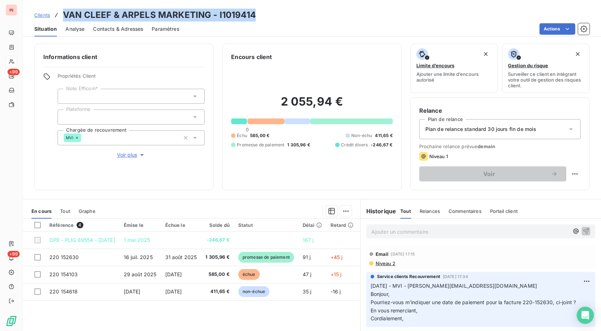
drag, startPoint x: 64, startPoint y: 15, endPoint x: 233, endPoint y: 18, distance: 169.5
click at [233, 18] on h3 "VAN CLEEF & ARPELS MARKETING - I1019414" at bounding box center [159, 15] width 193 height 13
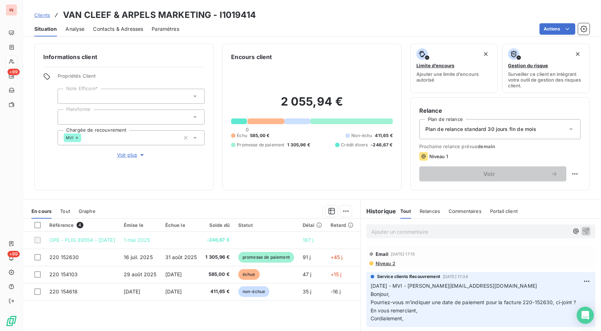
click at [394, 231] on p "Ajouter un commentaire ﻿" at bounding box center [469, 231] width 197 height 9
click at [491, 231] on p "[DATE] - MVI - mail envoyé à" at bounding box center [469, 231] width 197 height 8
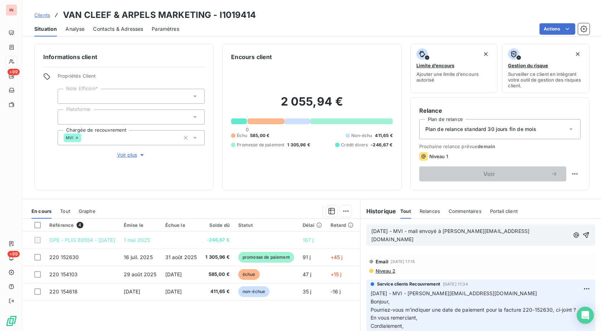
click at [453, 239] on p "[DATE] - MVI - mail envoyé à [PERSON_NAME][EMAIL_ADDRESS][DOMAIN_NAME]" at bounding box center [470, 235] width 198 height 16
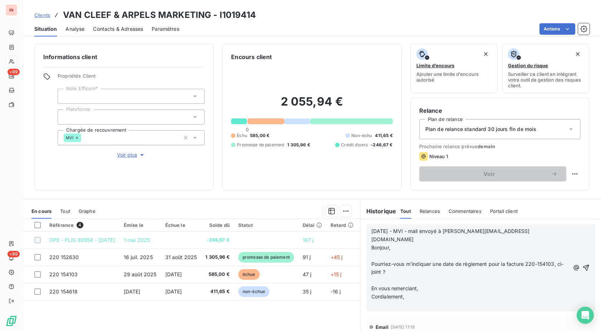
click at [390, 252] on p "﻿" at bounding box center [470, 256] width 198 height 8
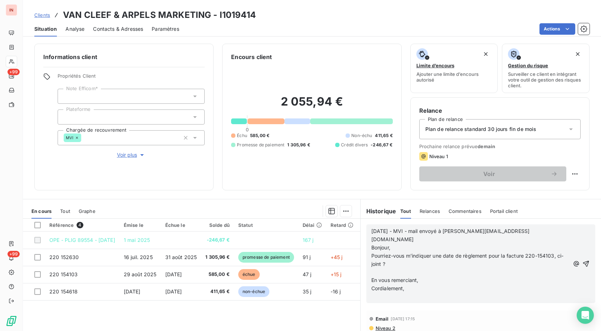
click at [385, 268] on p "﻿" at bounding box center [470, 272] width 198 height 8
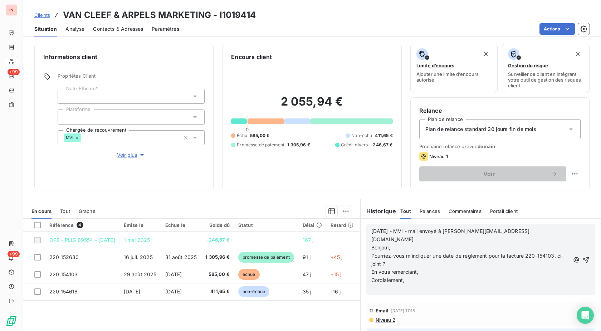
click at [385, 284] on p "﻿" at bounding box center [470, 288] width 198 height 8
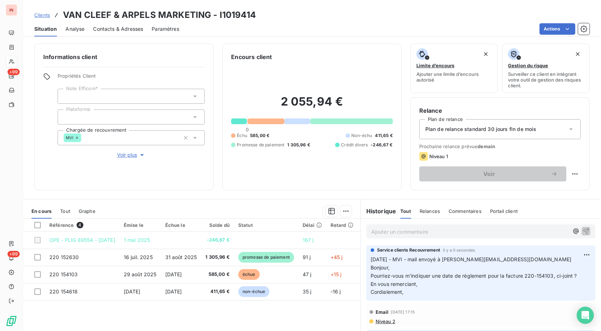
click at [43, 14] on span "Clients" at bounding box center [42, 15] width 16 height 6
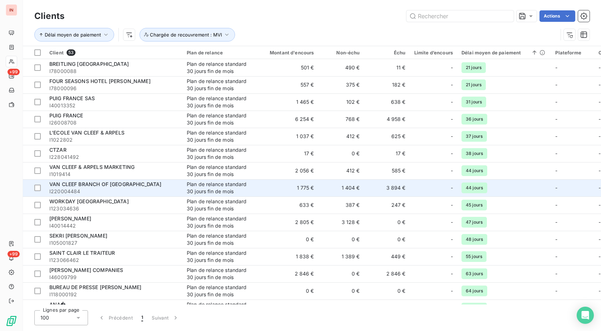
click at [187, 188] on div "Plan de relance standard 30 jours fin de mois" at bounding box center [220, 188] width 66 height 14
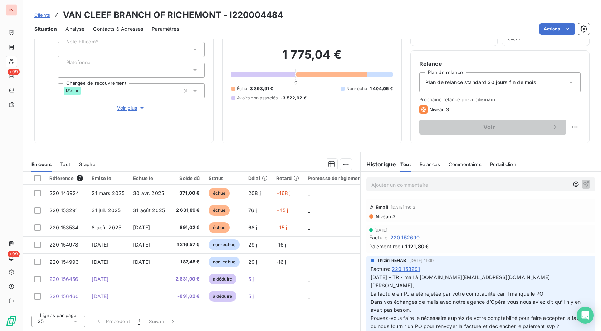
click at [250, 14] on h3 "VAN CLEEF BRANCH OF RICHEMONT - I220004484" at bounding box center [173, 15] width 220 height 13
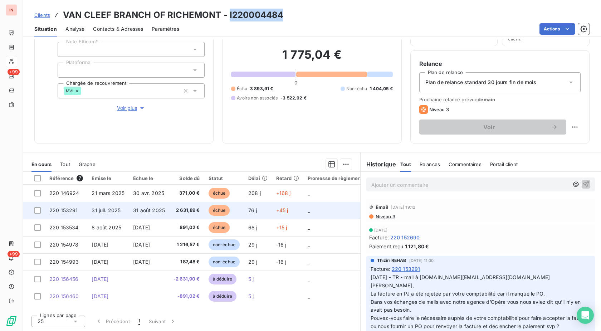
click at [193, 210] on span "2 631,89 €" at bounding box center [186, 210] width 26 height 7
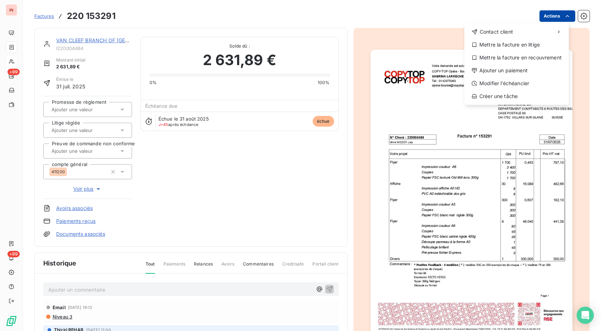
click at [557, 15] on html "IN +99 +99 Factures [PHONE_NUMBER] Actions Contact client Mettre la facture en …" at bounding box center [300, 165] width 601 height 331
click at [520, 69] on div "Ajouter un paiement" at bounding box center [516, 70] width 99 height 11
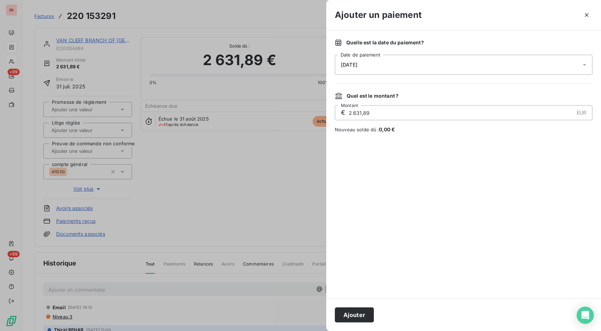
click at [470, 67] on div "[DATE]" at bounding box center [463, 65] width 257 height 20
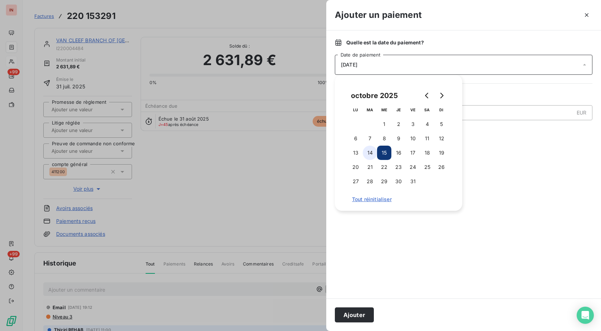
click at [368, 152] on button "14" at bounding box center [370, 153] width 14 height 14
click at [364, 315] on button "Ajouter" at bounding box center [354, 314] width 39 height 15
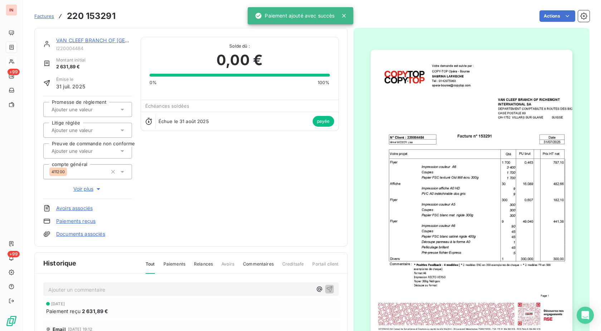
click at [105, 41] on link "VAN CLEEF BRANCH OF [GEOGRAPHIC_DATA]" at bounding box center [112, 40] width 113 height 6
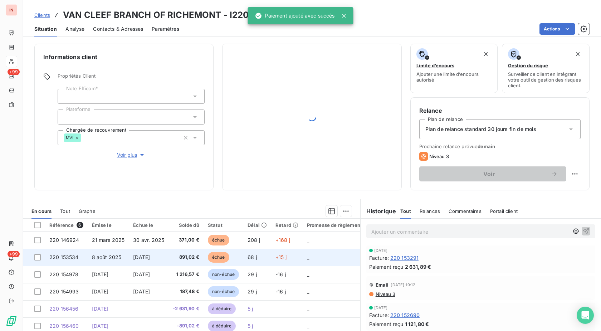
click at [223, 259] on span "échue" at bounding box center [218, 257] width 21 height 11
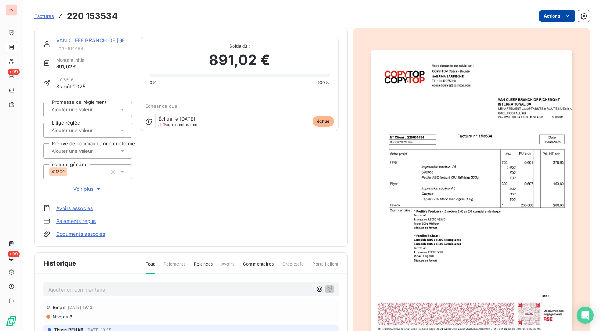
click at [540, 17] on html "IN +99 +99 Factures 220 153534 Actions VAN CLEEF BRANCH OF RICHEMONT I220004484…" at bounding box center [300, 165] width 601 height 331
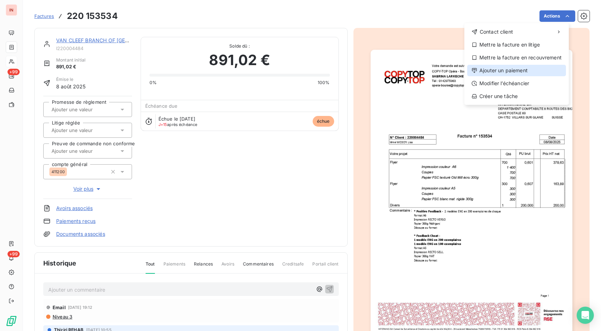
click at [508, 67] on div "Ajouter un paiement" at bounding box center [516, 70] width 99 height 11
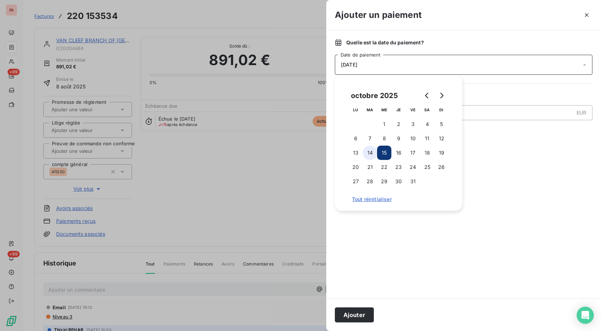
click at [368, 152] on button "14" at bounding box center [370, 153] width 14 height 14
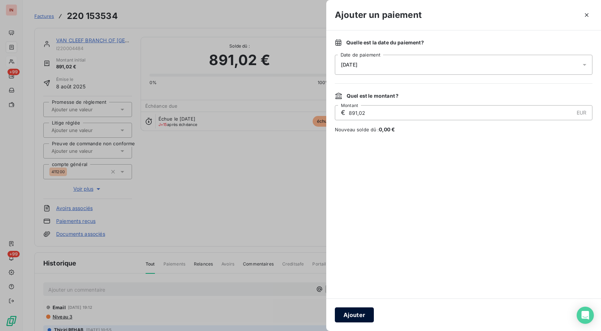
click at [358, 313] on button "Ajouter" at bounding box center [354, 314] width 39 height 15
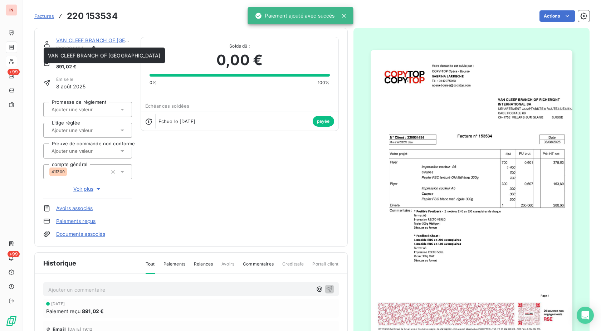
click at [93, 41] on link "VAN CLEEF BRANCH OF [GEOGRAPHIC_DATA]" at bounding box center [112, 40] width 113 height 6
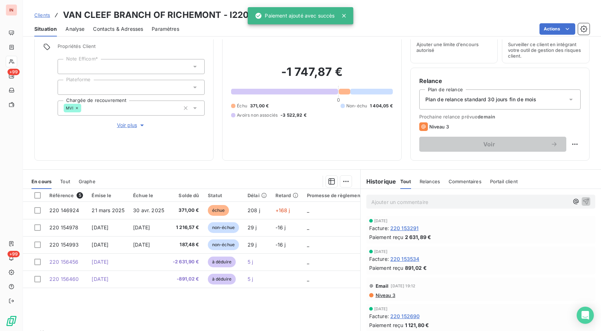
scroll to position [47, 0]
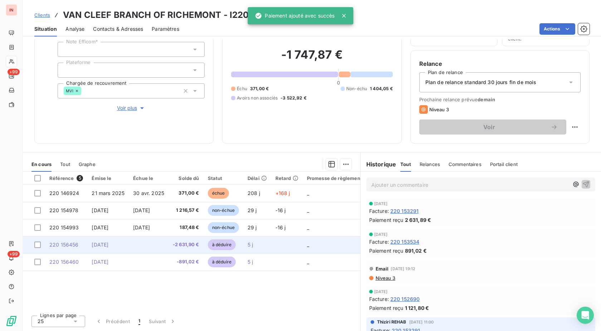
click at [267, 249] on td "5 j" at bounding box center [257, 244] width 28 height 17
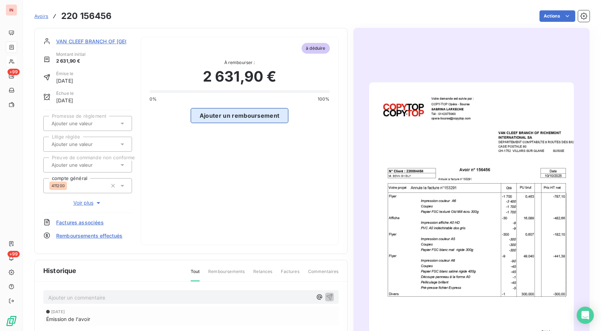
click at [267, 111] on button "Ajouter un remboursement" at bounding box center [240, 115] width 98 height 15
select select "9"
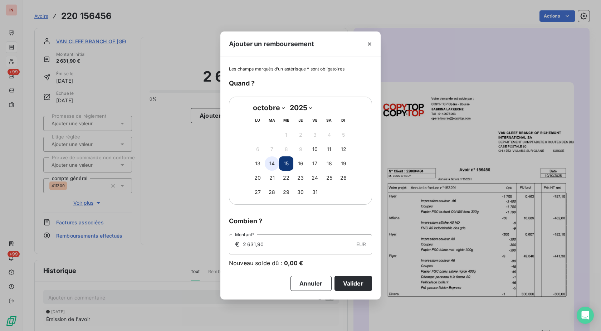
click at [275, 166] on button "14" at bounding box center [272, 163] width 14 height 14
click at [348, 286] on button "Valider" at bounding box center [353, 283] width 38 height 15
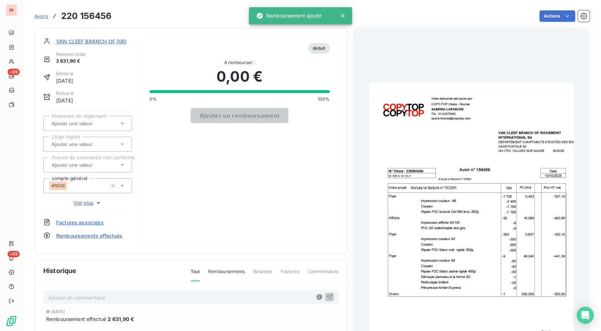
click at [112, 41] on span "VAN CLEEF BRANCH OF [GEOGRAPHIC_DATA]" at bounding box center [112, 42] width 112 height 8
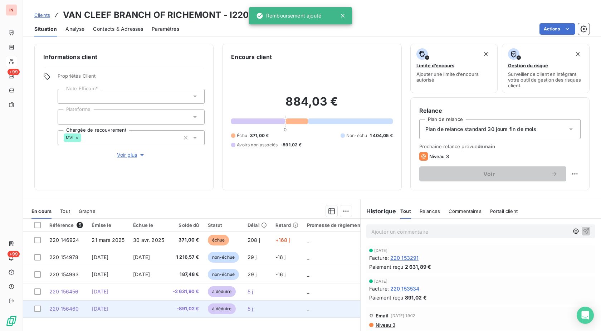
click at [235, 304] on td "à déduire" at bounding box center [223, 308] width 40 height 17
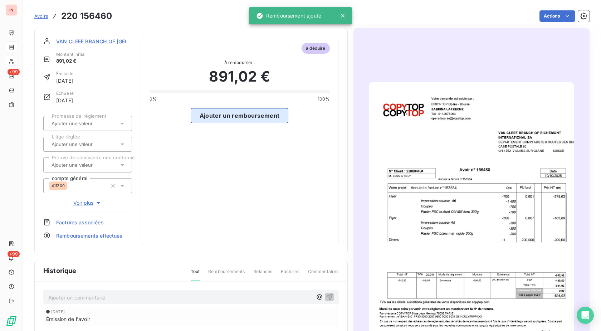
click at [260, 116] on button "Ajouter un remboursement" at bounding box center [240, 115] width 98 height 15
select select "9"
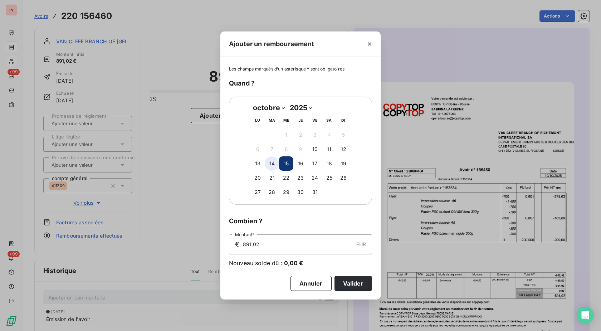
click at [271, 159] on button "14" at bounding box center [272, 163] width 14 height 14
click at [348, 285] on button "Valider" at bounding box center [353, 283] width 38 height 15
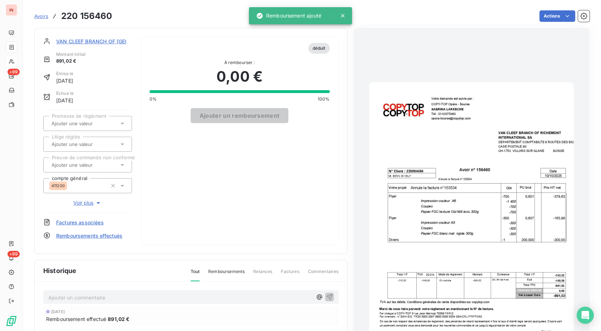
click at [117, 41] on span "VAN CLEEF BRANCH OF [GEOGRAPHIC_DATA]" at bounding box center [112, 42] width 112 height 8
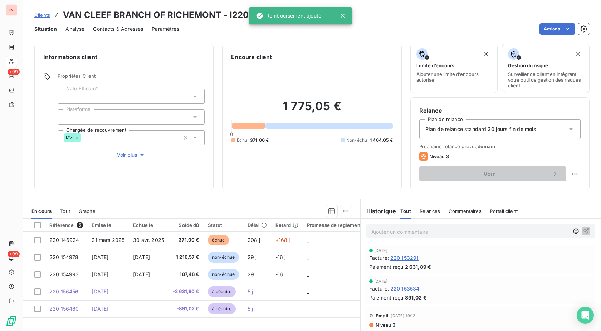
click at [109, 25] on span "Contacts & Adresses" at bounding box center [118, 28] width 50 height 7
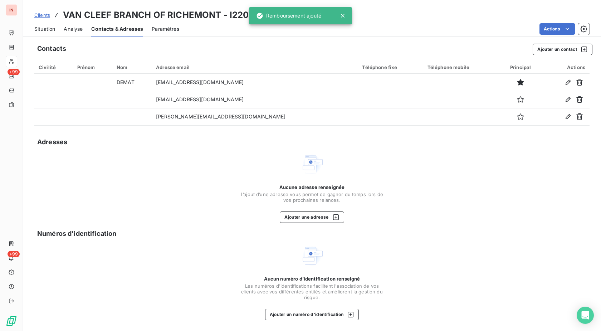
click at [42, 27] on span "Situation" at bounding box center [44, 28] width 21 height 7
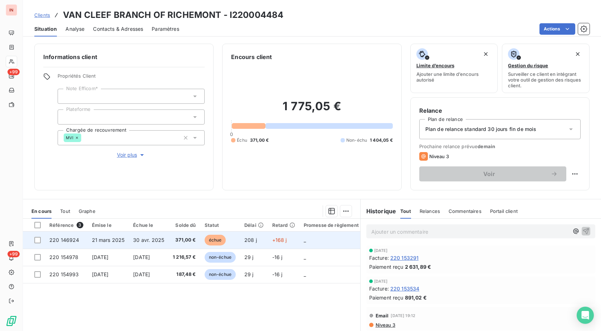
click at [250, 241] on span "208 j" at bounding box center [250, 240] width 13 height 6
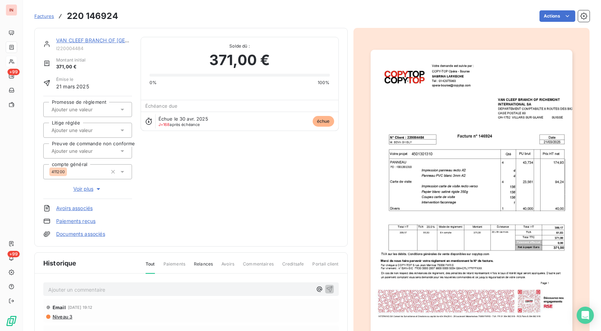
click at [88, 235] on link "Documents associés" at bounding box center [80, 233] width 49 height 7
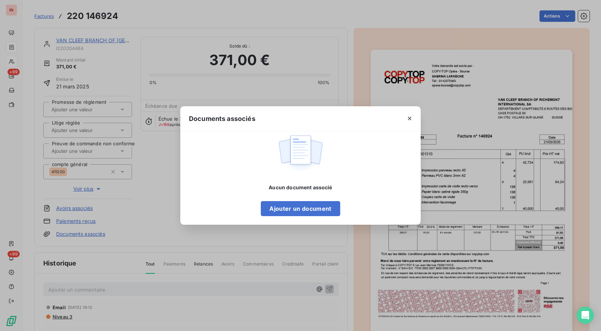
click at [152, 177] on div "Documents associés Aucun document associé Ajouter un document" at bounding box center [300, 165] width 601 height 331
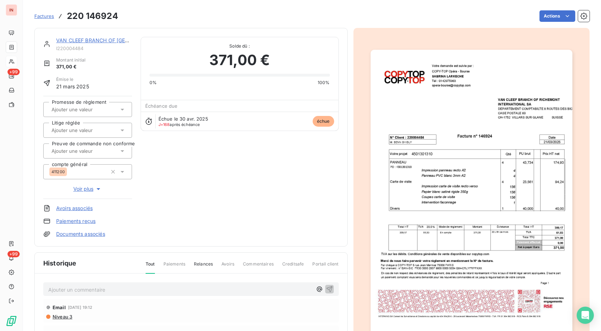
click at [113, 42] on link "VAN CLEEF BRANCH OF [GEOGRAPHIC_DATA]" at bounding box center [112, 40] width 113 height 6
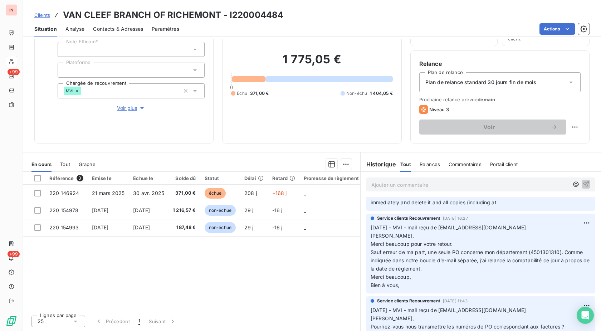
scroll to position [729, 0]
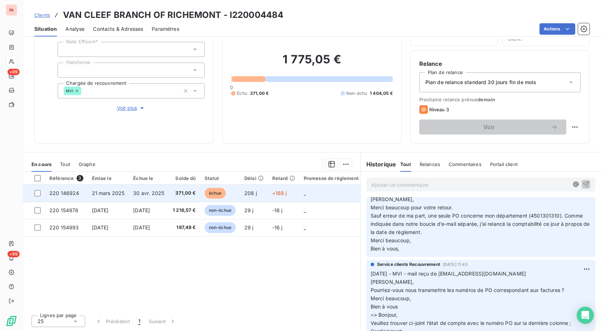
click at [200, 195] on td "échue" at bounding box center [220, 192] width 40 height 17
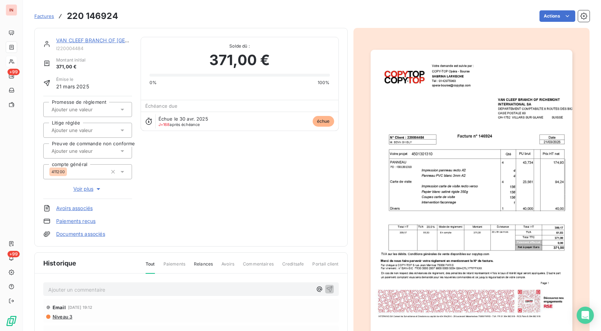
click at [102, 43] on link "VAN CLEEF BRANCH OF [GEOGRAPHIC_DATA]" at bounding box center [112, 40] width 113 height 6
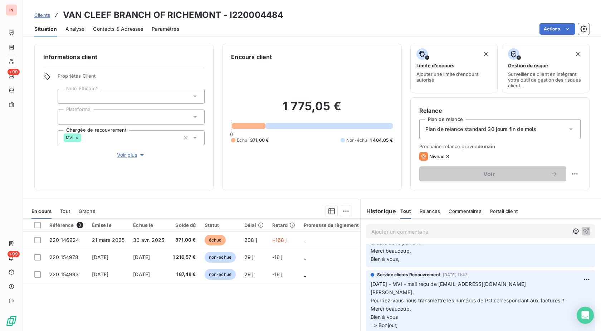
scroll to position [729, 0]
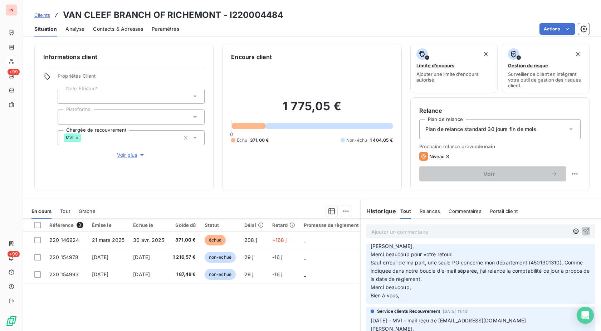
click at [479, 271] on p "[DATE] - MVI - mail reçu de [EMAIL_ADDRESS][DOMAIN_NAME] [PERSON_NAME], Merci b…" at bounding box center [480, 266] width 220 height 65
drag, startPoint x: 538, startPoint y: 262, endPoint x: 447, endPoint y: 263, distance: 91.5
click at [447, 263] on p "[DATE] - MVI - mail reçu de [EMAIL_ADDRESS][DOMAIN_NAME] [PERSON_NAME], Merci b…" at bounding box center [480, 266] width 220 height 65
click at [444, 232] on p "Ajouter un commentaire ﻿" at bounding box center [469, 231] width 197 height 9
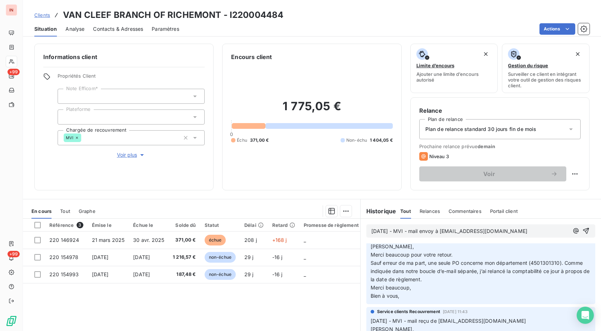
click at [439, 230] on span "[DATE] - MVI - mail envoy à [EMAIL_ADDRESS][DOMAIN_NAME]" at bounding box center [449, 231] width 156 height 6
click at [545, 231] on p "[DATE] - MVI - mail envoyé à [EMAIL_ADDRESS][DOMAIN_NAME]" at bounding box center [469, 231] width 197 height 8
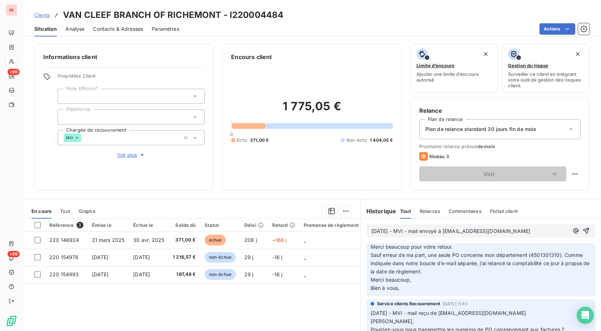
click at [379, 235] on p "[DATE] - MVI - mail envoyé à [EMAIL_ADDRESS][DOMAIN_NAME]" at bounding box center [469, 231] width 197 height 8
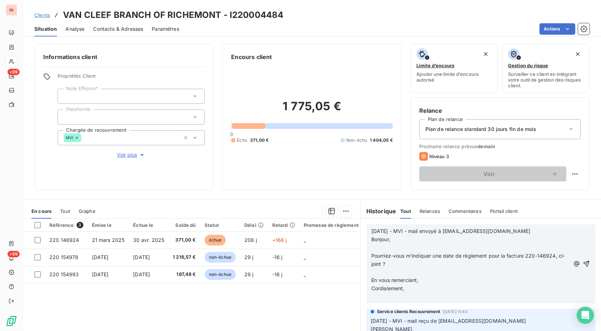
click at [379, 248] on p "﻿" at bounding box center [470, 247] width 198 height 8
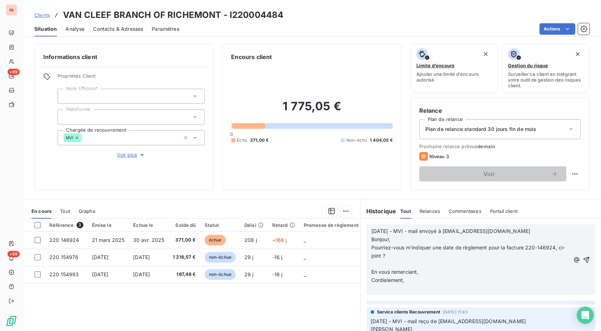
click at [375, 262] on p "﻿" at bounding box center [470, 264] width 198 height 8
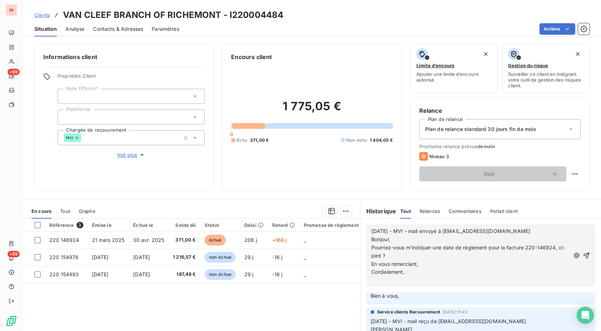
click at [374, 281] on p "﻿" at bounding box center [470, 280] width 198 height 8
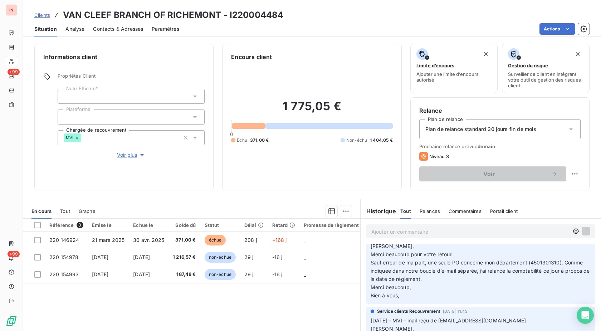
scroll to position [787, 0]
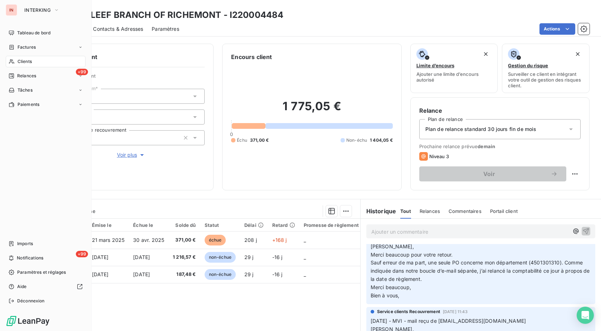
click at [11, 60] on icon at bounding box center [11, 61] width 5 height 5
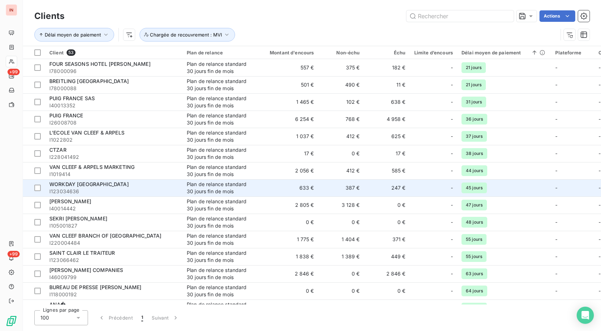
click at [89, 186] on span "WORKDAY [GEOGRAPHIC_DATA]" at bounding box center [88, 184] width 79 height 6
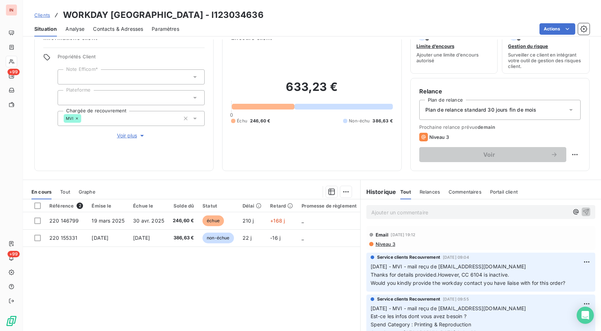
scroll to position [36, 0]
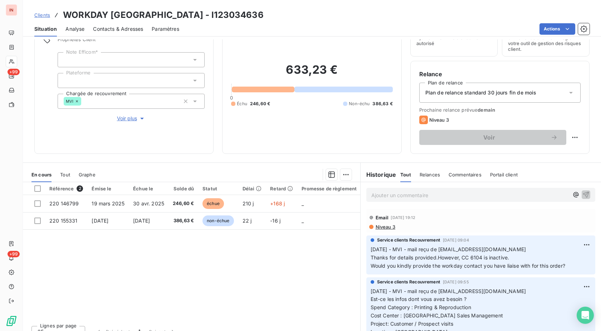
drag, startPoint x: 565, startPoint y: 266, endPoint x: 367, endPoint y: 259, distance: 197.9
click at [370, 259] on p "[DATE] - MVI - mail reçu de [EMAIL_ADDRESS][DOMAIN_NAME] Thanks for details pro…" at bounding box center [480, 257] width 220 height 25
click at [410, 195] on p "Ajouter un commentaire ﻿" at bounding box center [469, 195] width 197 height 9
click at [492, 196] on p "[DATE] - MVI - mail envoyé à" at bounding box center [469, 195] width 197 height 8
click at [392, 199] on p "[DATE] - MVI - mail envoyé à [EMAIL_ADDRESS][DOMAIN_NAME]" at bounding box center [469, 195] width 197 height 8
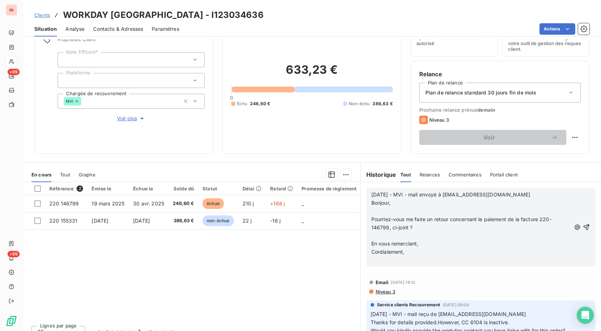
click at [384, 210] on p "﻿" at bounding box center [470, 211] width 199 height 8
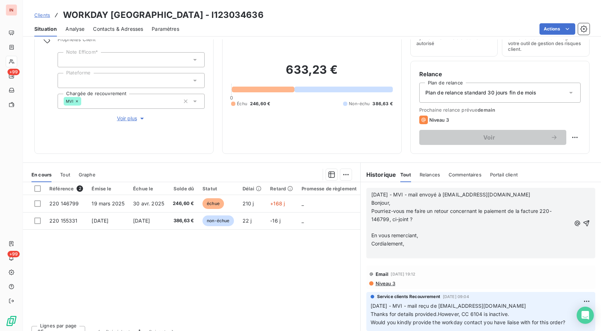
click at [377, 228] on p "﻿" at bounding box center [470, 227] width 199 height 8
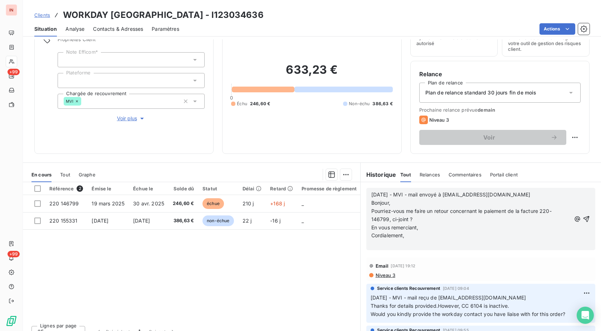
click at [374, 242] on p "﻿" at bounding box center [470, 244] width 199 height 8
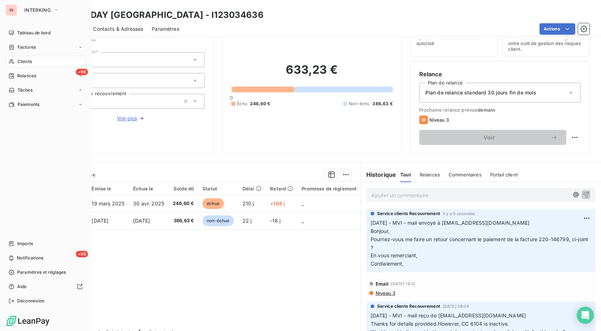
click at [15, 62] on div "Clients" at bounding box center [46, 61] width 80 height 11
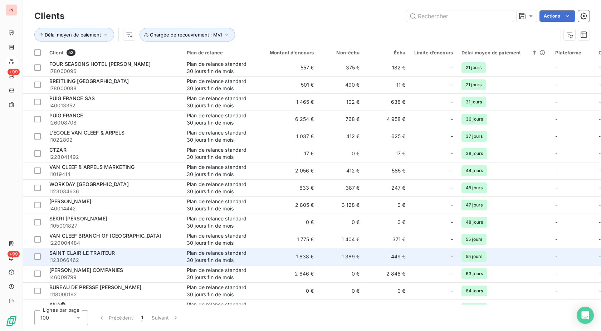
click at [177, 260] on span "I123066462" at bounding box center [113, 259] width 129 height 7
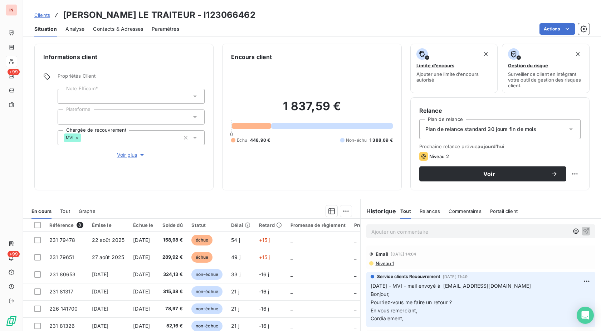
click at [517, 288] on span "[DATE] - MVI - mail envoyé à [EMAIL_ADDRESS][DOMAIN_NAME] Bonjour," at bounding box center [450, 289] width 161 height 14
drag, startPoint x: 503, startPoint y: 286, endPoint x: 397, endPoint y: 288, distance: 106.9
click at [397, 288] on p "[DATE] - MVI - mail envoyé à [EMAIL_ADDRESS][DOMAIN_NAME] Bonjour, Pourriez-vou…" at bounding box center [480, 302] width 220 height 41
click at [411, 233] on p "Ajouter un commentaire ﻿" at bounding box center [469, 231] width 197 height 9
click at [403, 232] on span "[DATE] - - MVI - mail envoyé à [EMAIL_ADDRESS][DOMAIN_NAME]" at bounding box center [453, 231] width 164 height 6
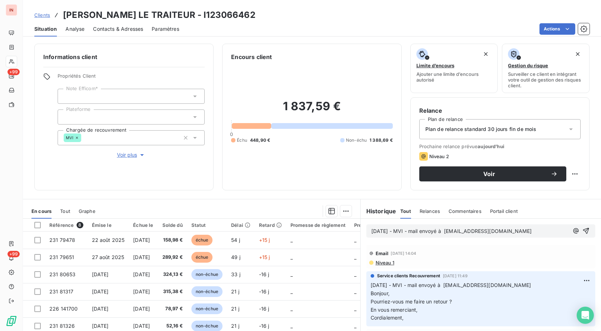
click at [533, 231] on p "[DATE] - MVI - mail envoyé à [EMAIL_ADDRESS][DOMAIN_NAME]" at bounding box center [469, 231] width 197 height 8
click at [380, 235] on p "[DATE] - MVI - mail envoyé à [EMAIL_ADDRESS][DOMAIN_NAME]" at bounding box center [469, 231] width 197 height 8
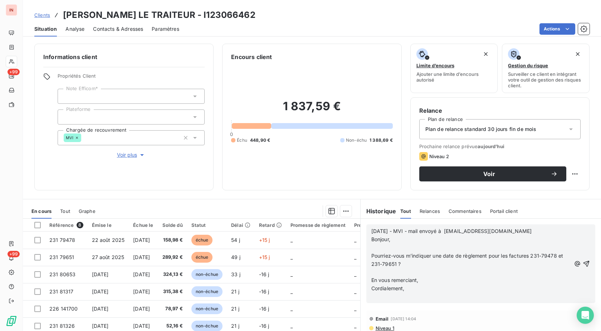
click at [387, 246] on p "﻿" at bounding box center [470, 247] width 199 height 8
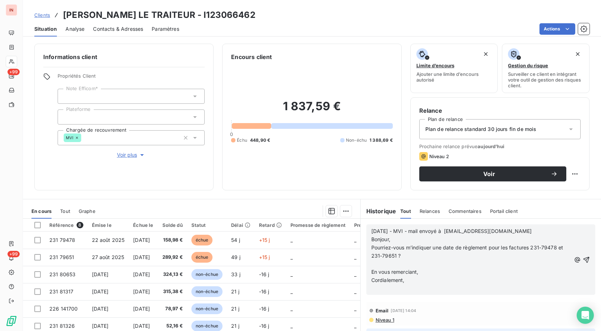
click at [377, 264] on p "﻿" at bounding box center [470, 264] width 199 height 8
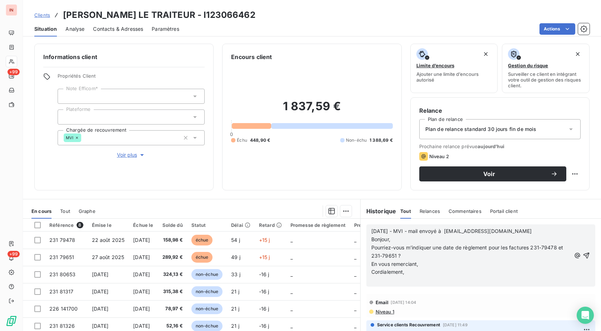
click at [375, 280] on p "﻿" at bounding box center [470, 280] width 199 height 8
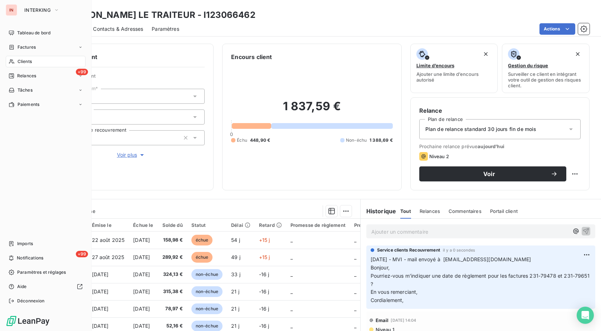
click at [25, 64] on span "Clients" at bounding box center [25, 61] width 14 height 6
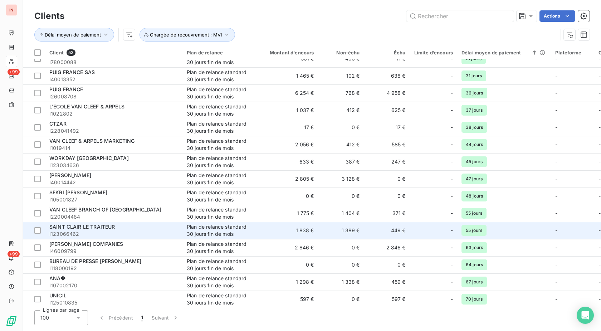
scroll to position [36, 0]
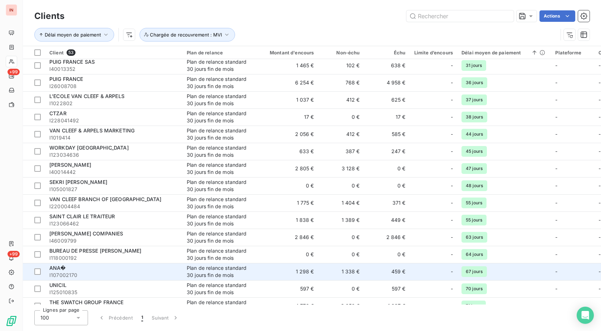
click at [90, 269] on div "ANA�" at bounding box center [113, 267] width 129 height 7
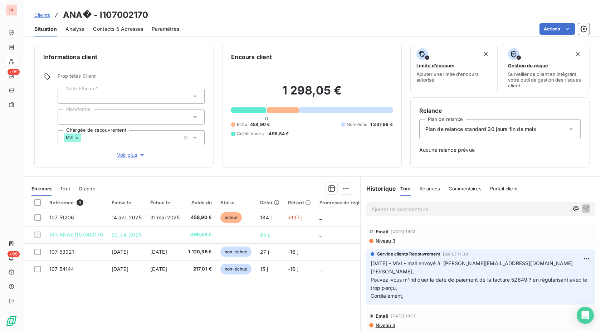
click at [141, 13] on h3 "ANA� - I107002170" at bounding box center [105, 15] width 85 height 13
click at [427, 211] on p "Ajouter un commentaire ﻿" at bounding box center [469, 209] width 197 height 9
click at [528, 263] on p "[DATE] - MVI - mail envoyé à [PERSON_NAME][EMAIL_ADDRESS][DOMAIN_NAME] [PERSON_…" at bounding box center [480, 279] width 220 height 41
drag, startPoint x: 526, startPoint y: 263, endPoint x: 450, endPoint y: 262, distance: 75.5
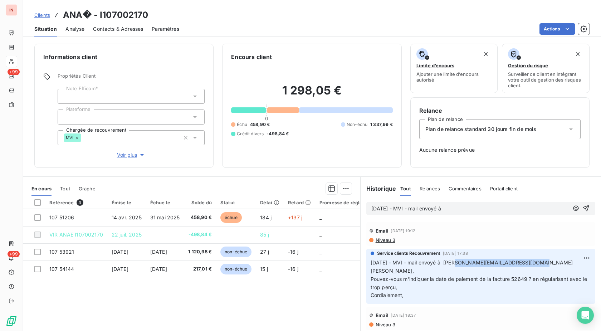
click at [450, 262] on p "[DATE] - MVI - mail envoyé à [PERSON_NAME][EMAIL_ADDRESS][DOMAIN_NAME] [PERSON_…" at bounding box center [480, 279] width 220 height 41
click at [465, 207] on p "[DATE] - MVI - mail envoyé à" at bounding box center [469, 209] width 197 height 8
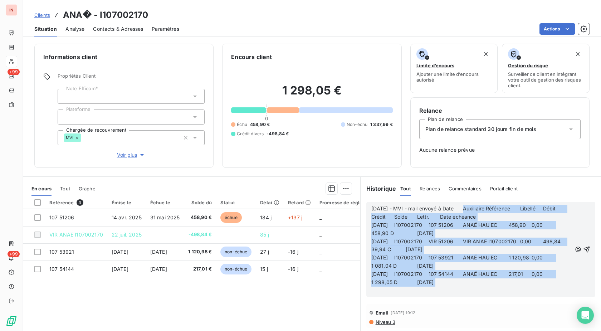
drag, startPoint x: 371, startPoint y: 291, endPoint x: 451, endPoint y: 210, distance: 113.0
click at [451, 210] on div "[DATE] - MVI - mail envoyé à Date Auxiliaire Référence Libellé Débit Crédit Sol…" at bounding box center [471, 250] width 200 height 90
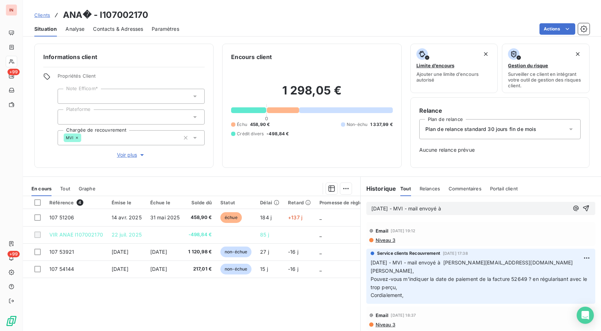
click at [519, 263] on span "[DATE] - MVI - mail envoyé à [PERSON_NAME][EMAIL_ADDRESS][DOMAIN_NAME] [PERSON_…" at bounding box center [471, 266] width 202 height 14
drag, startPoint x: 526, startPoint y: 263, endPoint x: 450, endPoint y: 263, distance: 75.8
click at [450, 263] on p "[DATE] - MVI - mail envoyé à [PERSON_NAME][EMAIL_ADDRESS][DOMAIN_NAME] [PERSON_…" at bounding box center [480, 279] width 220 height 41
click at [477, 209] on p "[DATE] - MVI - mail envoyé à" at bounding box center [469, 209] width 197 height 8
click at [399, 213] on p "[DATE] - MVI - mail envoyé à [EMAIL_ADDRESS][DOMAIN_NAME]" at bounding box center [469, 209] width 197 height 8
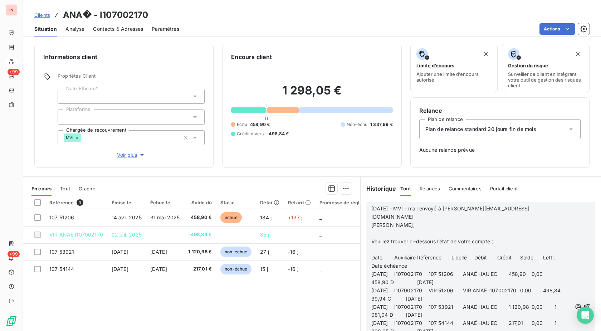
click at [392, 229] on p "﻿" at bounding box center [471, 233] width 200 height 8
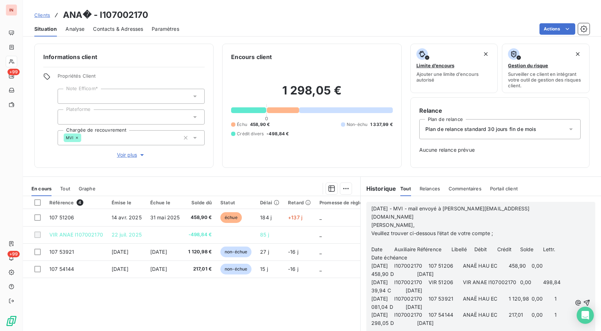
click at [388, 237] on p "﻿" at bounding box center [471, 241] width 200 height 8
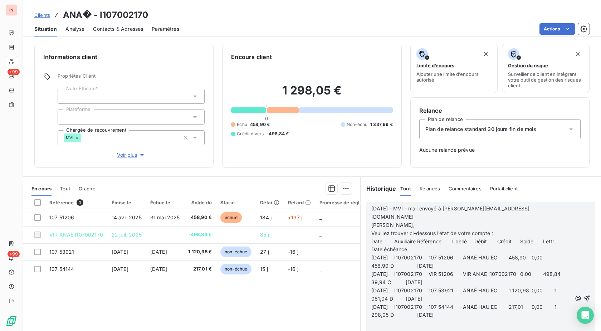
scroll to position [24, 0]
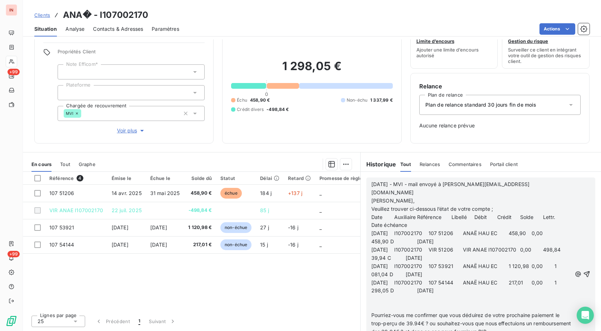
click at [382, 295] on p "﻿" at bounding box center [471, 299] width 200 height 8
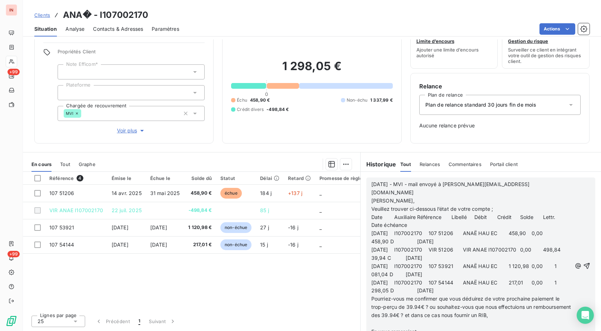
click at [378, 319] on p "﻿" at bounding box center [471, 323] width 200 height 8
click at [351, 291] on div "Référence 4 Émise le Échue le Solde dû Statut Délai Retard Promesse de règlemen…" at bounding box center [191, 241] width 337 height 138
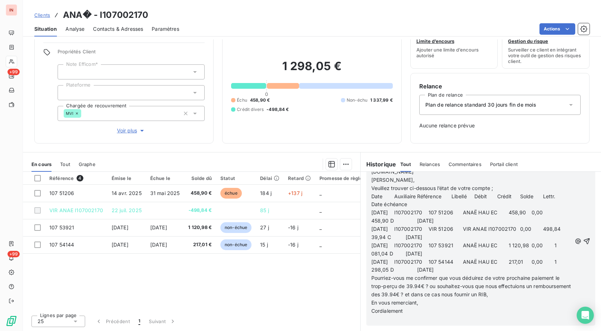
click at [398, 318] on p "﻿" at bounding box center [471, 319] width 200 height 8
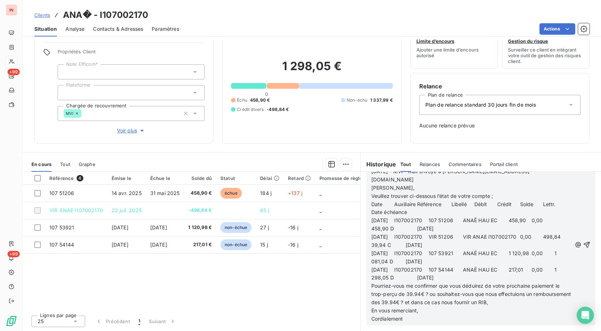
scroll to position [703, 0]
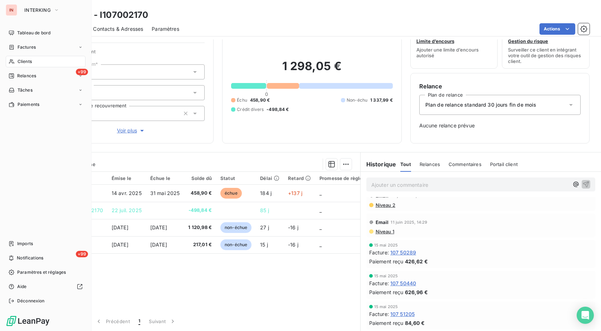
click at [18, 63] on span "Clients" at bounding box center [25, 61] width 14 height 6
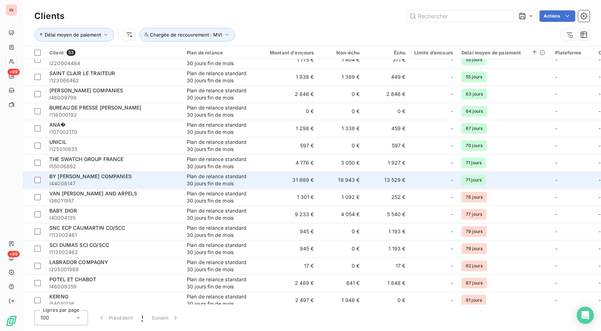
scroll to position [182, 0]
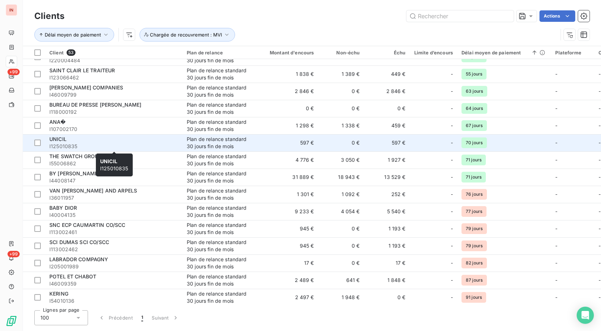
click at [120, 147] on span "I125010835" at bounding box center [113, 146] width 129 height 7
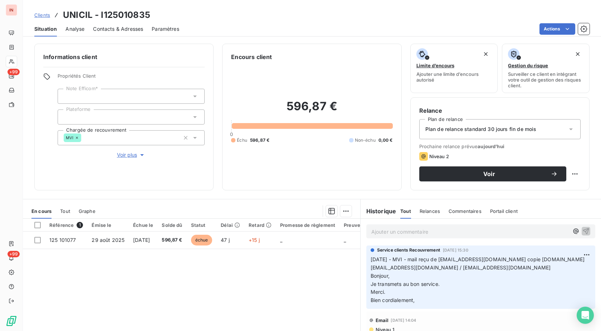
click at [392, 232] on p "Ajouter un commentaire ﻿" at bounding box center [469, 231] width 197 height 9
click at [487, 231] on p "[DATE] - MVI - mail envoyé à" at bounding box center [469, 231] width 197 height 8
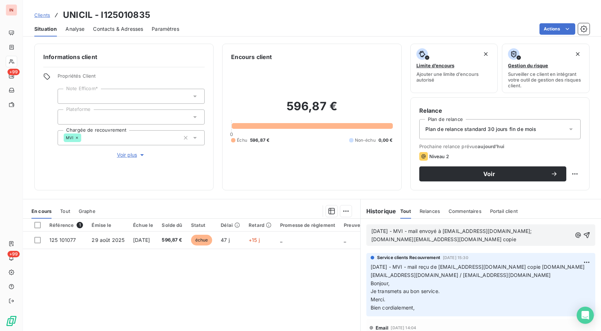
click at [551, 231] on p "[DATE] - MVI - mail envoyé à [EMAIL_ADDRESS][DOMAIN_NAME]; [DOMAIN_NAME][EMAIL_…" at bounding box center [471, 235] width 200 height 16
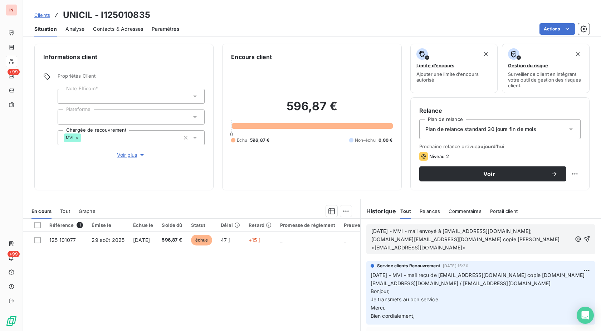
click at [398, 250] on p "[DATE] - MVI - mail envoyé à [EMAIL_ADDRESS][DOMAIN_NAME]; [DOMAIN_NAME][EMAIL_…" at bounding box center [471, 239] width 200 height 25
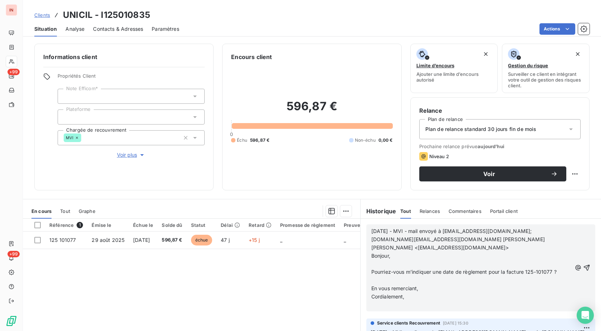
click at [388, 260] on p "﻿" at bounding box center [471, 264] width 200 height 8
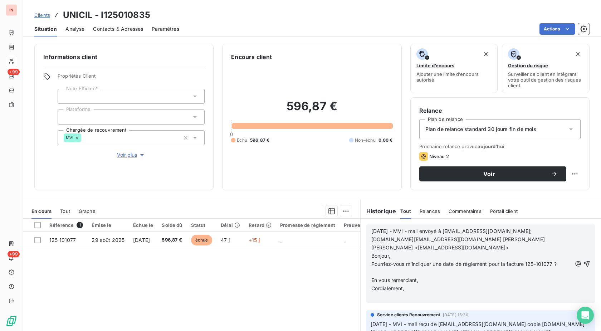
click at [384, 268] on p "﻿" at bounding box center [471, 272] width 200 height 8
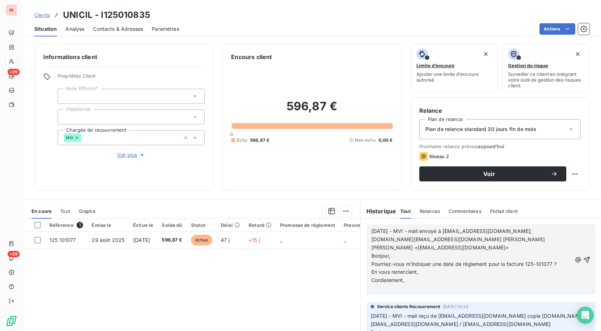
click at [381, 284] on p "﻿" at bounding box center [471, 288] width 200 height 8
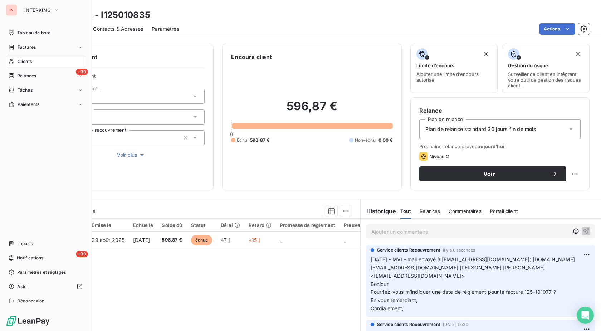
click at [20, 60] on span "Clients" at bounding box center [25, 61] width 14 height 6
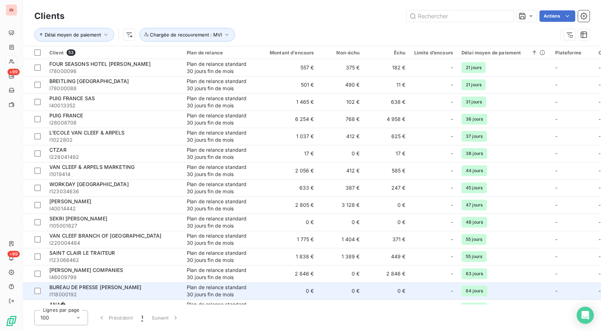
scroll to position [255, 0]
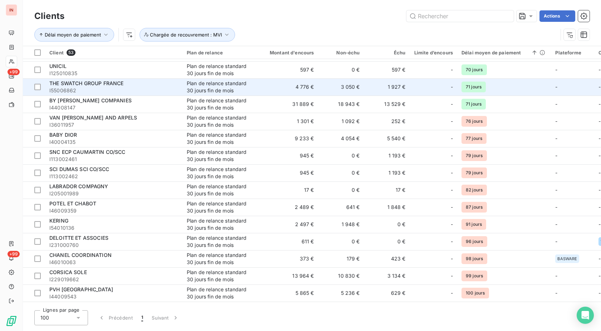
click at [112, 92] on span "I55006862" at bounding box center [113, 90] width 129 height 7
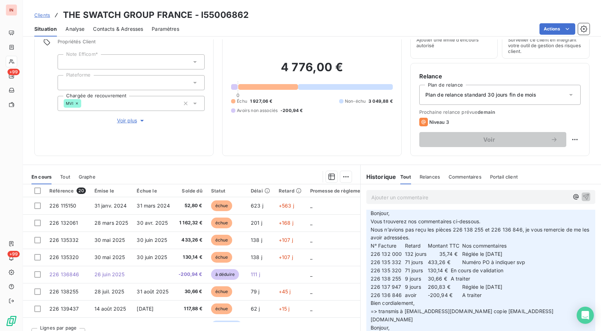
scroll to position [47, 0]
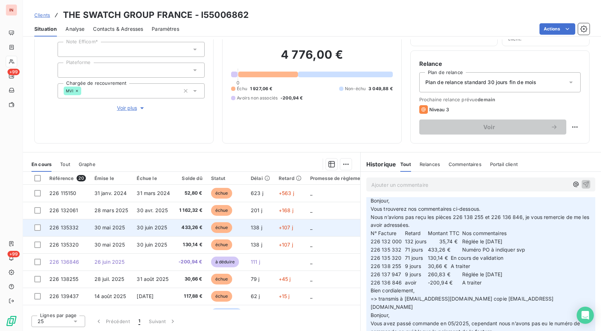
click at [111, 228] on span "30 mai 2025" at bounding box center [109, 227] width 31 height 6
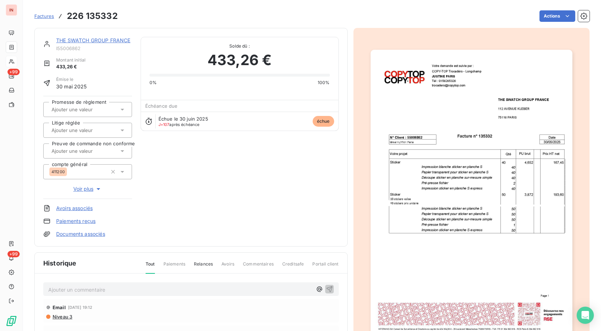
click at [103, 43] on link "THE SWATCH GROUP FRANCE" at bounding box center [93, 40] width 74 height 6
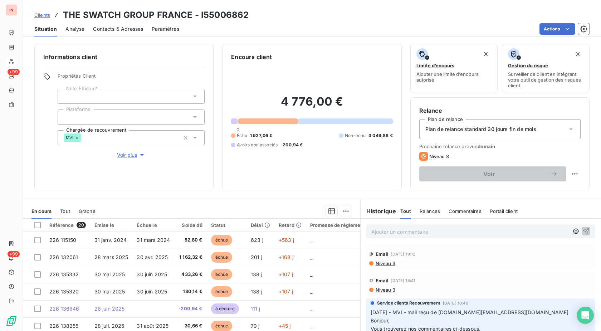
drag, startPoint x: 551, startPoint y: 312, endPoint x: 447, endPoint y: 313, distance: 104.4
drag, startPoint x: 551, startPoint y: 313, endPoint x: 398, endPoint y: 310, distance: 153.1
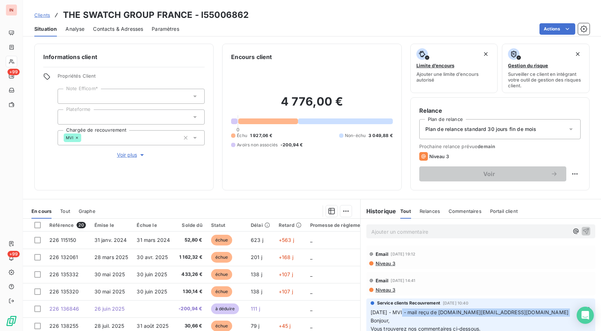
click at [396, 231] on p "Ajouter un commentaire ﻿" at bounding box center [469, 231] width 197 height 9
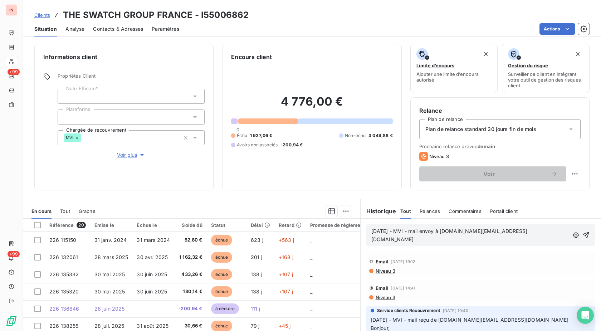
click at [440, 232] on span "[DATE] - MVI - mail envoy à [DOMAIN_NAME][EMAIL_ADDRESS][DOMAIN_NAME]" at bounding box center [449, 235] width 156 height 14
click at [424, 243] on p "[DATE] - MVI - mail envoyé à [DOMAIN_NAME][EMAIL_ADDRESS][DOMAIN_NAME]" at bounding box center [470, 235] width 198 height 16
drag, startPoint x: 223, startPoint y: 25, endPoint x: 252, endPoint y: 15, distance: 31.0
click at [224, 25] on div "Actions" at bounding box center [389, 28] width 402 height 11
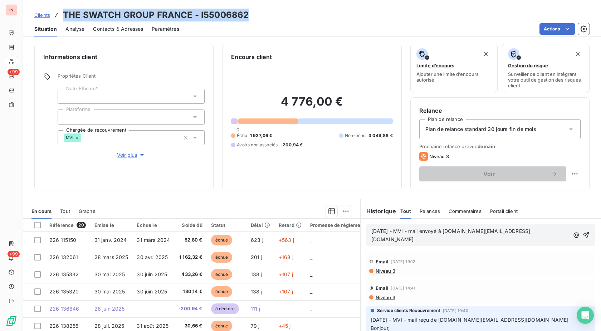
drag, startPoint x: 228, startPoint y: 14, endPoint x: 60, endPoint y: 15, distance: 167.7
click at [60, 15] on div "Clients THE SWATCH GROUP FRANCE - I55006862" at bounding box center [312, 15] width 578 height 13
click at [230, 14] on h3 "THE SWATCH GROUP FRANCE - I55006862" at bounding box center [156, 15] width 186 height 13
click at [429, 239] on p "[DATE] - MVI - mail envoyé à [DOMAIN_NAME][EMAIL_ADDRESS][DOMAIN_NAME]" at bounding box center [470, 235] width 198 height 16
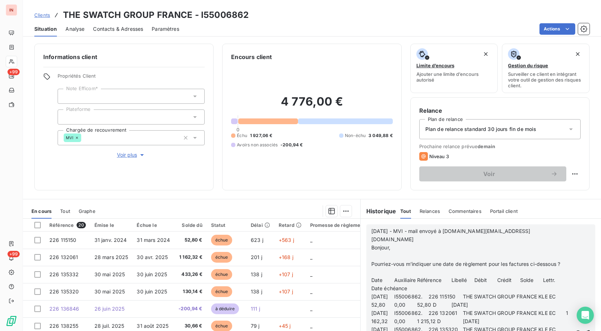
click at [384, 252] on p "﻿" at bounding box center [471, 256] width 200 height 8
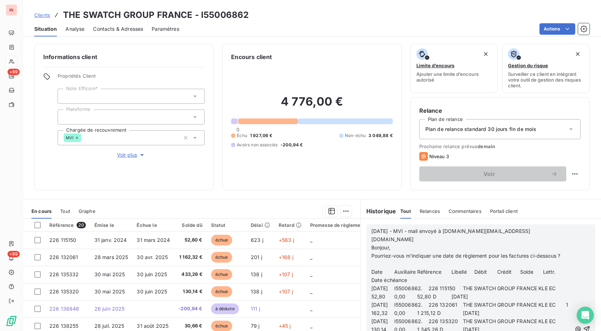
click at [382, 260] on p "﻿" at bounding box center [471, 264] width 200 height 8
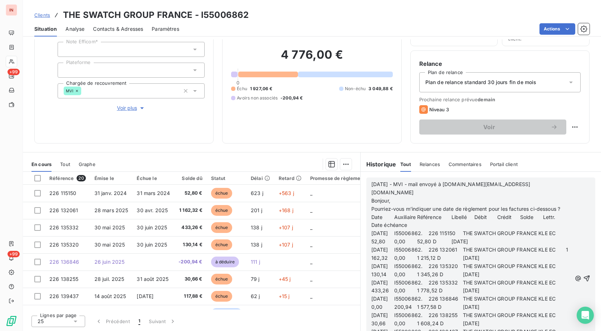
scroll to position [9076, 0]
click at [520, 302] on p "[DATE] I55006862. 226 136846 THE SWATCH GROUP FRANCE KLE EC 0,00 200,94 1 577,5…" at bounding box center [471, 303] width 200 height 16
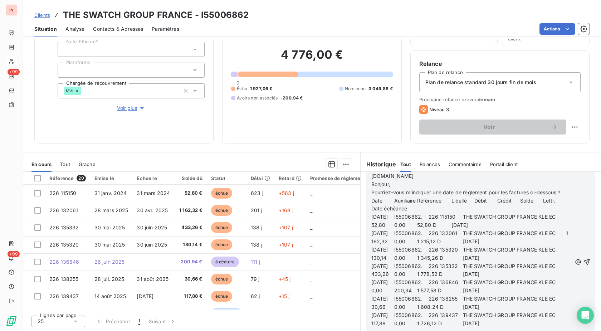
scroll to position [10815, 0]
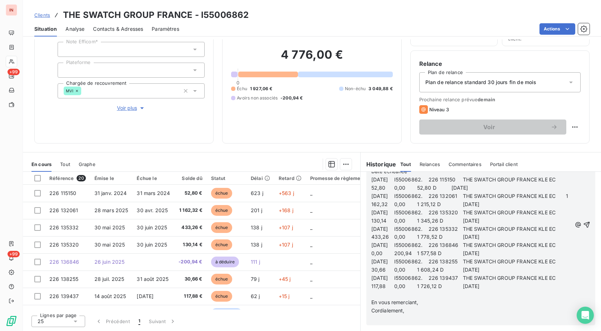
click at [396, 297] on p "﻿" at bounding box center [471, 294] width 200 height 8
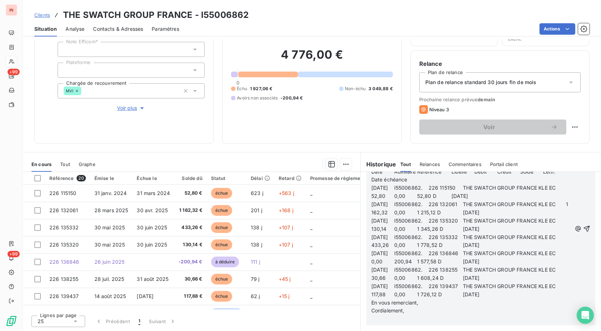
click at [373, 319] on p "﻿" at bounding box center [471, 319] width 200 height 8
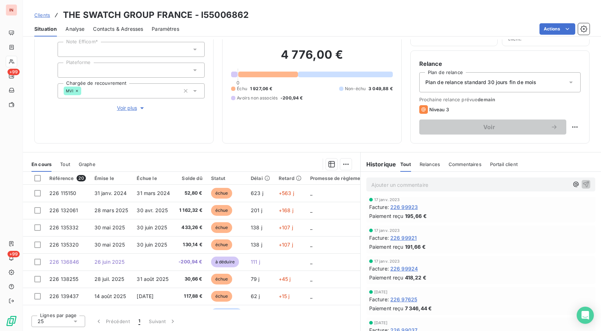
scroll to position [10825, 0]
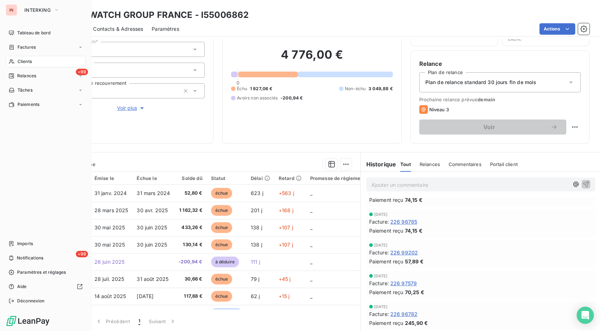
click at [21, 58] on span "Clients" at bounding box center [25, 61] width 14 height 6
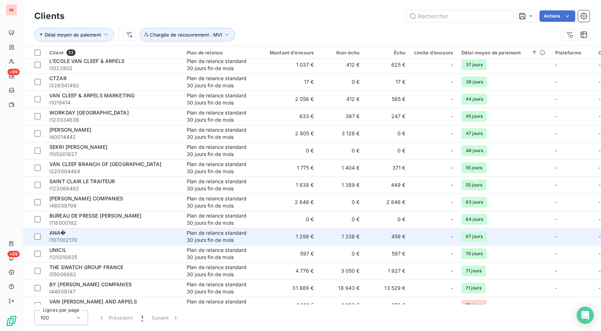
scroll to position [146, 0]
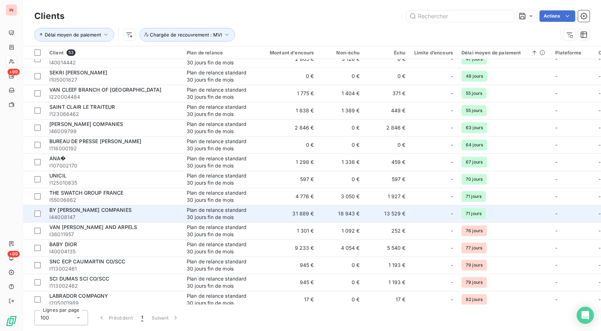
click at [132, 212] on span "BY [PERSON_NAME] COMPANIES" at bounding box center [90, 210] width 82 height 6
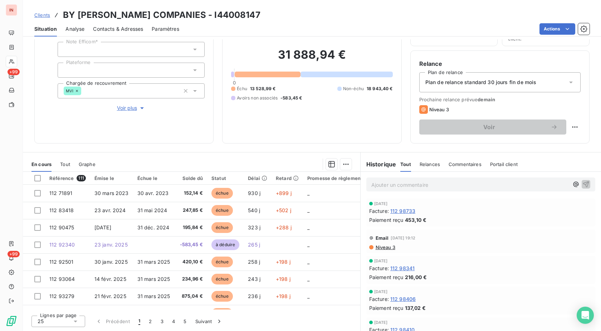
click at [113, 29] on span "Contacts & Adresses" at bounding box center [118, 28] width 50 height 7
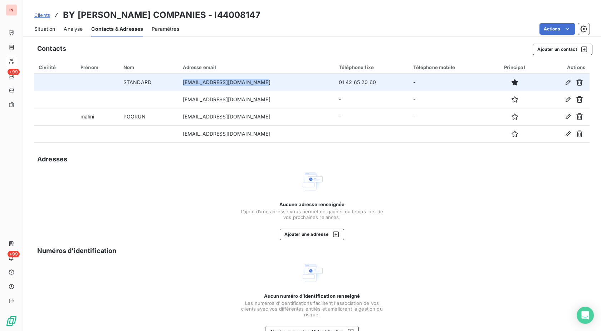
drag, startPoint x: 256, startPoint y: 83, endPoint x: 180, endPoint y: 84, distance: 76.2
click at [180, 84] on td "[EMAIL_ADDRESS][DOMAIN_NAME]" at bounding box center [256, 82] width 156 height 17
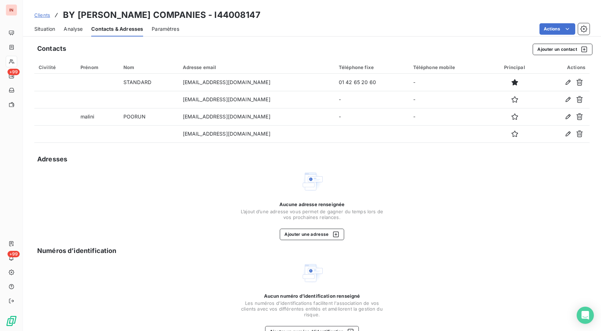
click at [292, 15] on div "Clients BY [PERSON_NAME] COMPANIES - I44008147" at bounding box center [312, 15] width 578 height 13
drag, startPoint x: 284, startPoint y: 15, endPoint x: 61, endPoint y: 14, distance: 222.8
click at [61, 14] on div "Clients BY [PERSON_NAME] COMPANIES - I44008147" at bounding box center [312, 15] width 578 height 13
click at [49, 28] on span "Situation" at bounding box center [44, 28] width 21 height 7
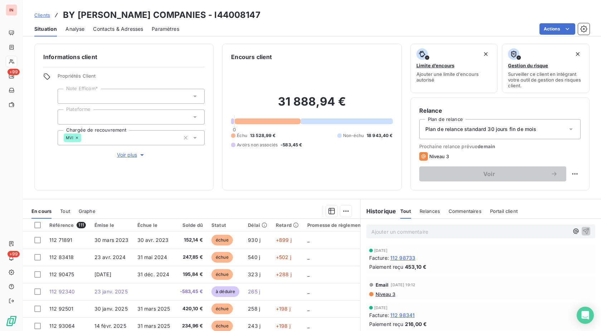
click at [209, 19] on h3 "BY [PERSON_NAME] COMPANIES - I44008147" at bounding box center [161, 15] width 197 height 13
drag, startPoint x: 281, startPoint y: 14, endPoint x: 55, endPoint y: 13, distance: 225.6
click at [55, 13] on div "Clients BY [PERSON_NAME] COMPANIES - I44008147" at bounding box center [312, 15] width 578 height 13
click at [394, 232] on p "Ajouter un commentaire ﻿" at bounding box center [469, 231] width 197 height 9
click at [459, 232] on p "[DATE] - MVI - mail envoyé à" at bounding box center [469, 231] width 197 height 8
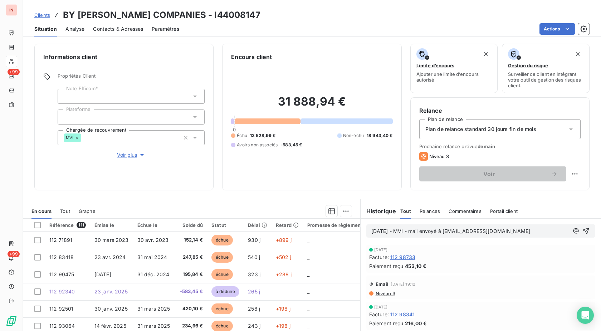
click at [432, 235] on p "[DATE] - MVI - mail envoyé à [EMAIL_ADDRESS][DOMAIN_NAME]" at bounding box center [469, 231] width 197 height 8
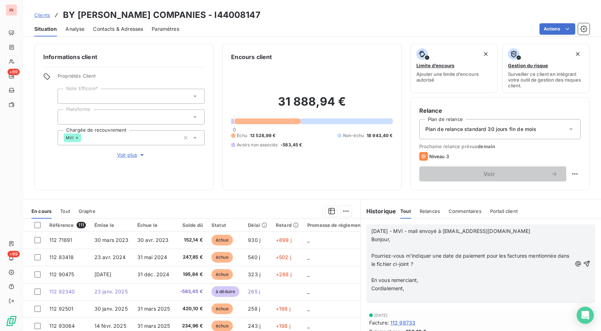
click at [389, 249] on p "﻿" at bounding box center [471, 247] width 200 height 8
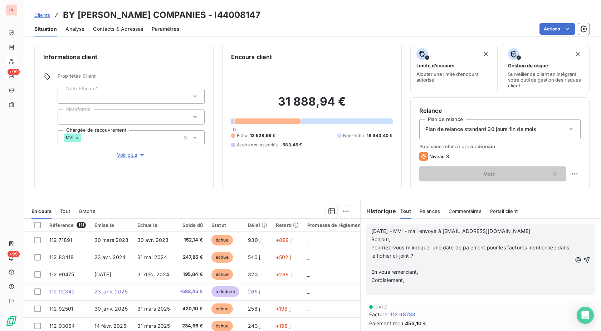
click at [388, 264] on p "﻿" at bounding box center [471, 264] width 200 height 8
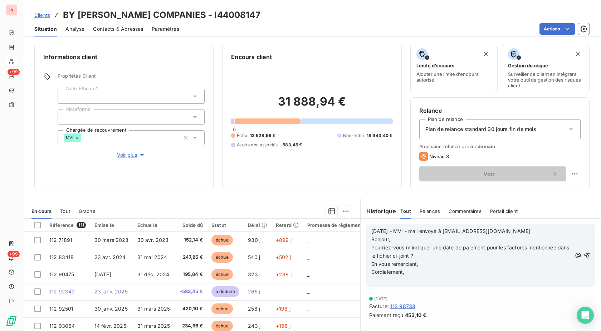
click at [384, 279] on p "﻿" at bounding box center [471, 280] width 200 height 8
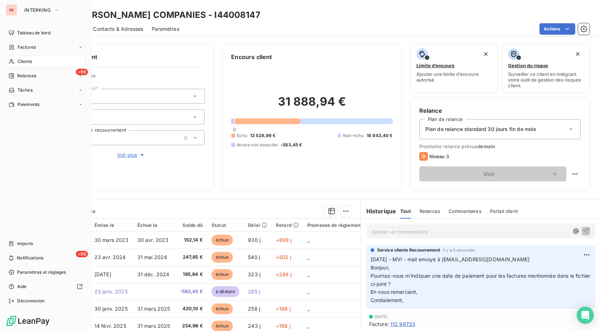
click at [11, 64] on icon at bounding box center [12, 62] width 6 height 6
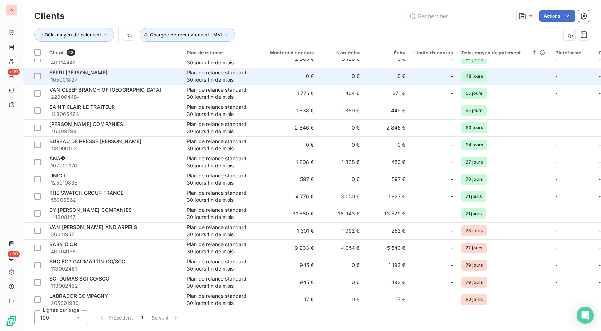
scroll to position [182, 0]
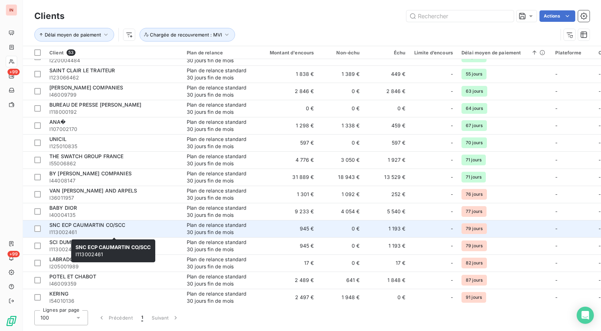
click at [134, 226] on div "SNC ECP CAUMARTIN CO/SCC" at bounding box center [113, 224] width 129 height 7
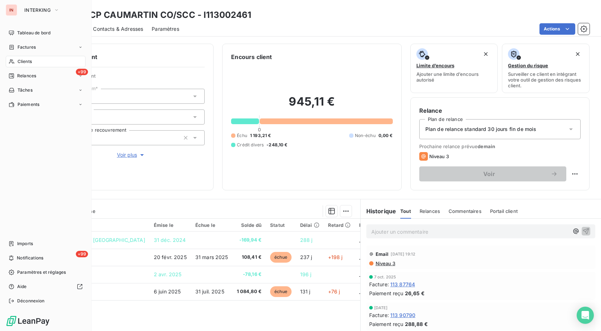
click at [17, 61] on div "Clients" at bounding box center [46, 61] width 80 height 11
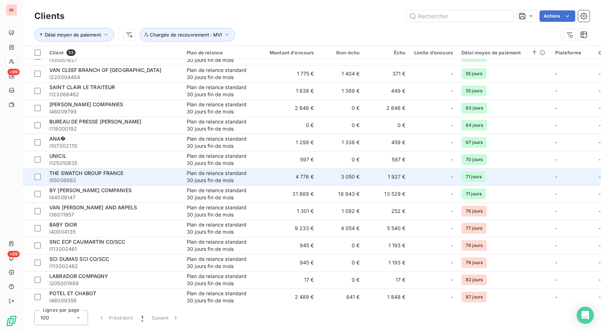
scroll to position [182, 0]
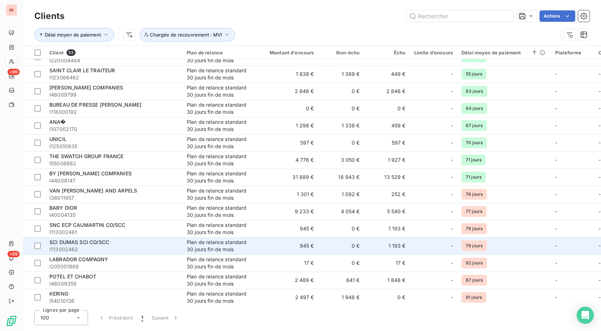
click at [129, 245] on div "SCI DUMAS SCI CO/SCC" at bounding box center [113, 241] width 129 height 7
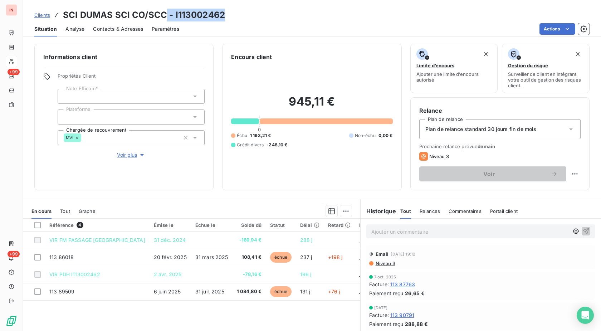
drag, startPoint x: 224, startPoint y: 14, endPoint x: 163, endPoint y: 14, distance: 61.1
click at [163, 14] on div "Clients SCI DUMAS SCI CO/SCC - I113002462" at bounding box center [312, 15] width 578 height 13
drag, startPoint x: 152, startPoint y: 14, endPoint x: 157, endPoint y: 14, distance: 5.0
click at [153, 14] on h3 "SCI DUMAS SCI CO/SCC - I113002462" at bounding box center [144, 15] width 162 height 13
drag, startPoint x: 163, startPoint y: 14, endPoint x: 59, endPoint y: 14, distance: 104.0
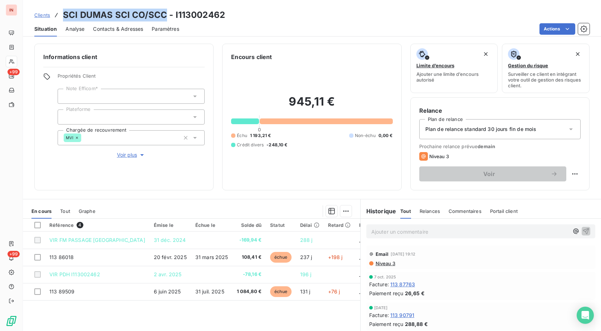
click at [59, 14] on div "Clients SCI DUMAS SCI CO/SCC - I113002462" at bounding box center [129, 15] width 191 height 13
click at [191, 15] on h3 "SCI DUMAS SCI CO/SCC - I113002462" at bounding box center [144, 15] width 162 height 13
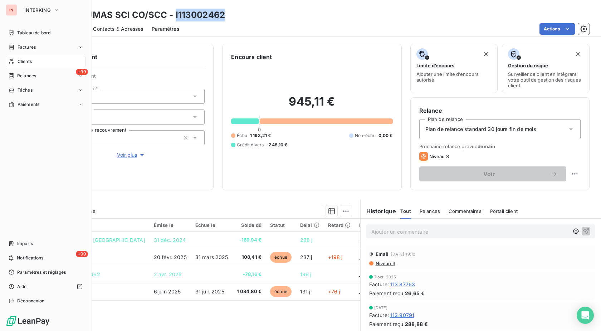
click at [15, 61] on div "Clients" at bounding box center [46, 61] width 80 height 11
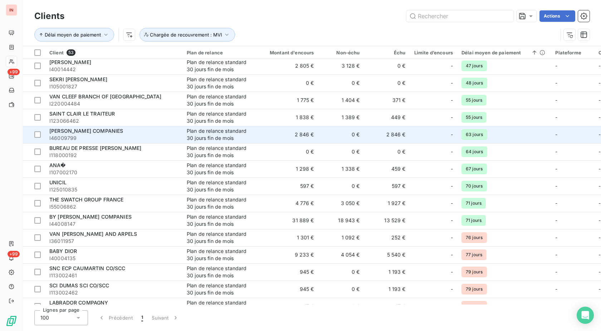
scroll to position [146, 0]
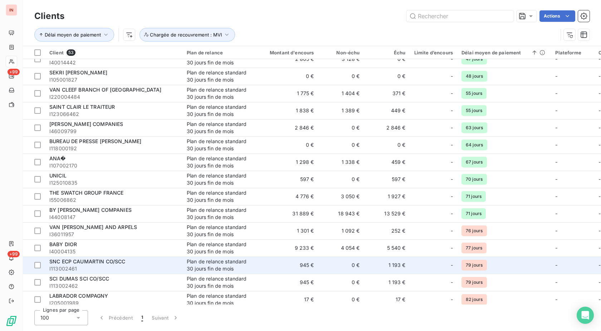
click at [139, 260] on div "SNC ECP CAUMARTIN CO/SCC" at bounding box center [113, 261] width 129 height 7
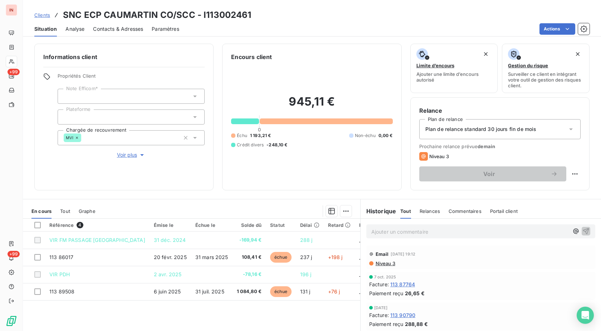
click at [221, 16] on h3 "SNC ECP CAUMARTIN CO/SCC - I113002461" at bounding box center [157, 15] width 188 height 13
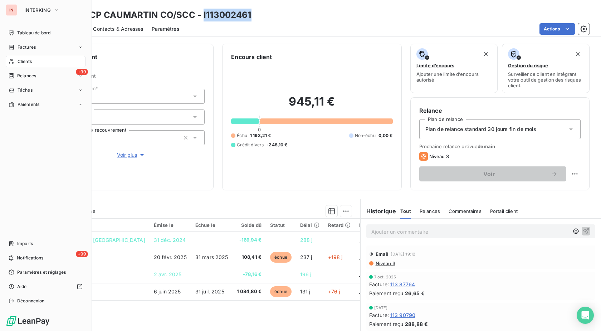
click at [15, 60] on div "Clients" at bounding box center [46, 61] width 80 height 11
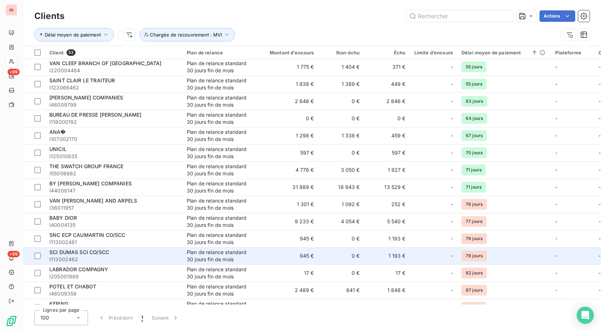
scroll to position [182, 0]
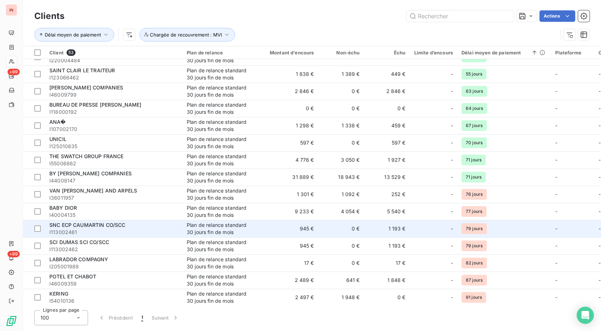
click at [161, 233] on span "I113002461" at bounding box center [113, 231] width 129 height 7
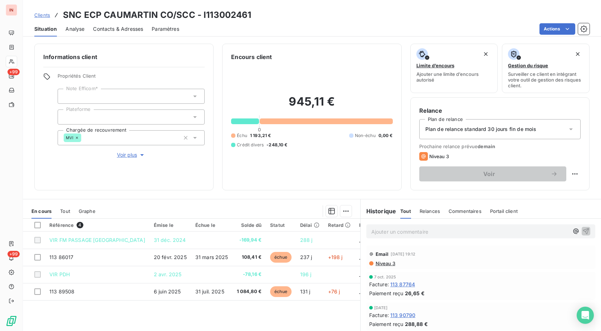
click at [402, 231] on p "Ajouter un commentaire ﻿" at bounding box center [469, 231] width 197 height 9
click at [477, 227] on p "[DATE] - MVI - mail envoyé à" at bounding box center [469, 231] width 197 height 8
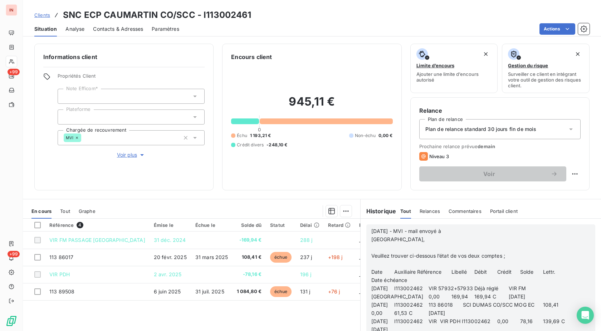
click at [422, 245] on p "﻿" at bounding box center [471, 247] width 200 height 8
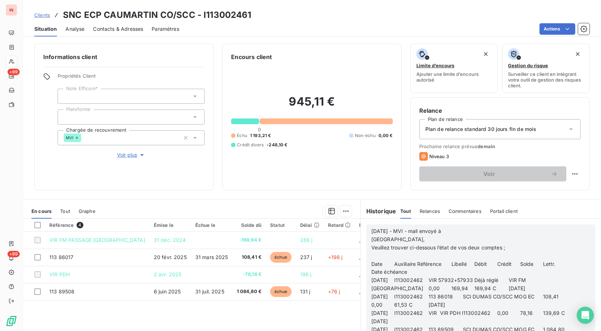
click at [381, 253] on p "﻿" at bounding box center [471, 256] width 200 height 8
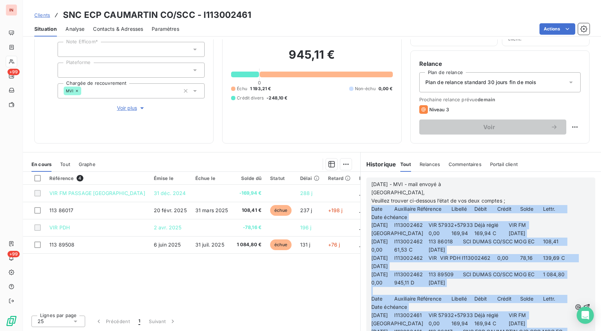
scroll to position [374, 0]
drag, startPoint x: 367, startPoint y: 257, endPoint x: 474, endPoint y: 325, distance: 127.2
click at [474, 325] on div "[DATE] - MVI - mail envoyé à [GEOGRAPHIC_DATA], [PERSON_NAME] trouver ci-dessou…" at bounding box center [480, 306] width 229 height 259
click at [482, 264] on p "[DATE] I113002462 VIR VIR PDH I113002462 0,00 78,16 139,69 C [DATE]" at bounding box center [471, 262] width 200 height 16
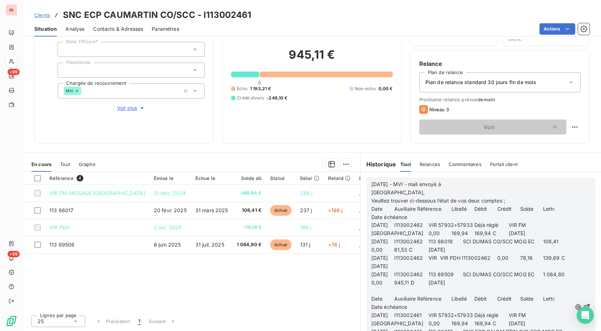
drag, startPoint x: 434, startPoint y: 265, endPoint x: 376, endPoint y: 208, distance: 81.9
click at [376, 208] on div "[DATE] - MVI - mail envoyé à [GEOGRAPHIC_DATA], [PERSON_NAME] trouver ci-dessou…" at bounding box center [471, 307] width 200 height 254
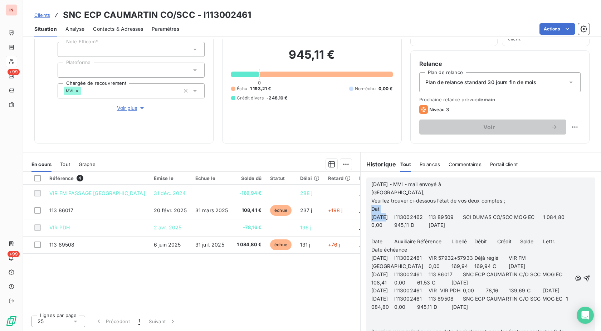
drag, startPoint x: 367, startPoint y: 210, endPoint x: 383, endPoint y: 218, distance: 18.2
click at [383, 218] on div "[DATE] - MVI - mail envoyé à [GEOGRAPHIC_DATA], [PERSON_NAME] trouver ci-dessou…" at bounding box center [480, 277] width 229 height 201
click at [383, 218] on span "[DATE] I113002462 113 89509 SCI DUMAS CO/SCC MOG EC 1 084,80 0,00 945,11 D [DAT…" at bounding box center [468, 221] width 195 height 14
click at [371, 210] on span "Dat" at bounding box center [375, 209] width 8 height 6
drag, startPoint x: 369, startPoint y: 210, endPoint x: 508, endPoint y: 313, distance: 173.2
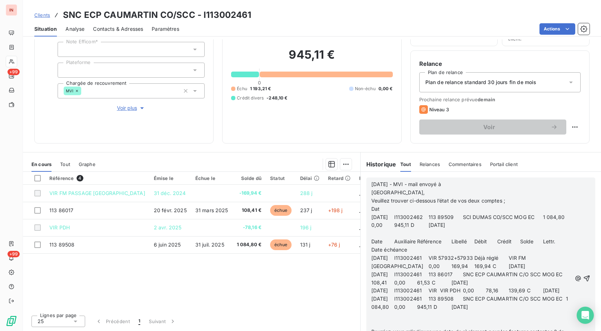
click at [508, 313] on div "[DATE] - MVI - mail envoyé à [GEOGRAPHIC_DATA], [PERSON_NAME] trouver ci-dessou…" at bounding box center [471, 278] width 200 height 196
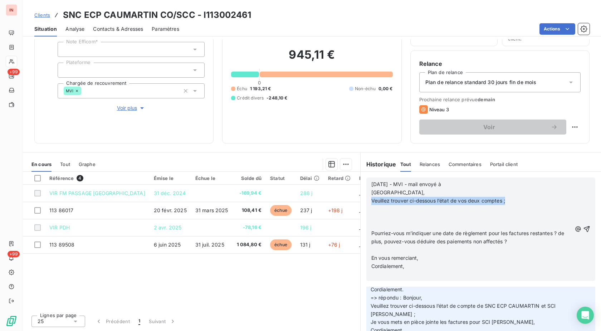
scroll to position [210, 0]
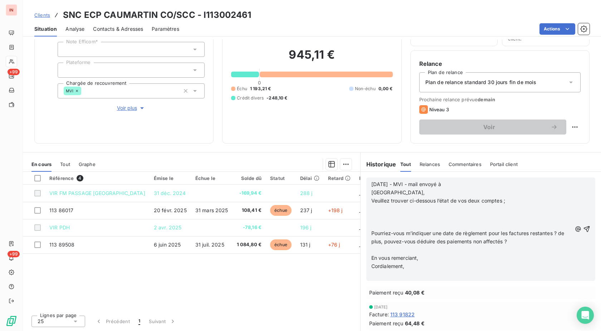
click at [385, 219] on p "﻿" at bounding box center [471, 217] width 200 height 8
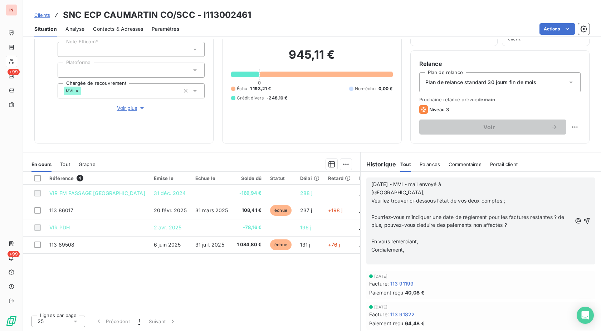
scroll to position [185, 0]
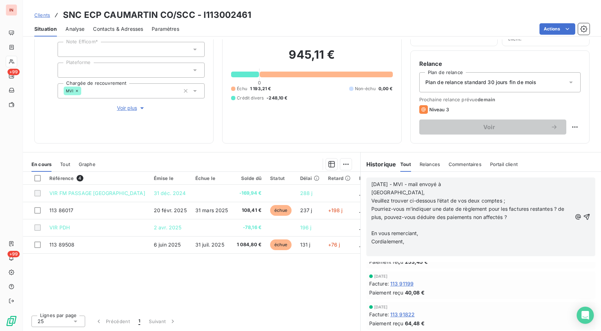
click at [393, 227] on p "﻿" at bounding box center [471, 225] width 200 height 8
click at [380, 240] on p "﻿" at bounding box center [471, 241] width 200 height 8
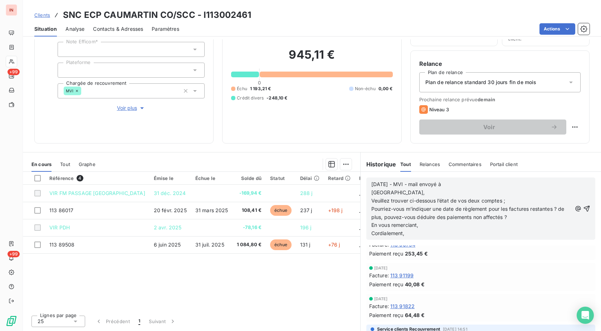
scroll to position [169, 0]
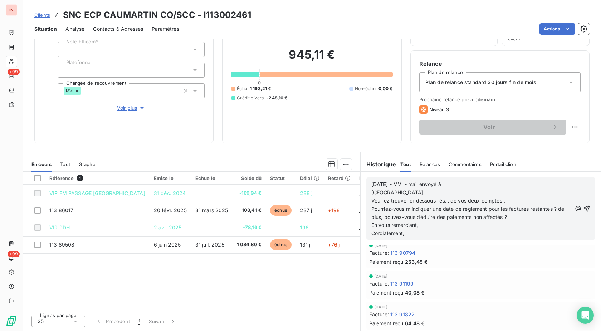
click at [469, 184] on p "[DATE] - MVI - mail envoyé à [GEOGRAPHIC_DATA]," at bounding box center [471, 188] width 200 height 16
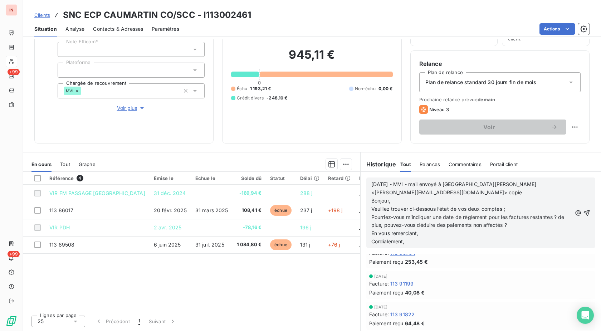
click at [417, 194] on p "[DATE] - MVI - mail envoyé à [GEOGRAPHIC_DATA][PERSON_NAME] <[PERSON_NAME][EMAI…" at bounding box center [471, 192] width 200 height 25
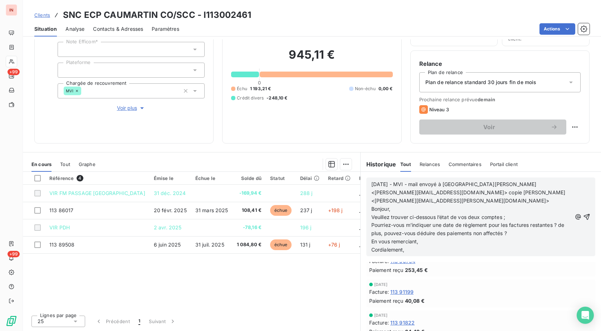
drag, startPoint x: 406, startPoint y: 241, endPoint x: 370, endPoint y: 181, distance: 70.4
click at [371, 181] on div "[DATE] - MVI - mail envoyé à [GEOGRAPHIC_DATA][PERSON_NAME] <[PERSON_NAME][EMAI…" at bounding box center [471, 217] width 200 height 74
click at [407, 246] on p "Cordialement," at bounding box center [471, 250] width 200 height 8
drag, startPoint x: 410, startPoint y: 243, endPoint x: 362, endPoint y: 179, distance: 79.9
click at [362, 179] on div "[DATE] - MVI - mail envoyé à [GEOGRAPHIC_DATA][PERSON_NAME] <[PERSON_NAME][EMAI…" at bounding box center [480, 217] width 240 height 90
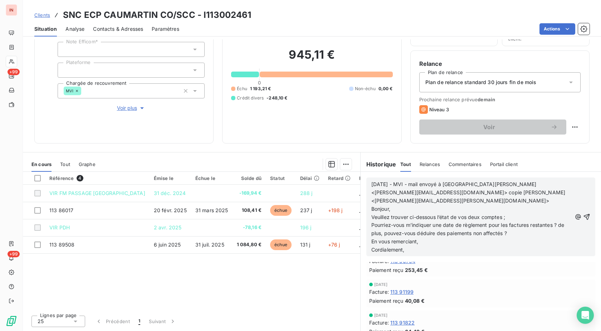
click at [418, 246] on p "Cordialement," at bounding box center [471, 250] width 200 height 8
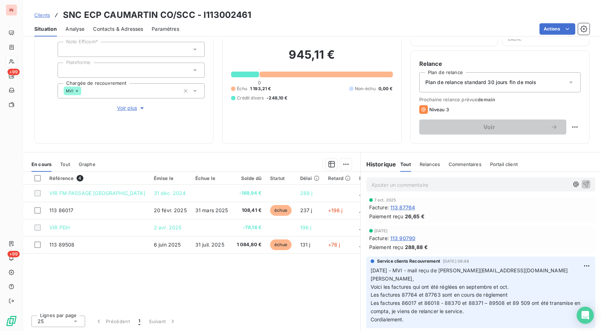
scroll to position [203, 0]
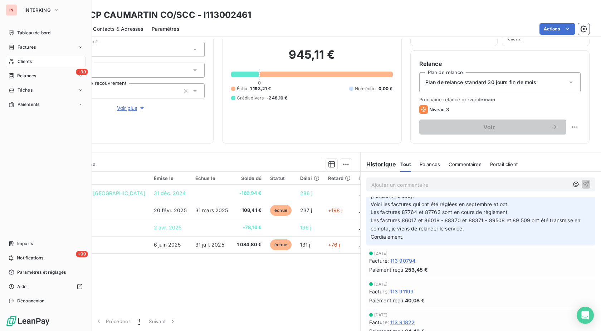
click at [10, 63] on icon at bounding box center [12, 62] width 6 height 6
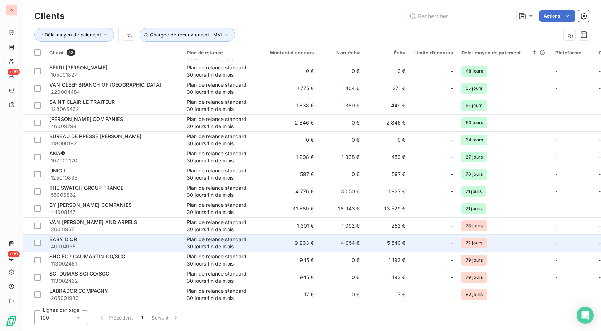
scroll to position [182, 0]
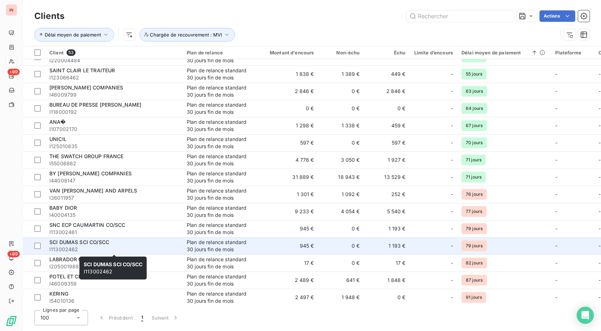
click at [149, 243] on div "SCI DUMAS SCI CO/SCC" at bounding box center [113, 241] width 129 height 7
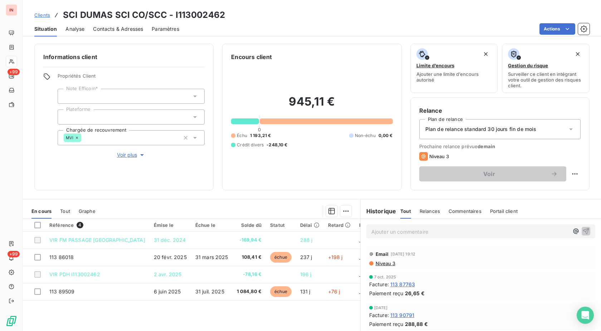
click at [427, 235] on p "Ajouter un commentaire ﻿" at bounding box center [469, 231] width 197 height 9
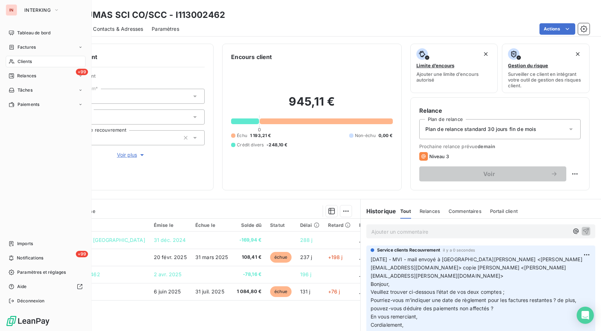
click at [22, 63] on span "Clients" at bounding box center [25, 61] width 14 height 6
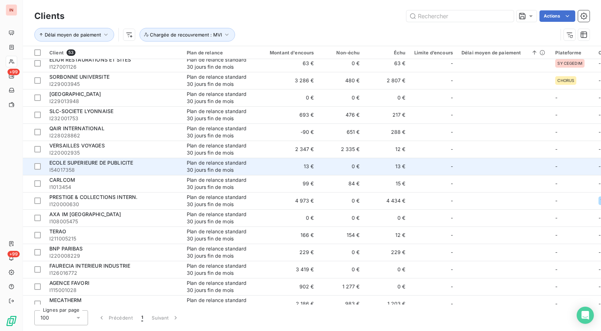
scroll to position [671, 0]
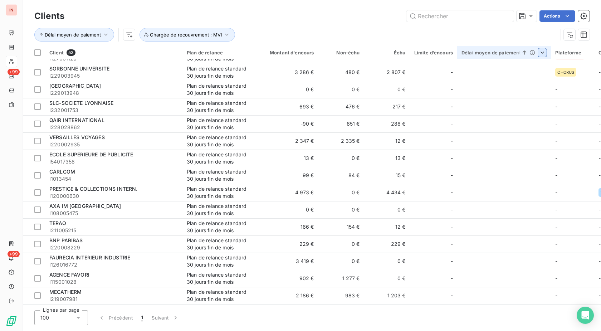
click at [538, 54] on html "IN +99 +99 Clients Actions Délai moyen de paiement Chargée de recouvrement : MV…" at bounding box center [300, 165] width 601 height 331
click at [500, 69] on span "Supprimer le tri par ordre croissant" at bounding box center [496, 67] width 83 height 7
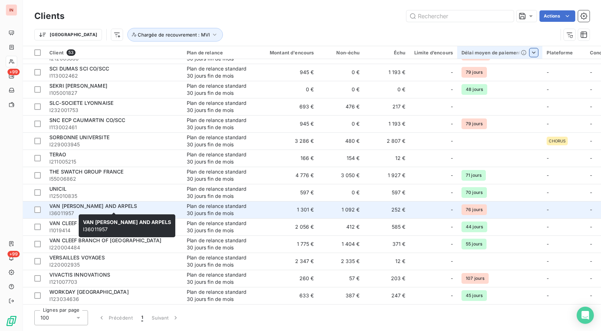
click at [130, 210] on span "I36011957" at bounding box center [113, 213] width 129 height 7
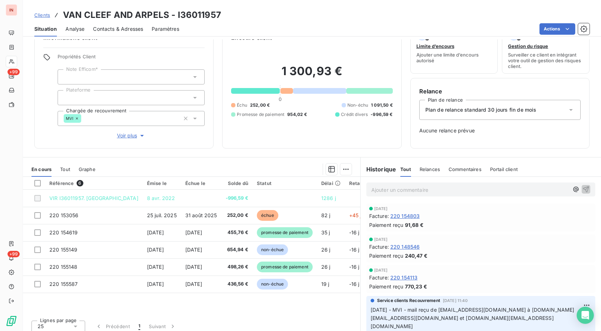
scroll to position [24, 0]
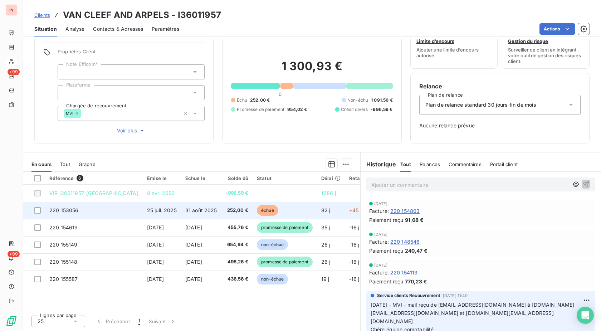
click at [232, 210] on td "252,00 €" at bounding box center [236, 210] width 31 height 17
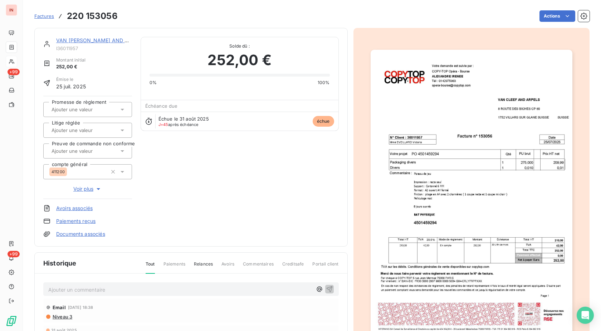
click at [84, 235] on link "Documents associés" at bounding box center [80, 233] width 49 height 7
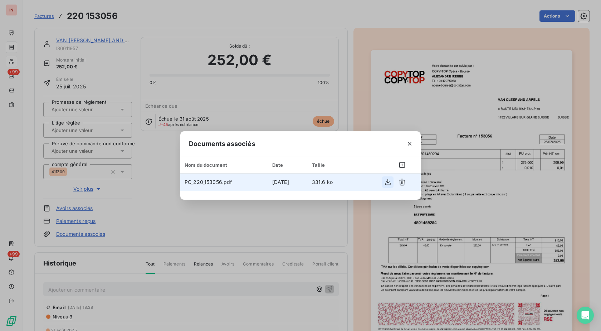
click at [387, 183] on icon "button" at bounding box center [387, 181] width 7 height 7
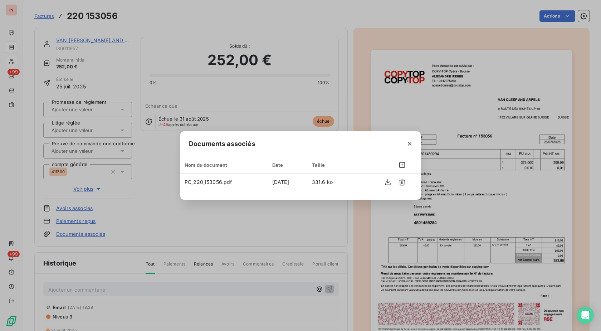
drag, startPoint x: 229, startPoint y: 55, endPoint x: 179, endPoint y: 52, distance: 49.4
click at [228, 55] on div "Documents associés Nom du document Date Taille PC_220_153056.pdf [DATE] 331.6 ko" at bounding box center [300, 165] width 601 height 331
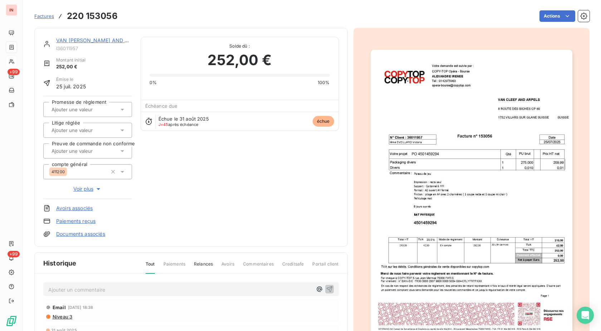
click at [109, 40] on link "VAN [PERSON_NAME] AND ARPELS" at bounding box center [100, 40] width 88 height 6
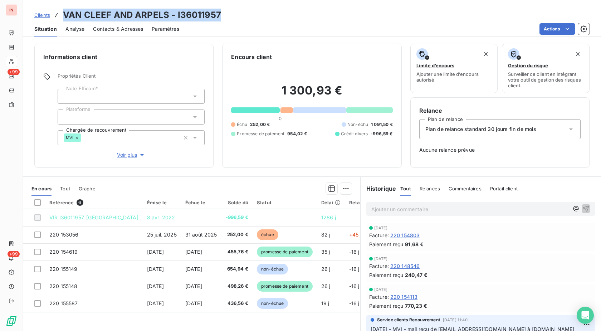
drag, startPoint x: 222, startPoint y: 14, endPoint x: 65, endPoint y: 13, distance: 157.3
click at [65, 13] on div "Clients VAN CLEEF AND ARPELS - I36011957" at bounding box center [312, 15] width 578 height 13
click at [416, 208] on p "Ajouter un commentaire ﻿" at bounding box center [469, 209] width 197 height 9
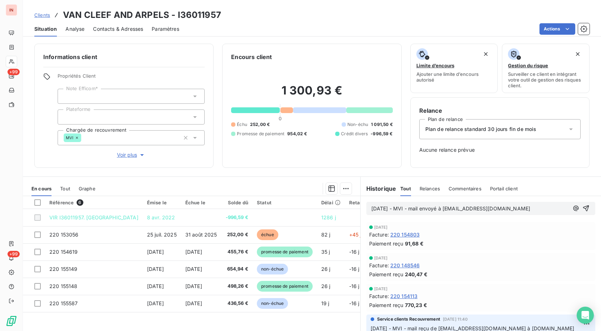
click at [383, 213] on p "[DATE] - MVI - mail envoyé à [EMAIL_ADDRESS][DOMAIN_NAME]" at bounding box center [469, 209] width 197 height 8
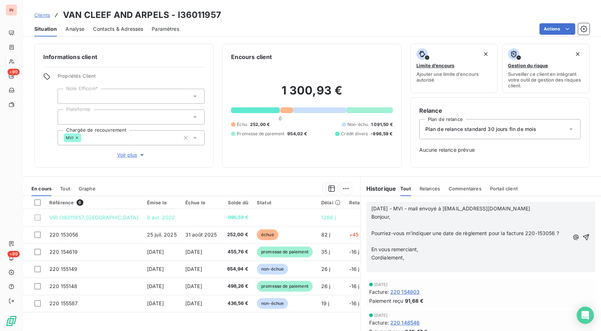
click at [380, 225] on p "﻿" at bounding box center [469, 225] width 197 height 8
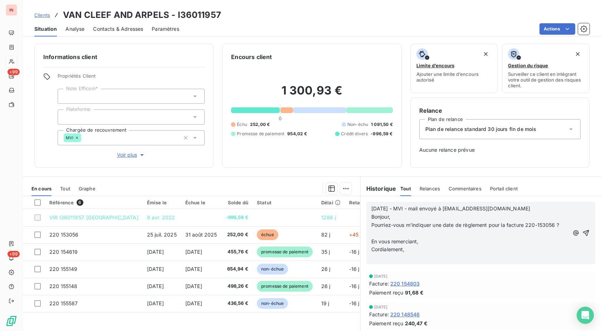
click at [378, 234] on p "﻿" at bounding box center [469, 233] width 197 height 8
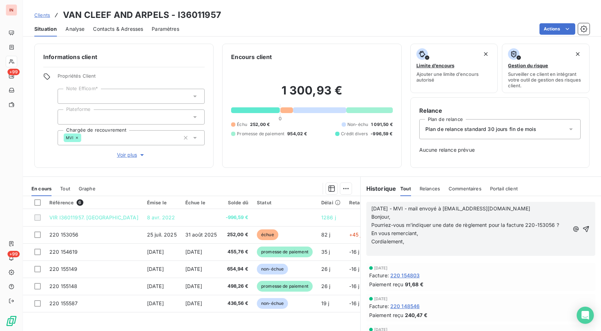
click at [373, 251] on p "﻿" at bounding box center [469, 249] width 197 height 8
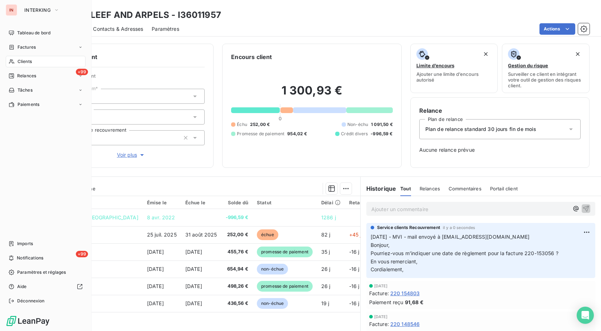
click at [18, 60] on span "Clients" at bounding box center [25, 61] width 14 height 6
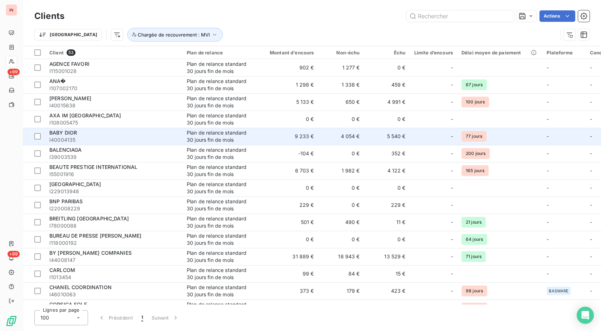
click at [77, 133] on div "BABY DIOR" at bounding box center [113, 132] width 129 height 7
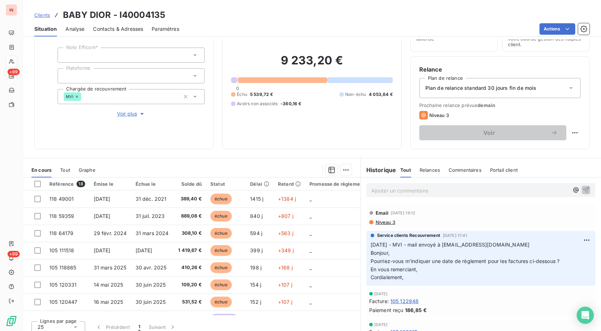
scroll to position [47, 0]
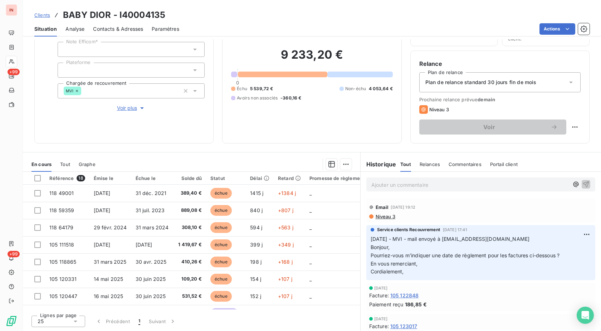
click at [398, 183] on p "Ajouter un commentaire ﻿" at bounding box center [469, 184] width 197 height 9
drag, startPoint x: 415, startPoint y: 237, endPoint x: 545, endPoint y: 234, distance: 129.8
click at [553, 237] on p "[DATE] - MVI - mail envoyé à [EMAIL_ADDRESS][DOMAIN_NAME] Bonjour, Pourriez-vou…" at bounding box center [480, 254] width 220 height 41
click at [474, 186] on p "[DATE] - MVI -" at bounding box center [469, 184] width 197 height 8
click at [553, 182] on p "[DATE] - MVI - mail envoyé à [EMAIL_ADDRESS][DOMAIN_NAME]" at bounding box center [469, 184] width 197 height 8
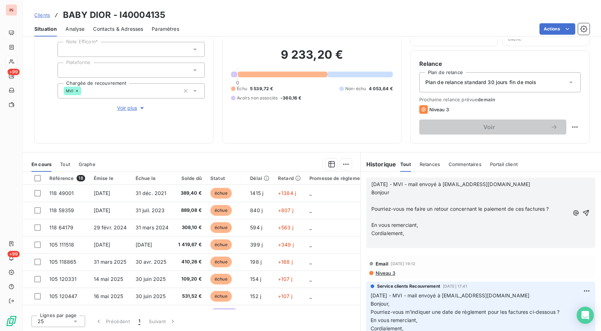
click at [394, 201] on p "﻿" at bounding box center [469, 201] width 197 height 8
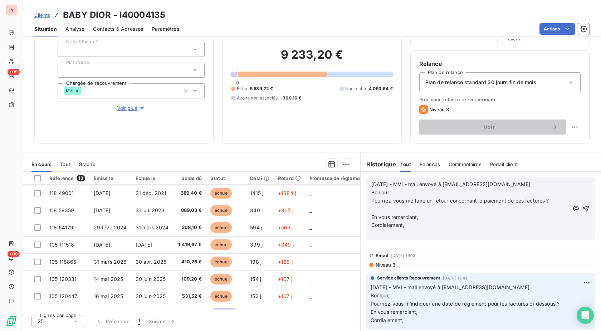
click at [383, 208] on p "﻿" at bounding box center [469, 209] width 197 height 8
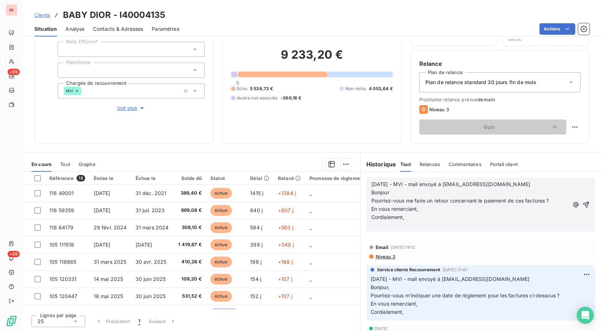
click at [378, 223] on p "﻿" at bounding box center [469, 225] width 197 height 8
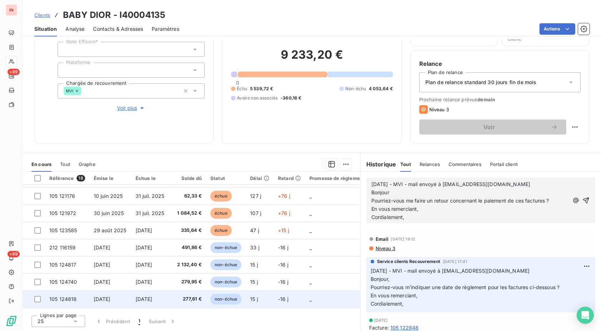
scroll to position [8, 0]
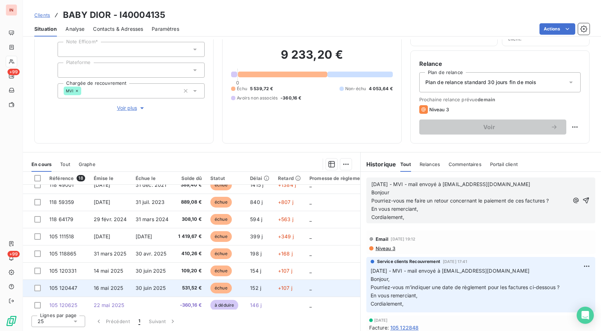
click at [192, 286] on span "531,52 €" at bounding box center [189, 287] width 25 height 7
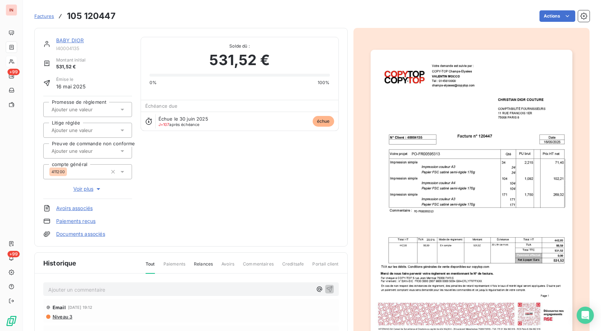
click at [78, 233] on link "Documents associés" at bounding box center [80, 233] width 49 height 7
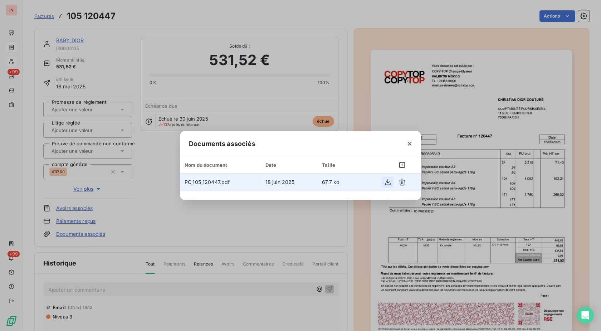
click at [387, 181] on icon "button" at bounding box center [387, 181] width 7 height 7
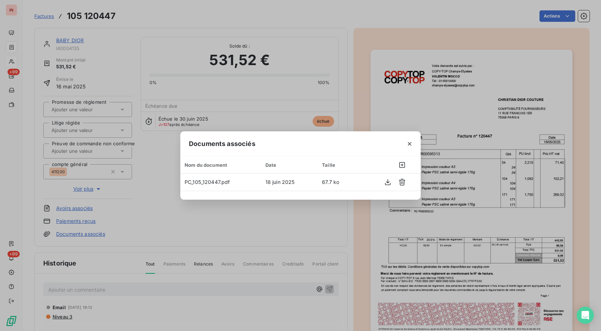
click at [357, 121] on div "Documents associés Nom du document Date Taille PC_105_120447.pdf [DATE] 67.7 ko" at bounding box center [300, 165] width 601 height 331
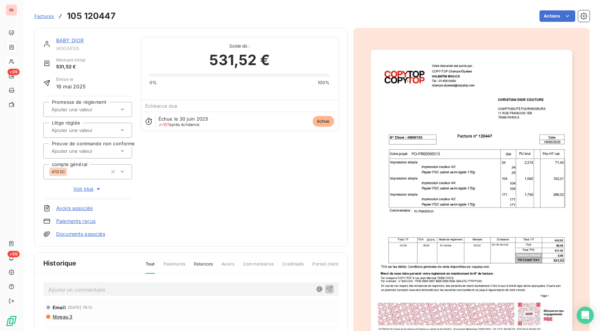
click at [75, 40] on link "BABY DIOR" at bounding box center [70, 40] width 28 height 6
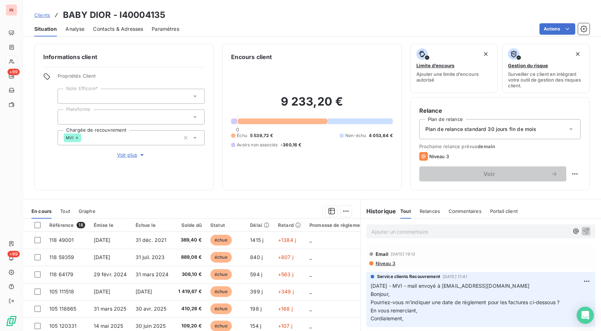
click at [426, 261] on div "Niveau 3" at bounding box center [480, 263] width 223 height 6
drag, startPoint x: 550, startPoint y: 286, endPoint x: 395, endPoint y: 286, distance: 155.2
click at [395, 286] on p "[DATE] - MVI - mail envoyé à [EMAIL_ADDRESS][DOMAIN_NAME] Bonjour, Pourriez-vou…" at bounding box center [480, 302] width 220 height 41
click at [417, 232] on p "Ajouter un commentaire ﻿" at bounding box center [469, 231] width 197 height 9
click at [444, 235] on p "[DATE] - MVI - mail envoyé à [EMAIL_ADDRESS][DOMAIN_NAME]" at bounding box center [469, 231] width 197 height 8
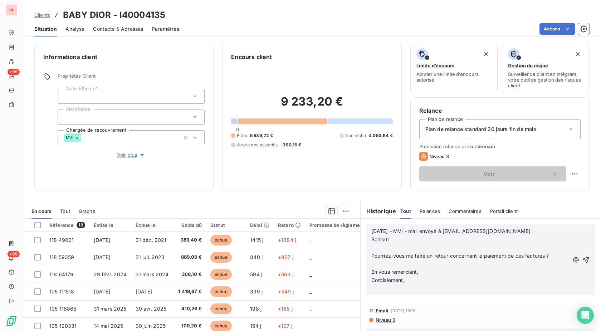
click at [375, 245] on p "﻿" at bounding box center [469, 247] width 197 height 8
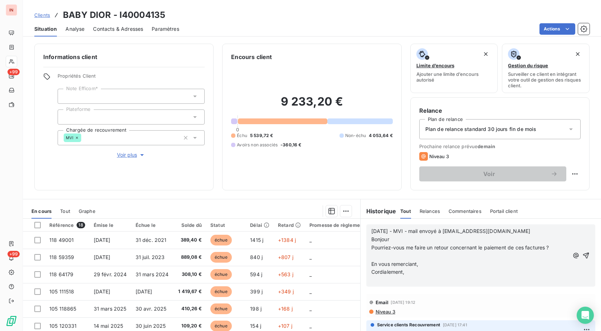
click at [378, 259] on p "﻿" at bounding box center [469, 256] width 197 height 8
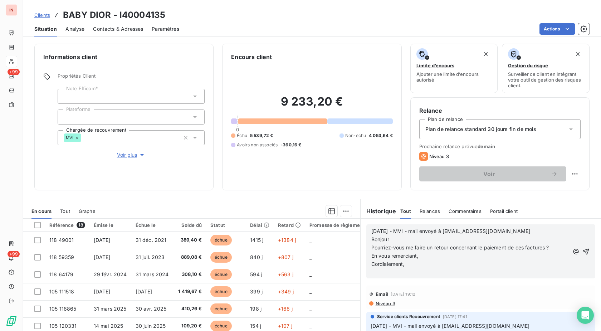
click at [378, 271] on p "﻿" at bounding box center [469, 272] width 197 height 8
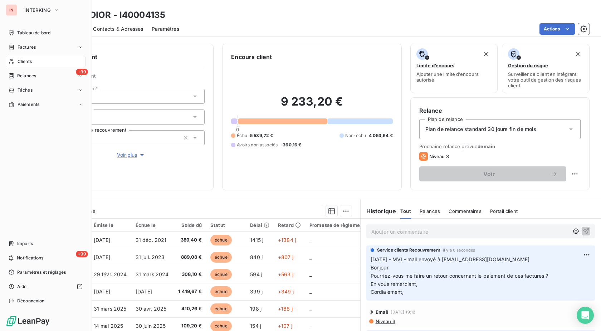
click at [17, 65] on div "Clients" at bounding box center [46, 61] width 80 height 11
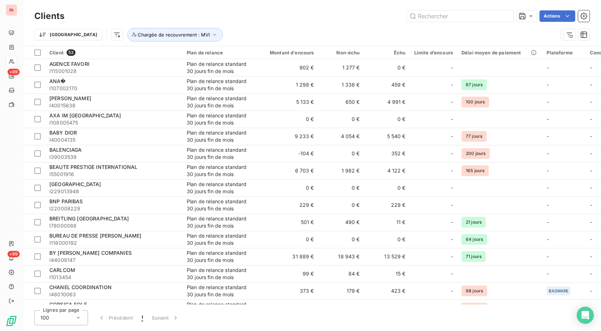
click at [279, 24] on div "Trier Chargée de recouvrement : MVI" at bounding box center [311, 35] width 555 height 22
click at [38, 51] on div at bounding box center [37, 52] width 6 height 6
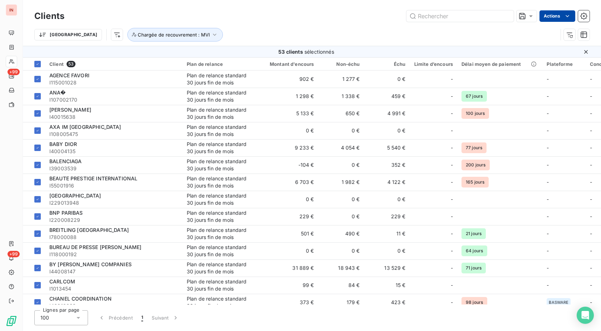
click at [548, 20] on html "IN +99 +99 Clients Actions Trier Chargée de recouvrement : MVI 53 clients sélec…" at bounding box center [300, 165] width 601 height 331
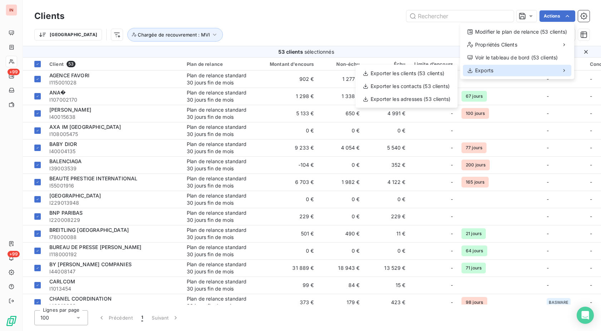
click at [489, 67] on span "Exports" at bounding box center [484, 70] width 18 height 7
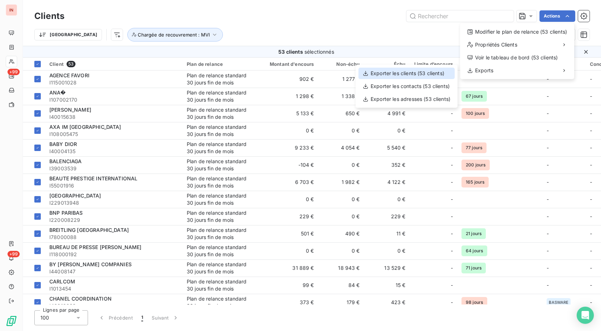
click at [419, 73] on div "Exporter les clients (53 clients)" at bounding box center [406, 73] width 96 height 11
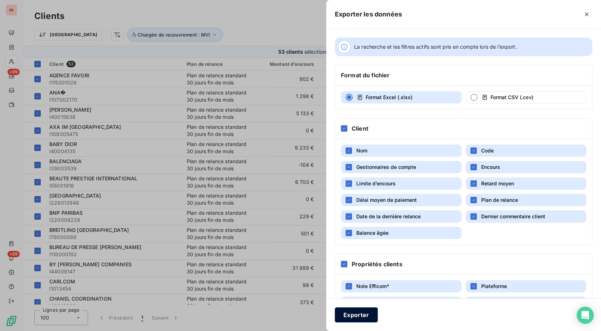
click at [361, 315] on button "Exporter" at bounding box center [356, 314] width 43 height 15
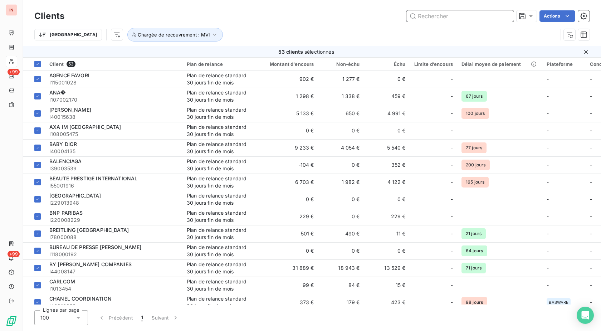
click at [454, 17] on input "text" at bounding box center [459, 15] width 107 height 11
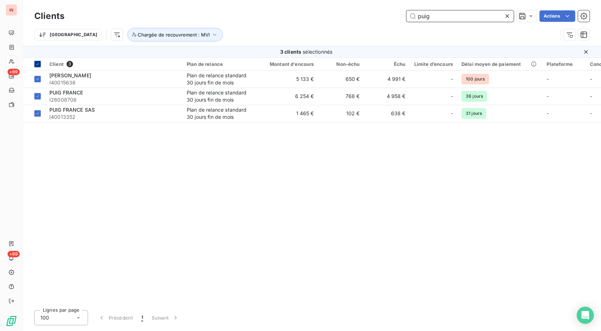
type input "puig"
click at [37, 63] on icon at bounding box center [37, 64] width 4 height 4
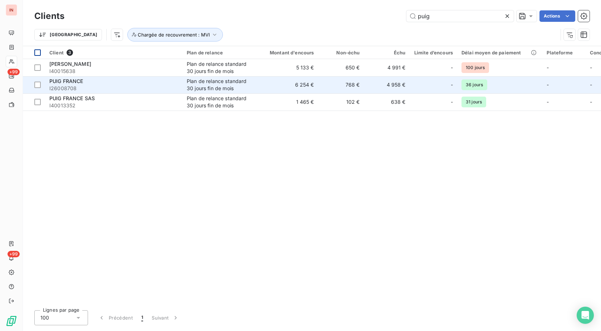
click at [233, 87] on div "Plan de relance standard 30 jours fin de mois" at bounding box center [220, 85] width 66 height 14
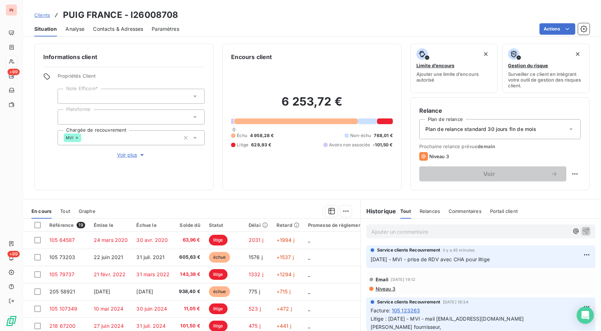
drag, startPoint x: 504, startPoint y: 262, endPoint x: 366, endPoint y: 261, distance: 138.0
click at [366, 261] on div "Service clients Recouvrement il y a 45 minutes [DATE] - MVI - prise de RDV avec…" at bounding box center [480, 256] width 229 height 23
click at [44, 14] on span "Clients" at bounding box center [42, 15] width 16 height 6
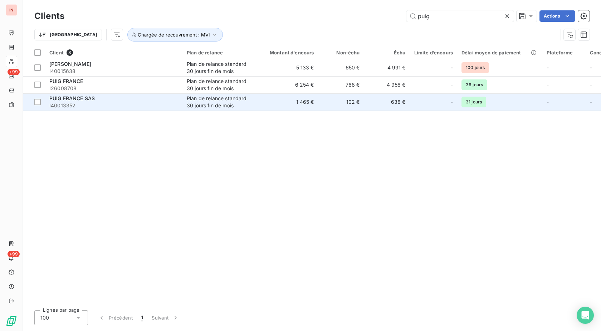
click at [161, 107] on span "I40013352" at bounding box center [113, 105] width 129 height 7
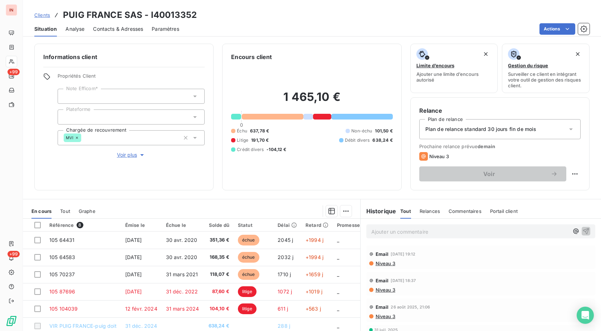
click at [405, 233] on p "Ajouter un commentaire ﻿" at bounding box center [469, 231] width 197 height 9
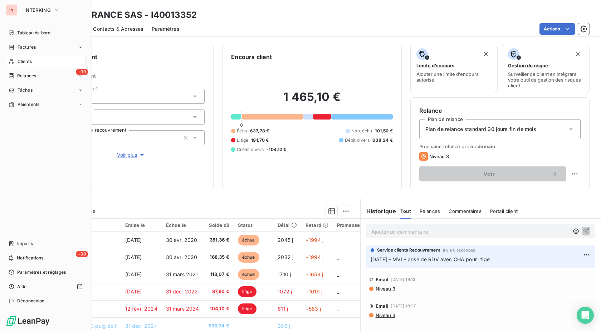
click at [19, 61] on span "Clients" at bounding box center [25, 61] width 14 height 6
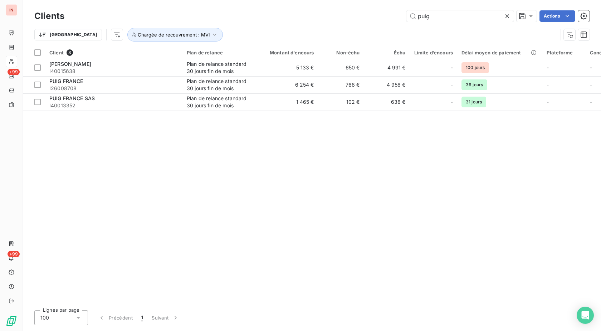
click at [508, 18] on icon at bounding box center [507, 16] width 4 height 4
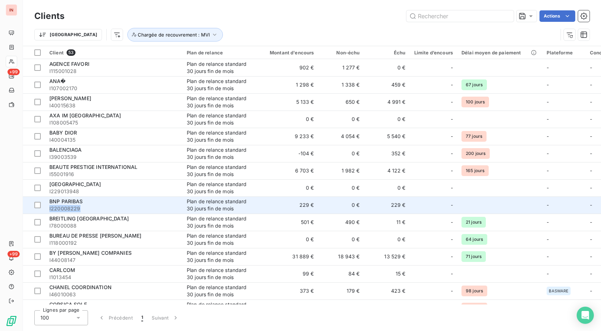
click at [182, 200] on tr "BNP PARIBAS I220008229 Plan de relance standard 30 jours fin de mois 229 € 0 € …" at bounding box center [406, 204] width 766 height 17
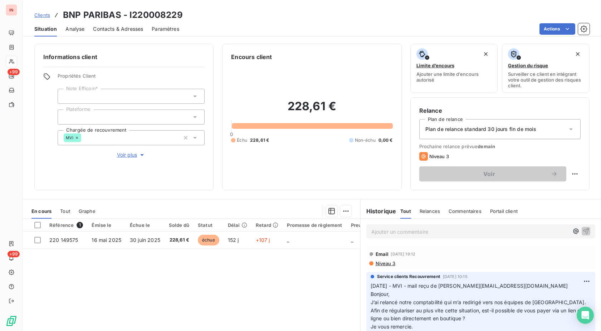
click at [390, 231] on p "Ajouter un commentaire ﻿" at bounding box center [469, 231] width 197 height 9
click at [466, 234] on p "[DATE] - MVI - mail reçu OPE" at bounding box center [469, 231] width 197 height 8
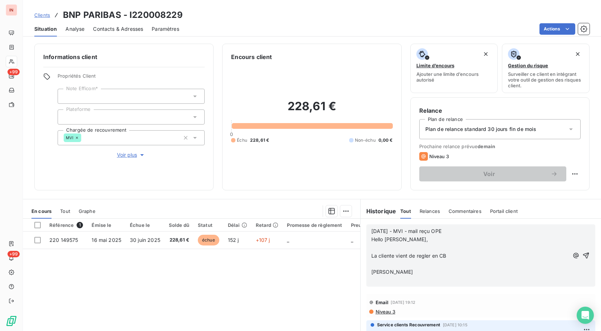
click at [387, 246] on p "﻿" at bounding box center [469, 247] width 197 height 8
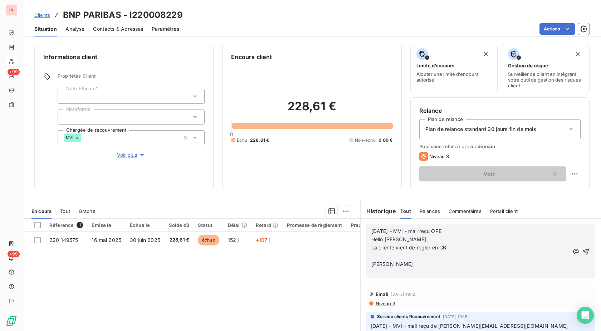
click at [377, 256] on p "﻿" at bounding box center [469, 256] width 197 height 8
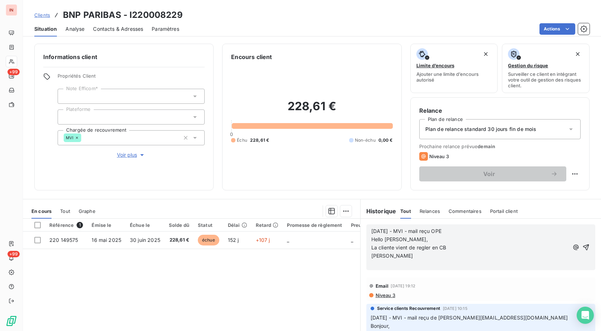
click at [375, 264] on p "﻿" at bounding box center [469, 264] width 197 height 8
click at [384, 264] on p "=>" at bounding box center [469, 264] width 197 height 8
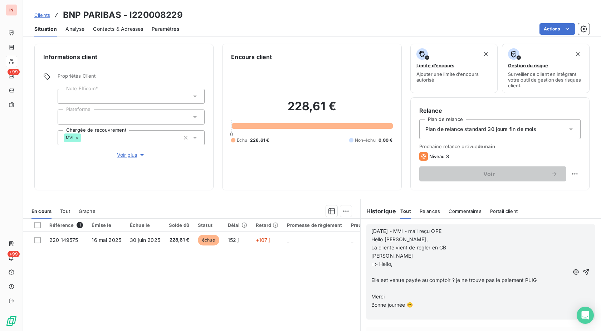
click at [391, 272] on p "﻿" at bounding box center [469, 272] width 197 height 8
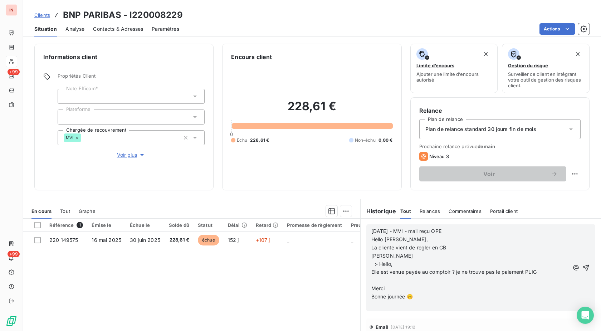
click at [385, 279] on p "﻿" at bounding box center [469, 280] width 197 height 8
click at [383, 294] on p "﻿" at bounding box center [469, 296] width 197 height 8
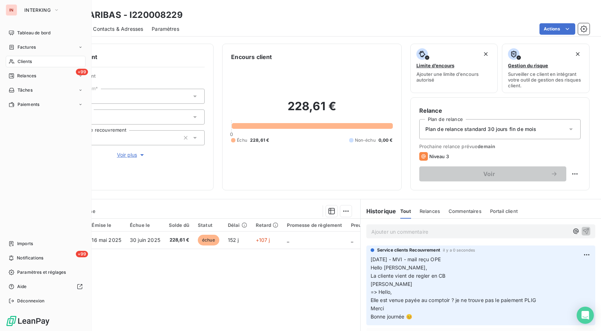
click at [15, 65] on div "Clients" at bounding box center [46, 61] width 80 height 11
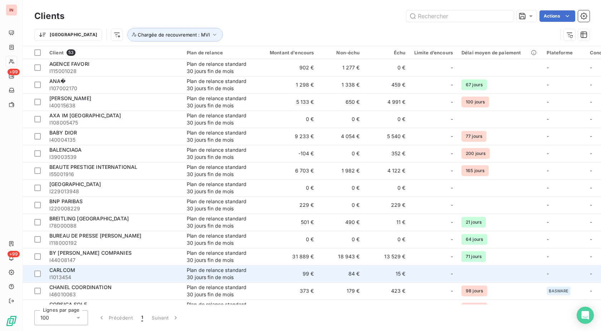
click at [85, 272] on div "CARLCOM" at bounding box center [113, 269] width 129 height 7
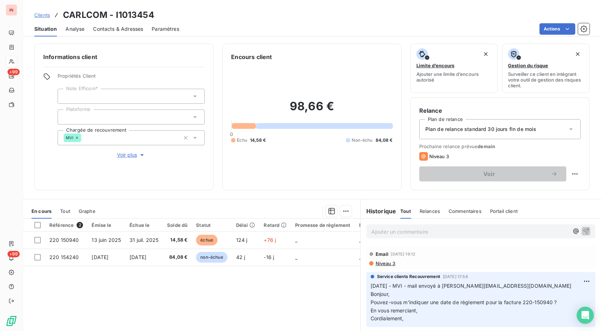
click at [498, 290] on p "[DATE] - MVI - mail envoyé à [PERSON_NAME][EMAIL_ADDRESS][DOMAIN_NAME] Bonjour,…" at bounding box center [480, 302] width 220 height 41
drag, startPoint x: 501, startPoint y: 287, endPoint x: 397, endPoint y: 287, distance: 103.7
click at [397, 287] on p "[DATE] - MVI - mail envoyé à [PERSON_NAME][EMAIL_ADDRESS][DOMAIN_NAME] Bonjour,…" at bounding box center [480, 302] width 220 height 41
click at [410, 231] on p "Ajouter un commentaire ﻿" at bounding box center [469, 231] width 197 height 9
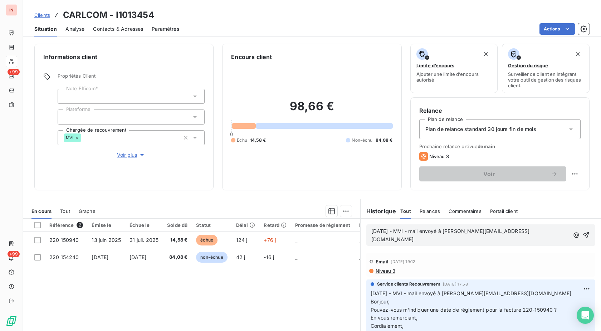
click at [431, 239] on p "[DATE] - MVI - mail envoyé à [PERSON_NAME][EMAIL_ADDRESS][DOMAIN_NAME]" at bounding box center [470, 235] width 198 height 16
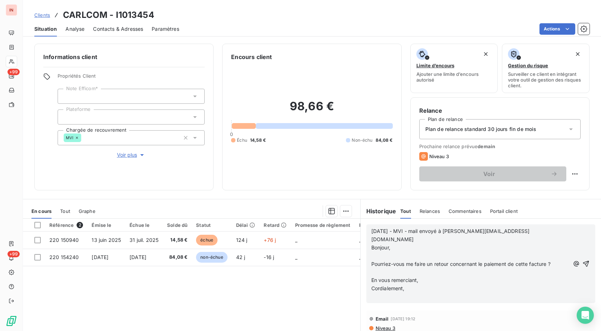
click at [380, 252] on p "﻿" at bounding box center [470, 256] width 198 height 8
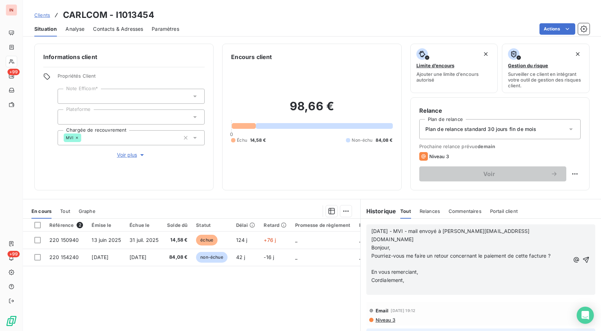
click at [380, 260] on p "﻿" at bounding box center [470, 264] width 198 height 8
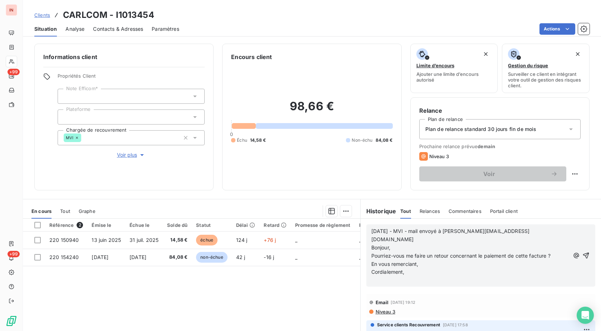
click at [382, 276] on p "﻿" at bounding box center [470, 280] width 198 height 8
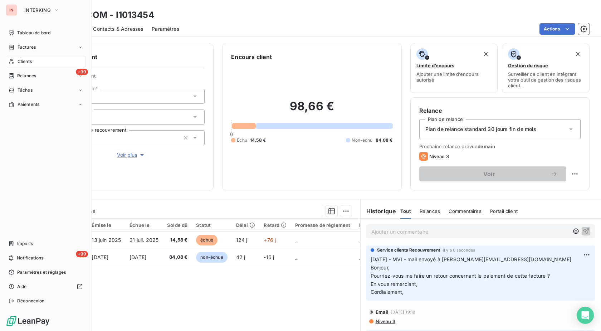
click at [16, 61] on div "Clients" at bounding box center [46, 61] width 80 height 11
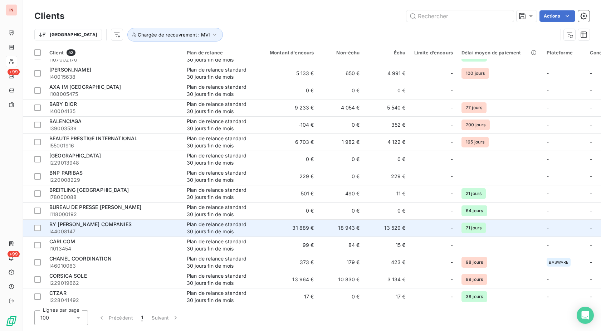
scroll to position [109, 0]
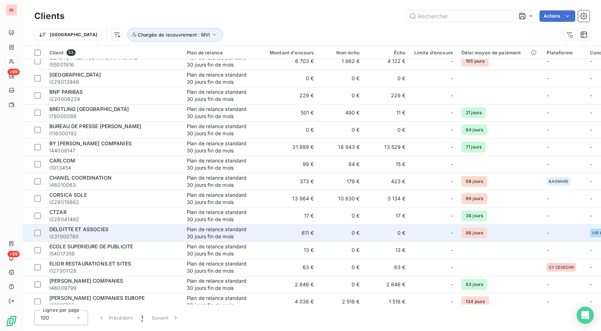
click at [93, 228] on span "DELOITTE ET ASSOCIES" at bounding box center [78, 229] width 59 height 6
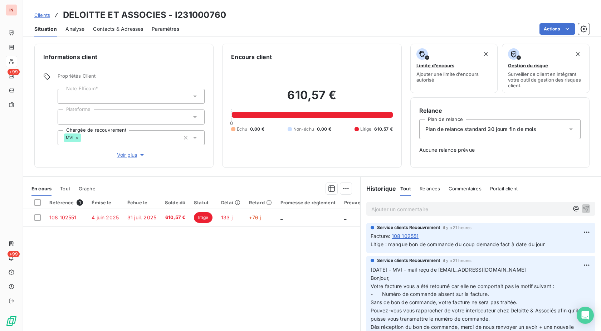
click at [397, 208] on p "Ajouter un commentaire ﻿" at bounding box center [469, 209] width 197 height 9
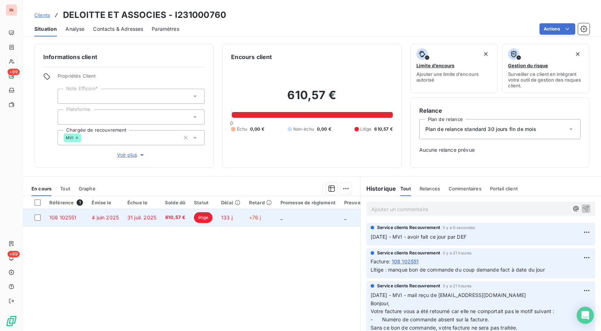
click at [262, 218] on td "+76 j" at bounding box center [260, 217] width 31 height 17
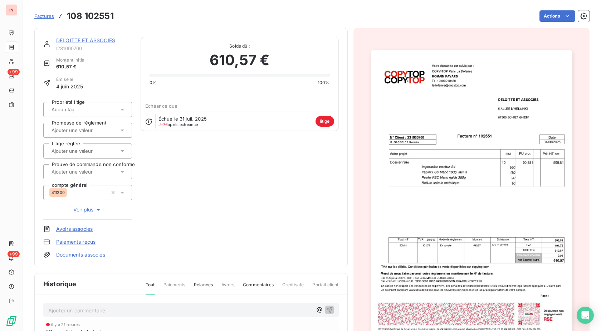
click at [82, 208] on span "Voir plus" at bounding box center [87, 209] width 29 height 7
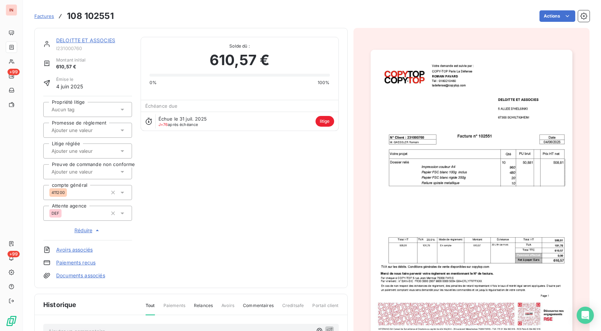
click at [81, 214] on div "DEF" at bounding box center [78, 212] width 58 height 11
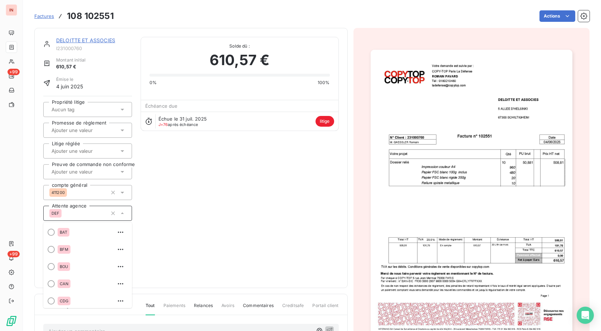
scroll to position [53, 0]
click at [110, 216] on icon "button" at bounding box center [112, 213] width 7 height 7
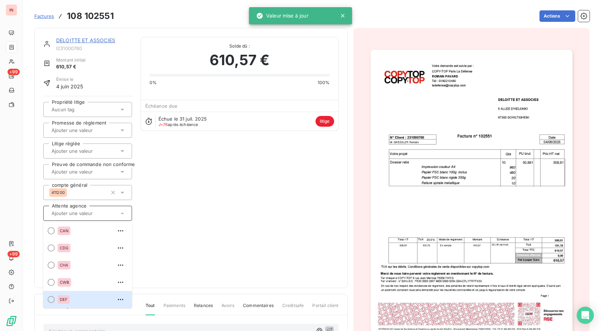
click at [183, 202] on div "DELOITTE ET ASSOCIES I231000760 Montant initial 610,57 € Émise le [DATE] Propri…" at bounding box center [190, 158] width 295 height 242
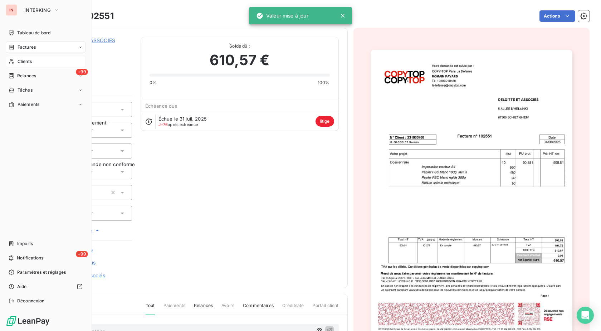
click at [19, 61] on span "Clients" at bounding box center [25, 61] width 14 height 6
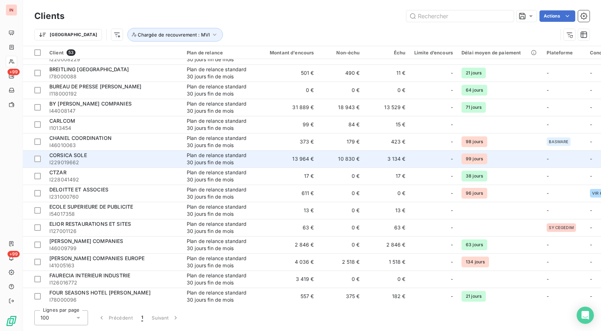
scroll to position [182, 0]
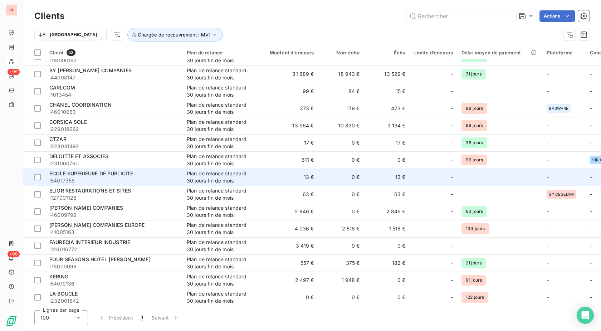
click at [118, 178] on span "I54017358" at bounding box center [113, 180] width 129 height 7
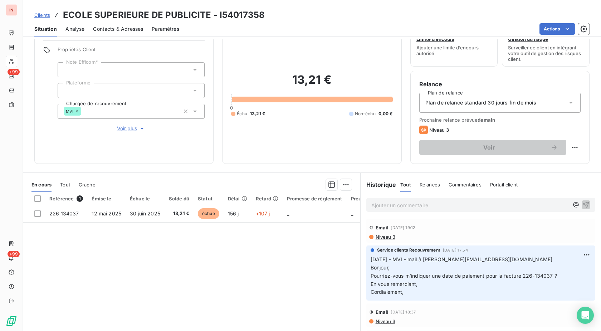
scroll to position [36, 0]
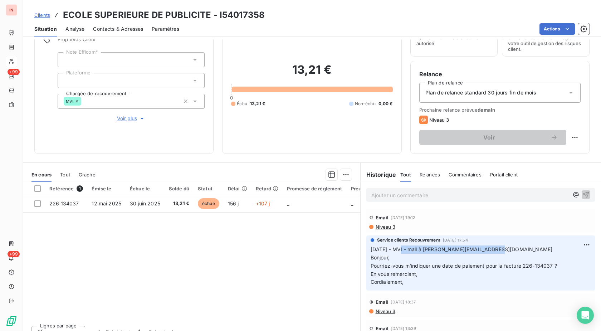
drag, startPoint x: 489, startPoint y: 251, endPoint x: 396, endPoint y: 249, distance: 93.0
click at [396, 249] on p "[DATE] - MVI - mail à [PERSON_NAME][EMAIL_ADDRESS][DOMAIN_NAME] [PERSON_NAME], …" at bounding box center [480, 265] width 220 height 41
click at [397, 198] on p "Ajouter un commentaire ﻿" at bounding box center [469, 195] width 197 height 9
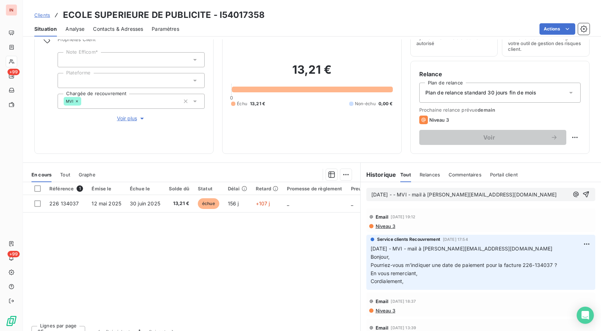
click at [400, 194] on span "[DATE] - - MVI - mail à [PERSON_NAME][EMAIL_ADDRESS][DOMAIN_NAME]" at bounding box center [464, 194] width 186 height 6
click at [437, 199] on p "[DATE] - MVI - mail à [PERSON_NAME][EMAIL_ADDRESS][DOMAIN_NAME]" at bounding box center [469, 195] width 197 height 8
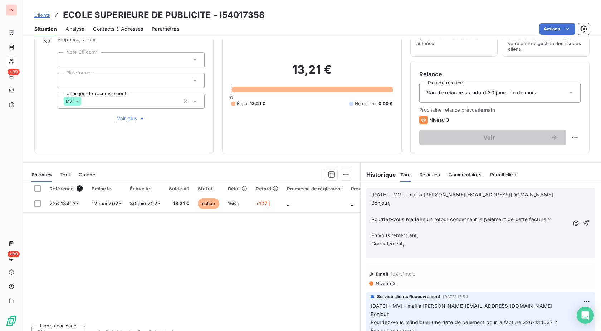
click at [384, 212] on p "﻿" at bounding box center [469, 211] width 197 height 8
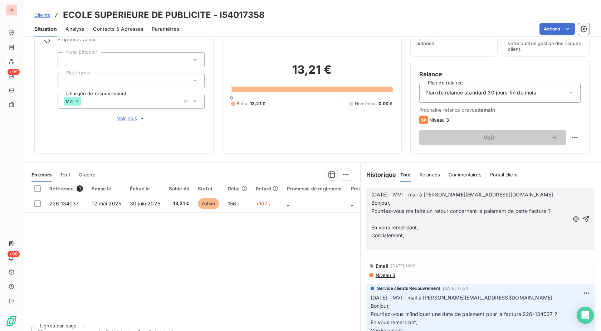
click at [383, 223] on p "﻿" at bounding box center [469, 219] width 197 height 8
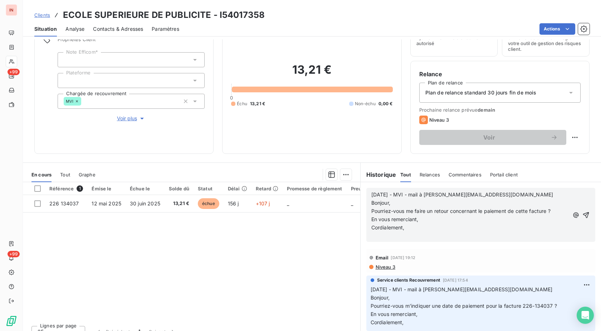
click at [381, 235] on p "﻿" at bounding box center [469, 235] width 197 height 8
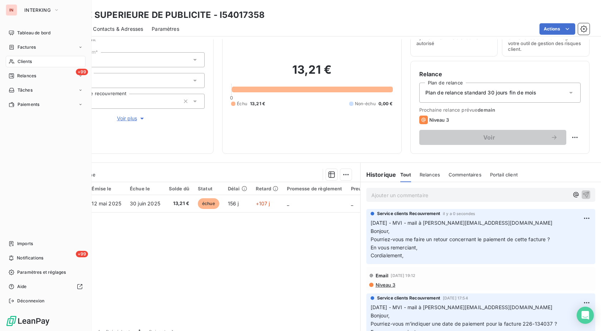
click at [25, 63] on span "Clients" at bounding box center [25, 61] width 14 height 6
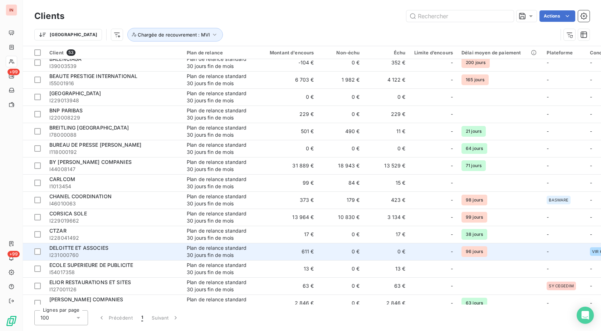
scroll to position [182, 0]
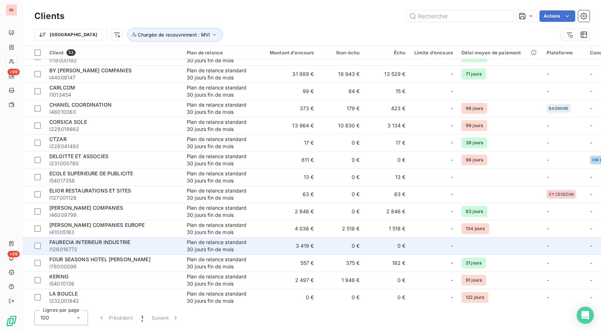
click at [131, 243] on div "FAURECIA INTERIEUR INDUSTRIE" at bounding box center [113, 241] width 129 height 7
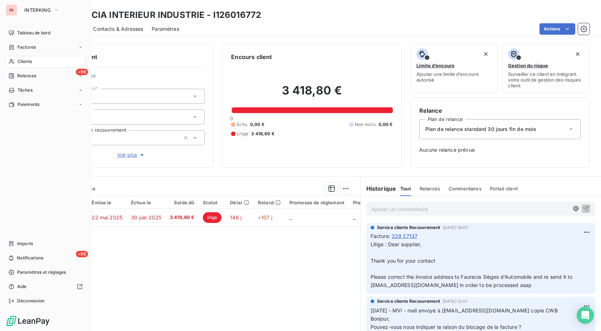
click at [16, 63] on div "Clients" at bounding box center [46, 61] width 80 height 11
